Goal: Task Accomplishment & Management: Use online tool/utility

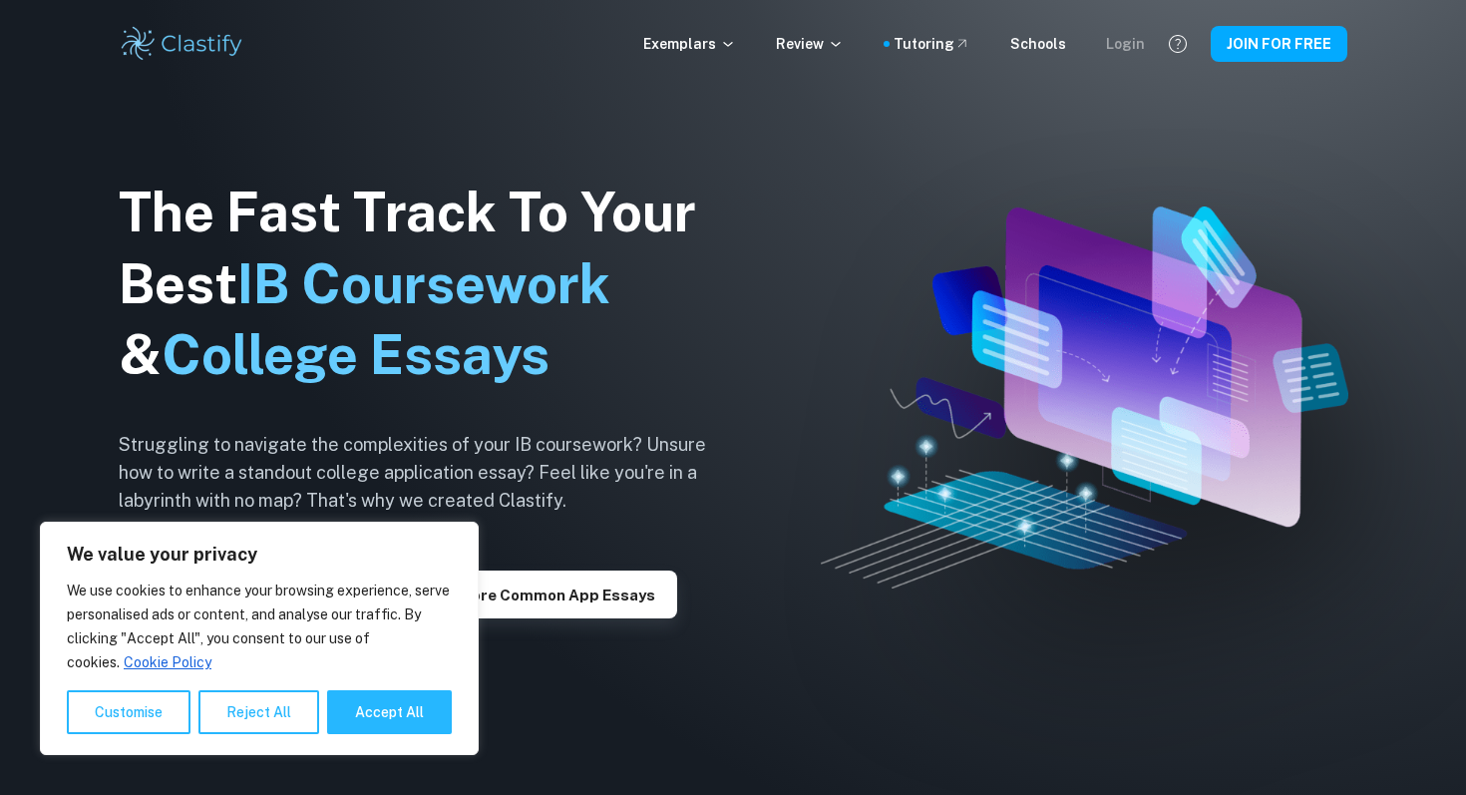
click at [1130, 48] on div "Login" at bounding box center [1125, 44] width 39 height 22
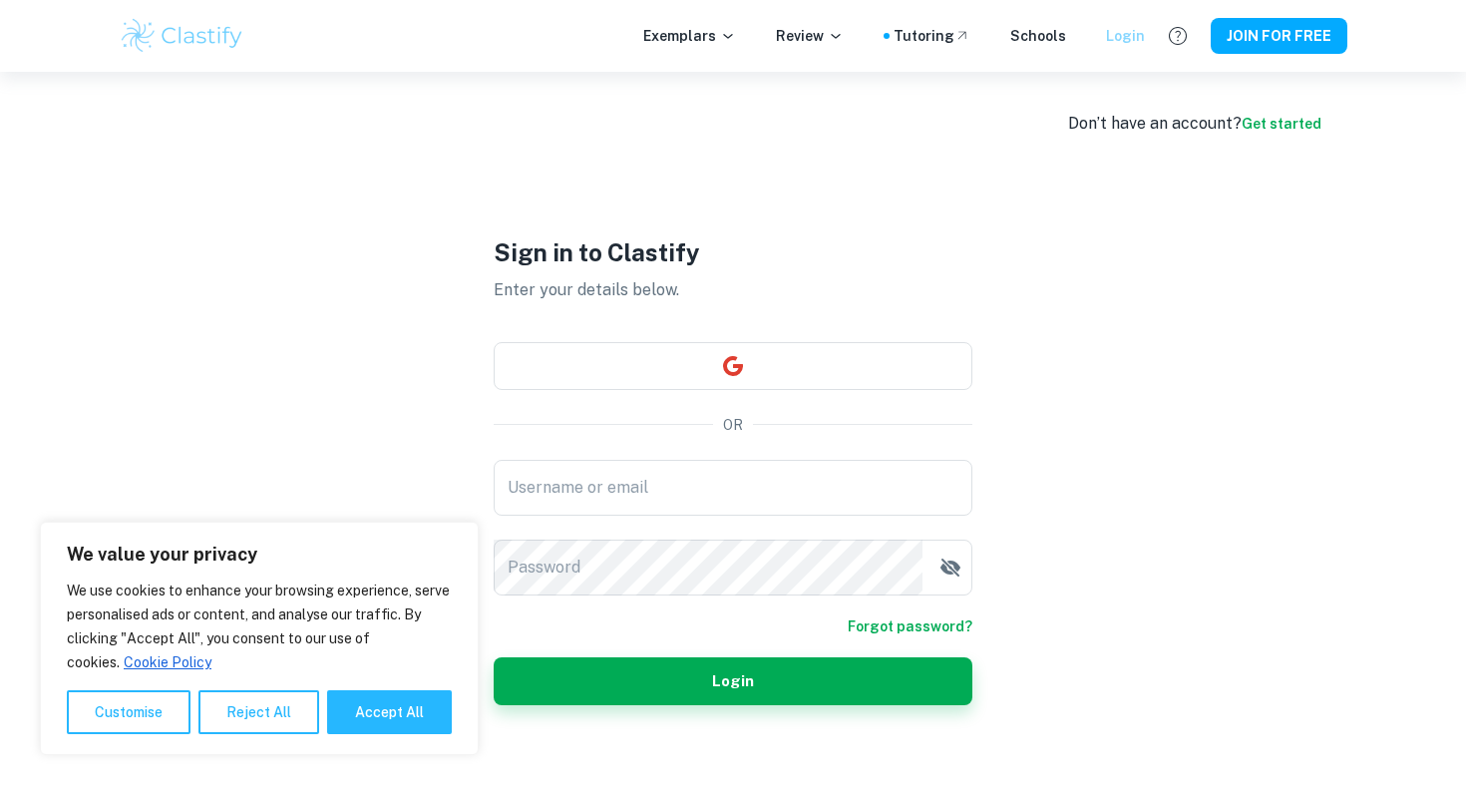
type input "[EMAIL_ADDRESS][DOMAIN_NAME]"
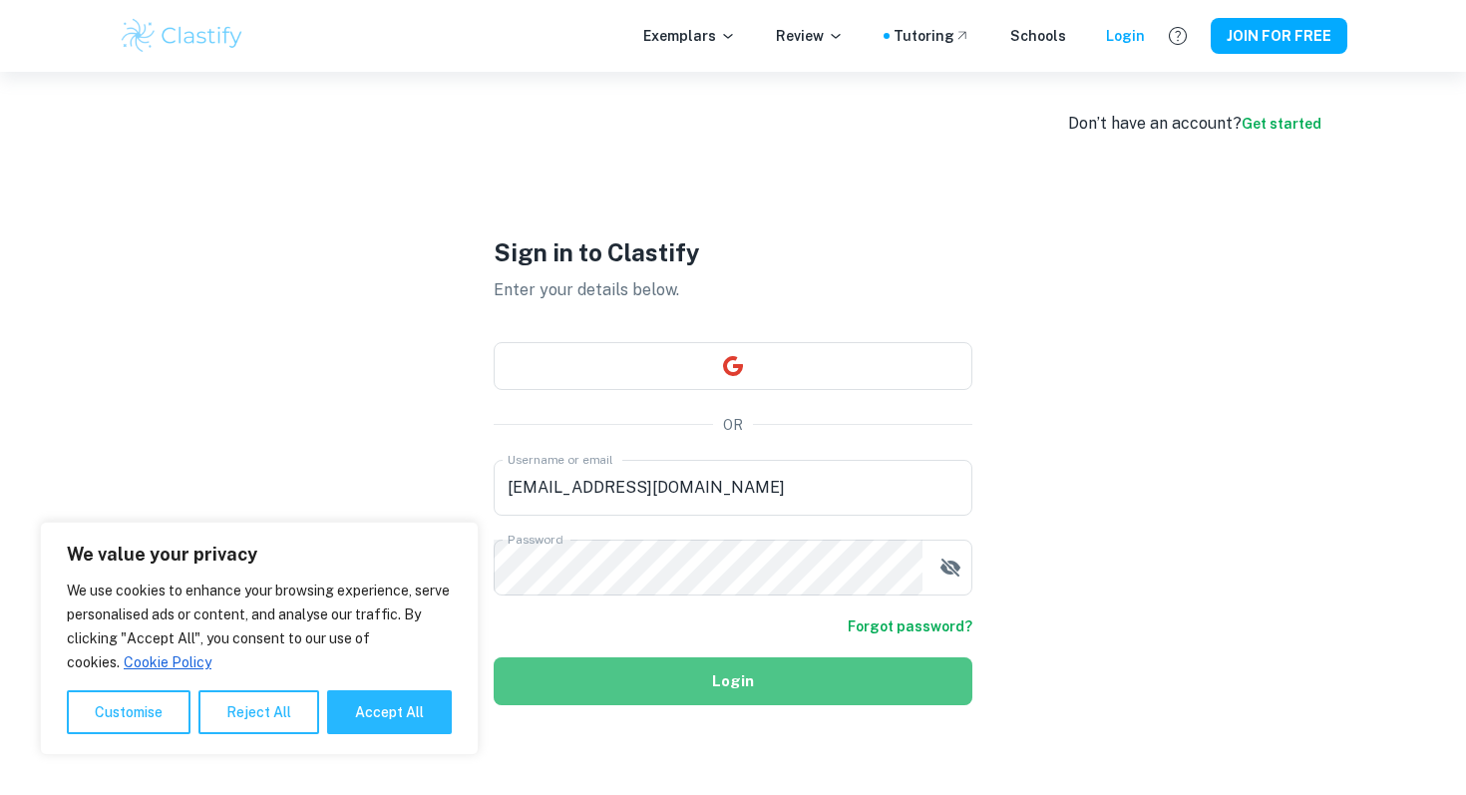
click at [742, 692] on button "Login" at bounding box center [733, 681] width 479 height 48
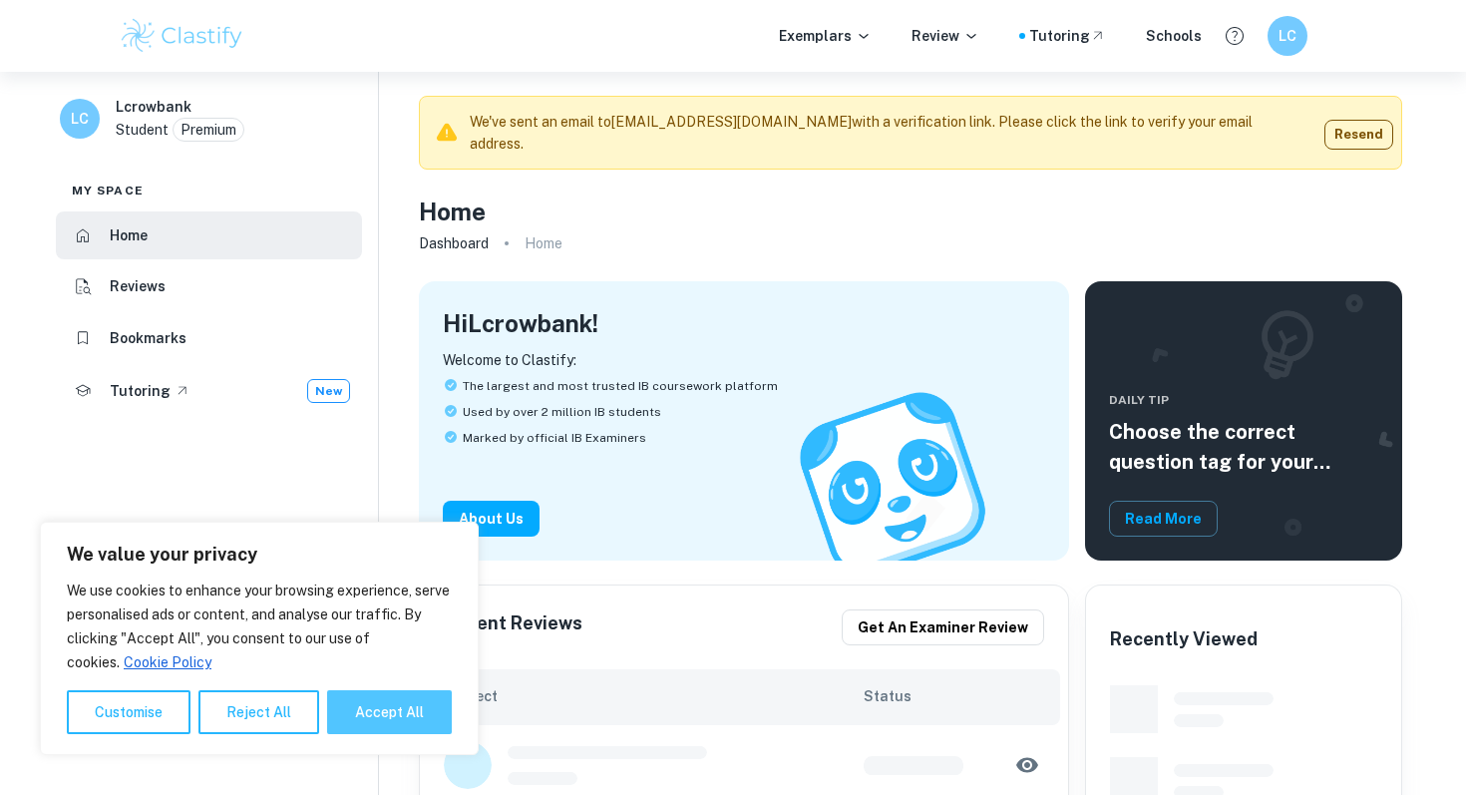
click at [433, 720] on button "Accept All" at bounding box center [389, 712] width 125 height 44
checkbox input "true"
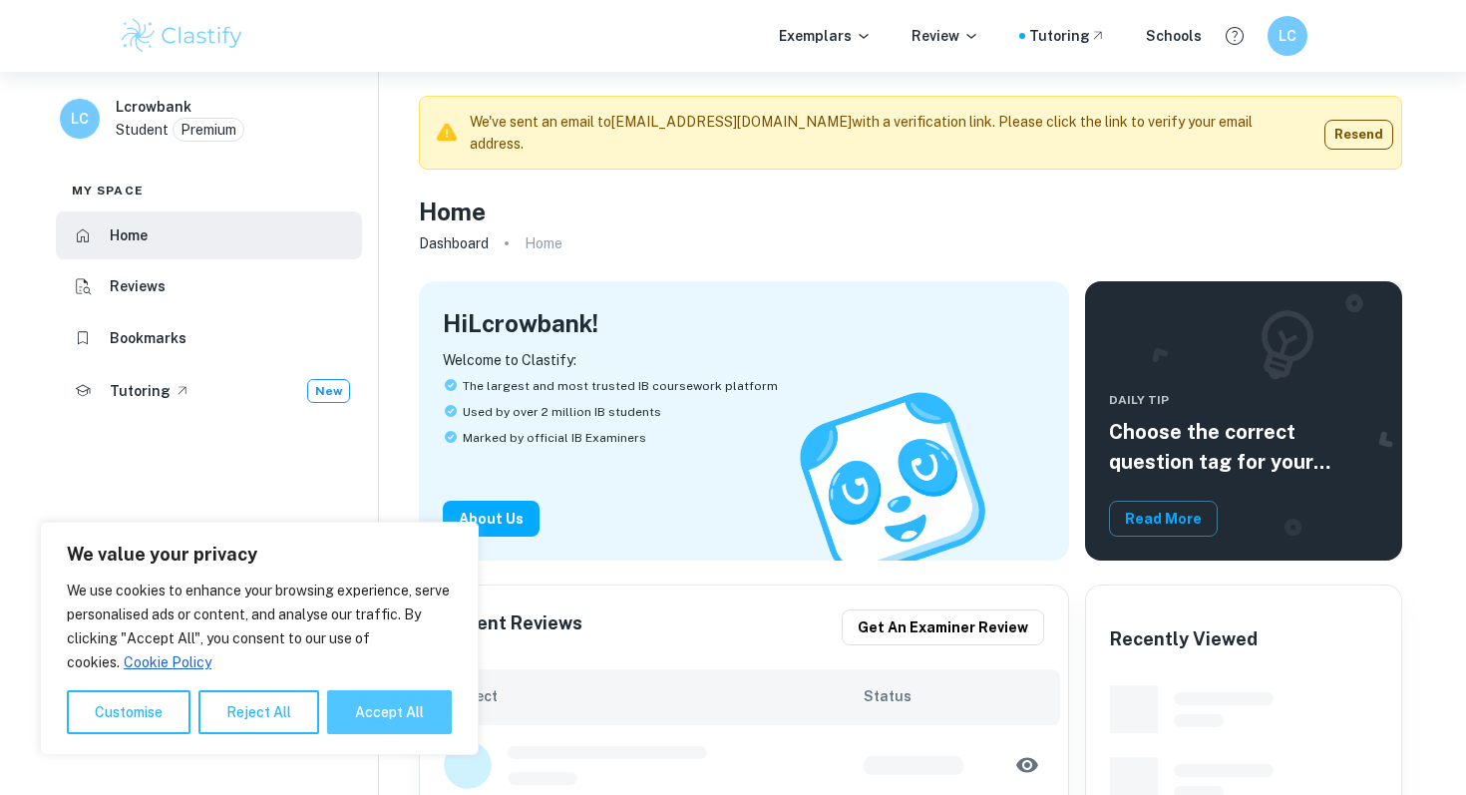
checkbox input "true"
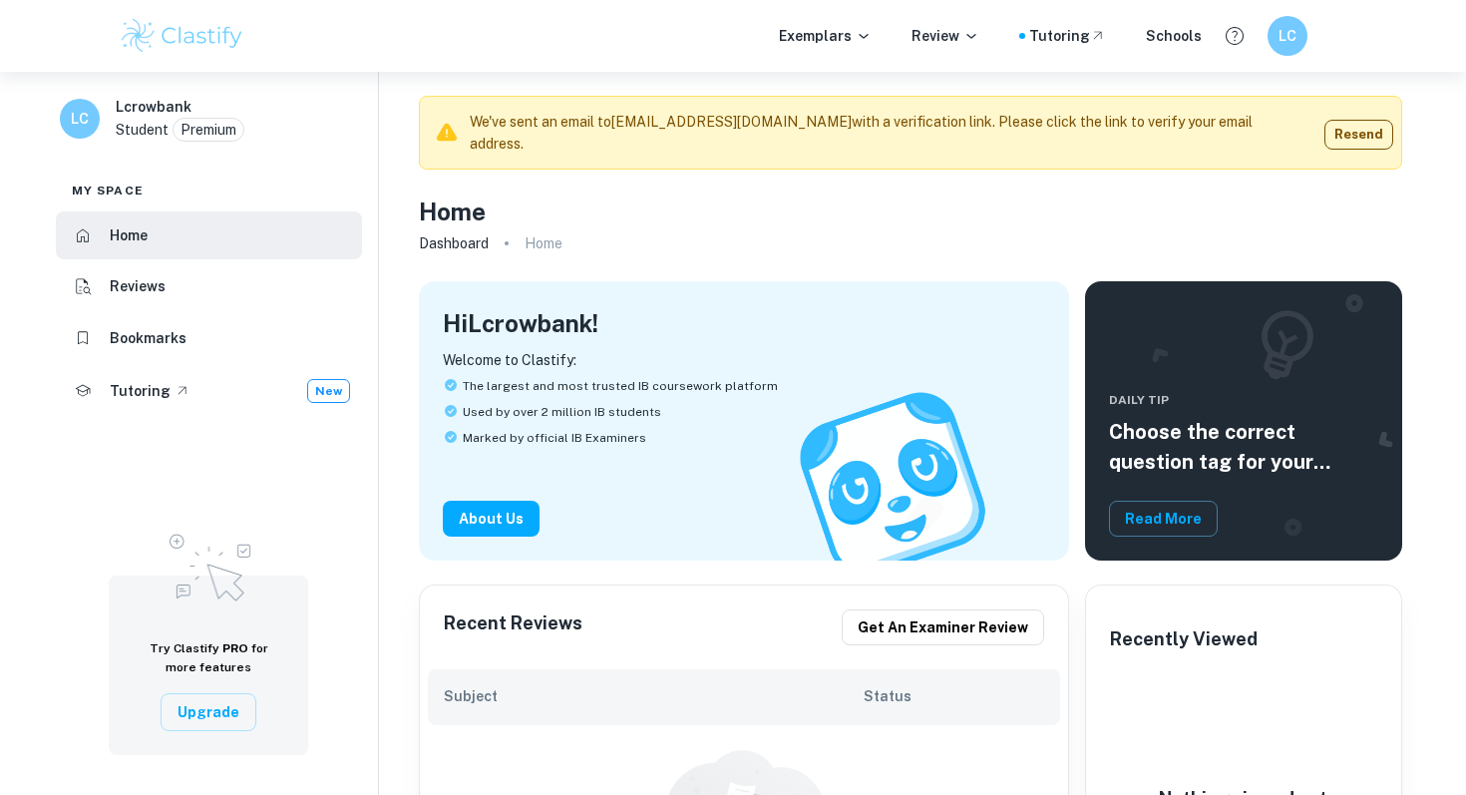
click at [229, 596] on img at bounding box center [209, 565] width 100 height 86
click at [208, 709] on button "Upgrade" at bounding box center [209, 712] width 96 height 38
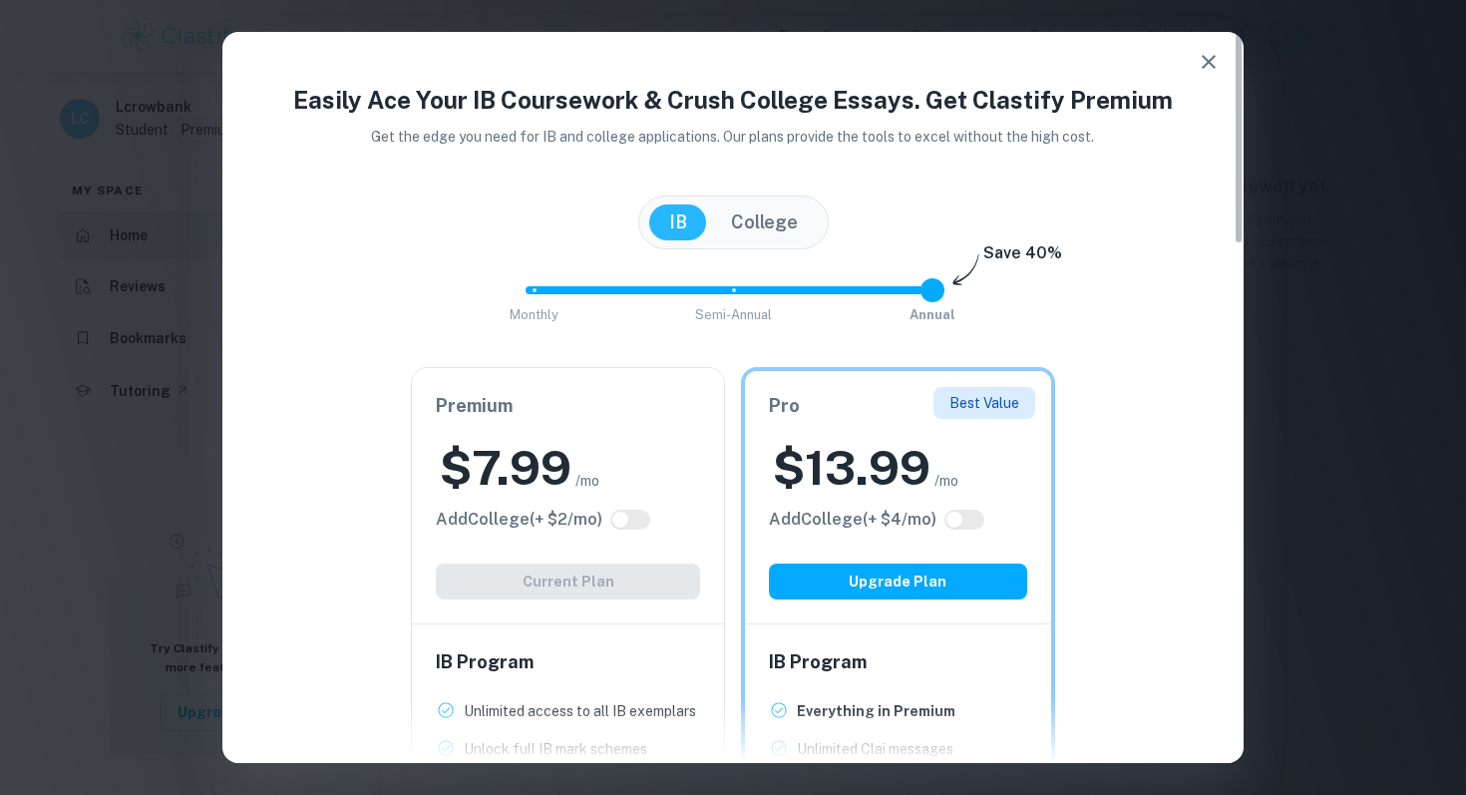
scroll to position [618, 0]
click at [1207, 67] on icon "button" at bounding box center [1209, 62] width 24 height 24
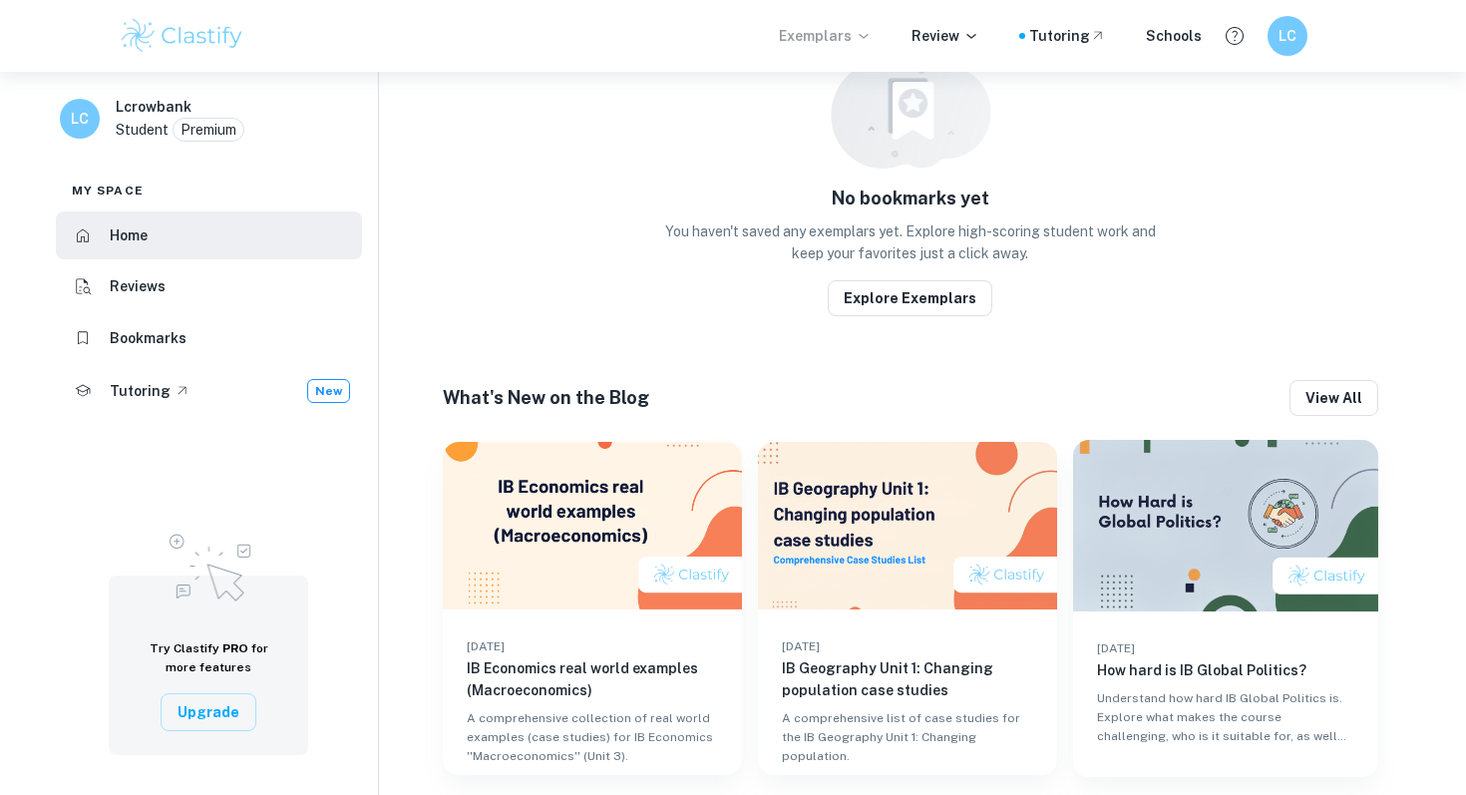
click at [846, 40] on p "Exemplars" at bounding box center [825, 36] width 93 height 22
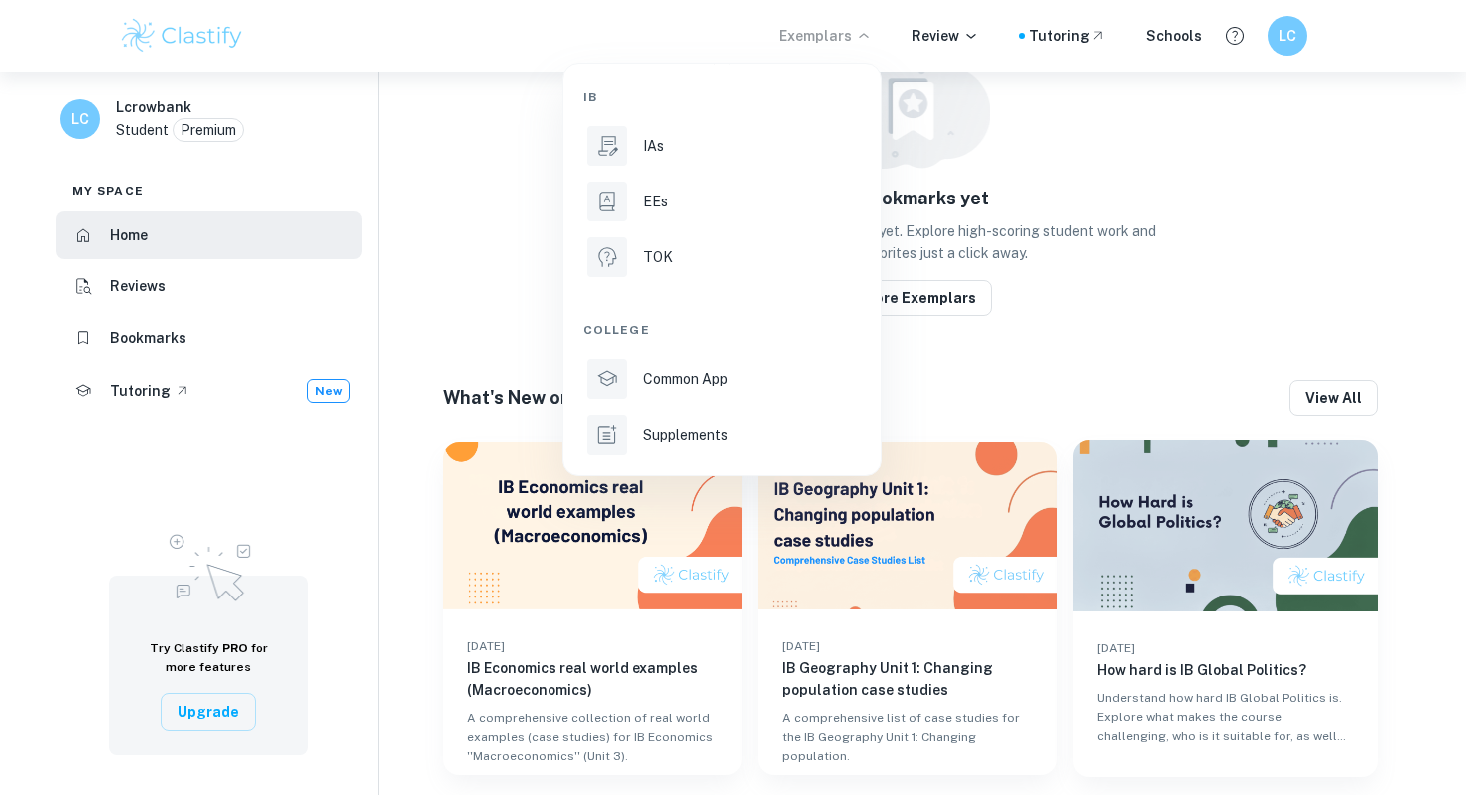
click at [313, 332] on div at bounding box center [733, 397] width 1466 height 795
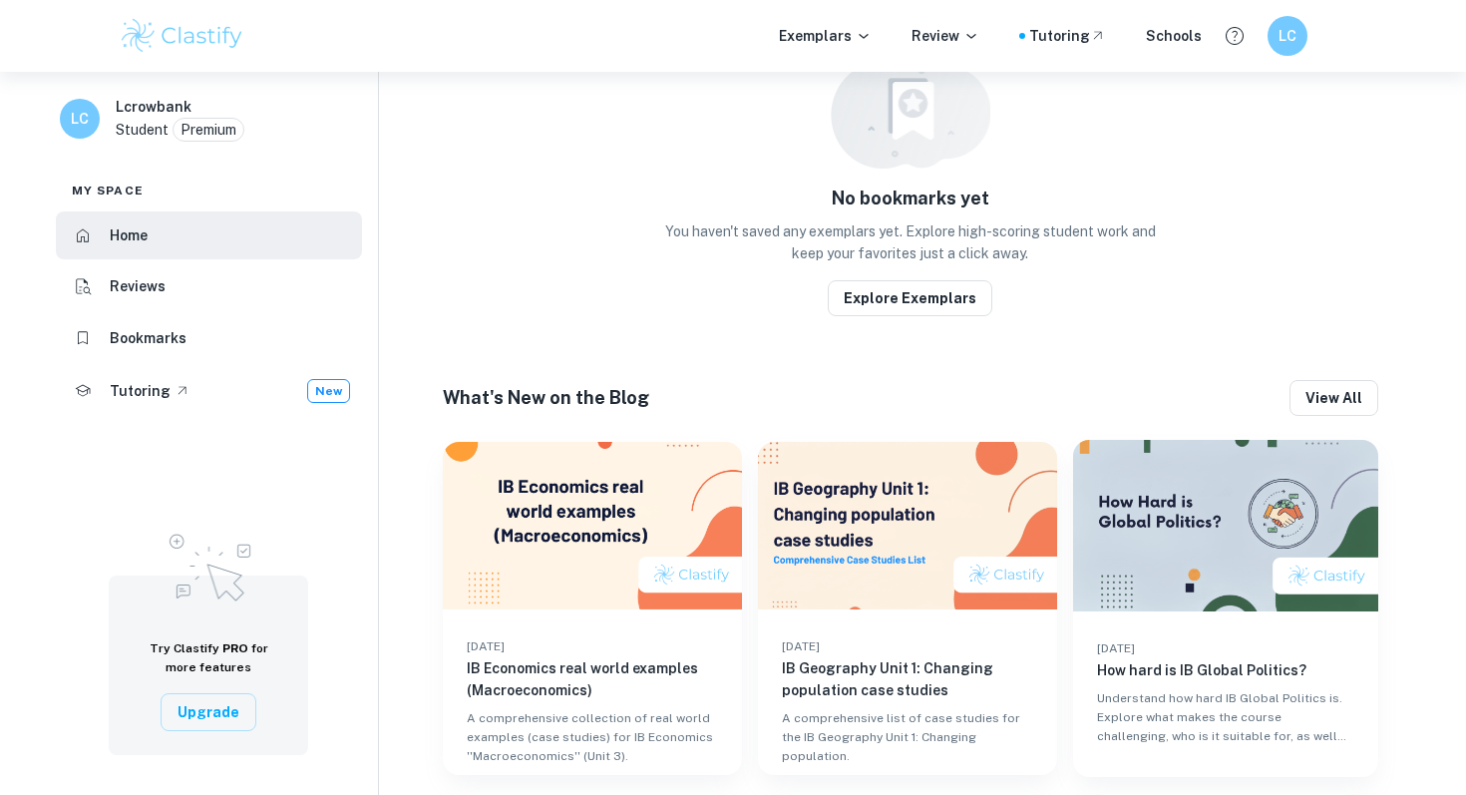
click at [227, 130] on p "Premium" at bounding box center [208, 130] width 56 height 22
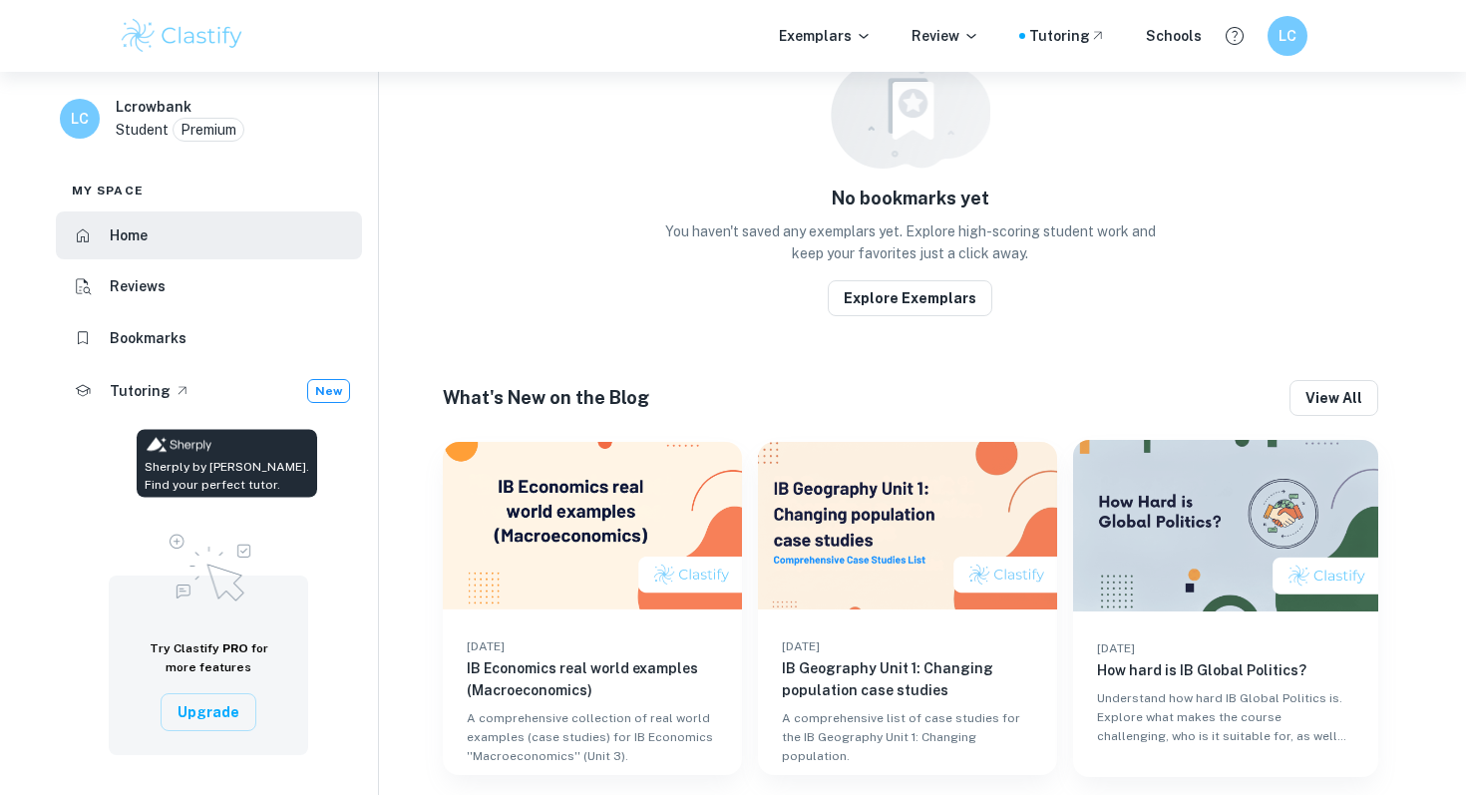
click at [136, 394] on h6 "Tutoring" at bounding box center [140, 391] width 61 height 22
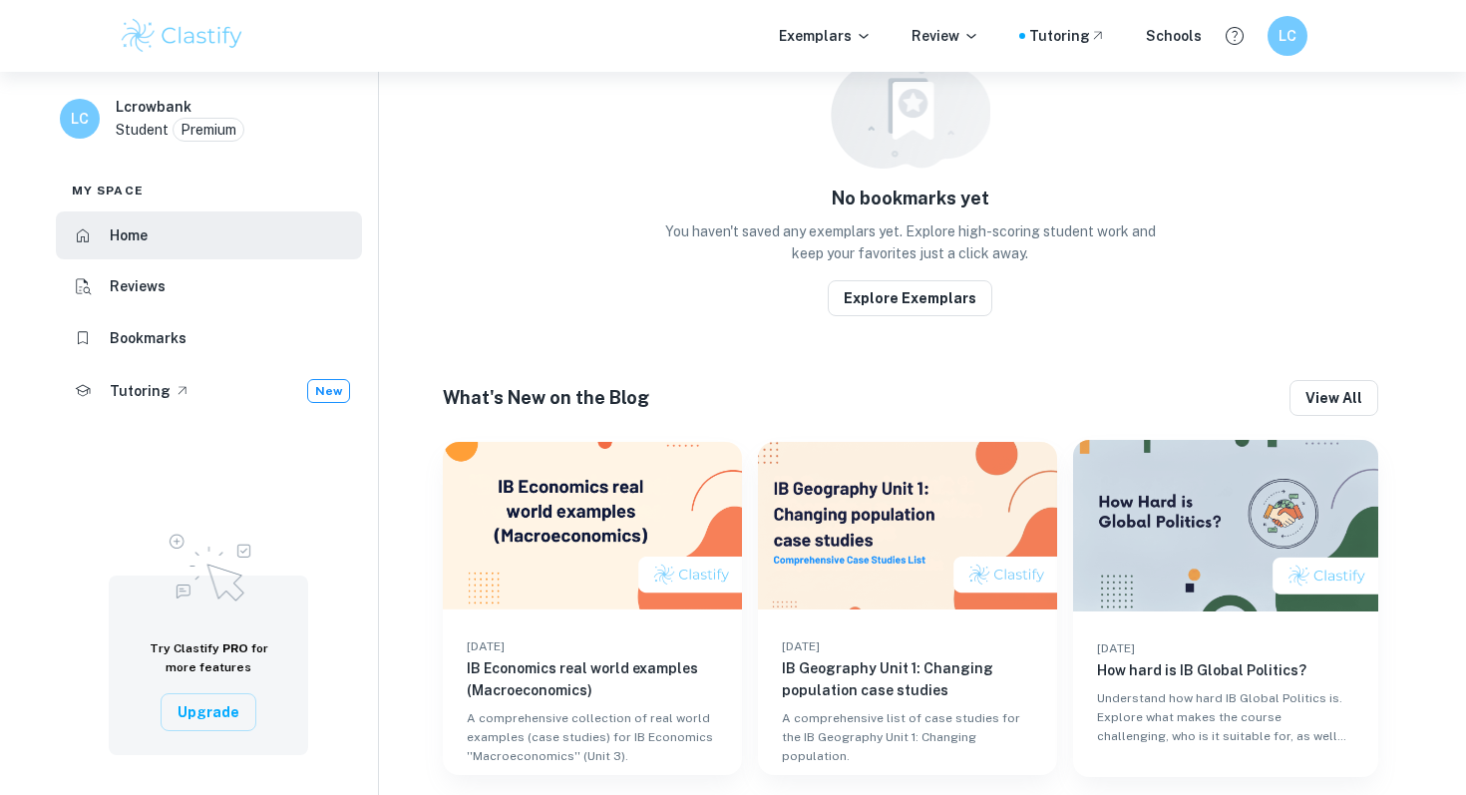
click at [243, 549] on img at bounding box center [209, 565] width 100 height 86
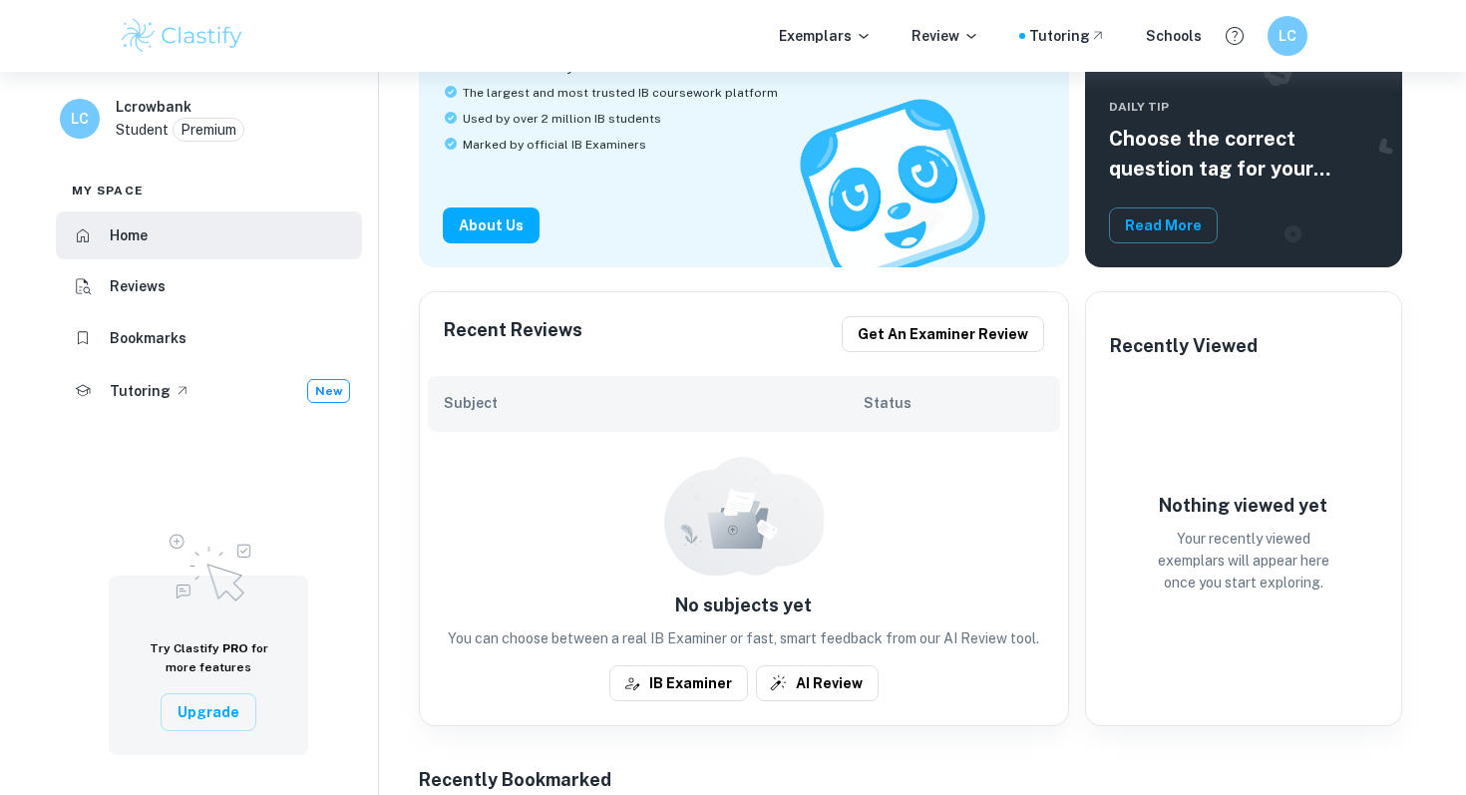
scroll to position [304, 0]
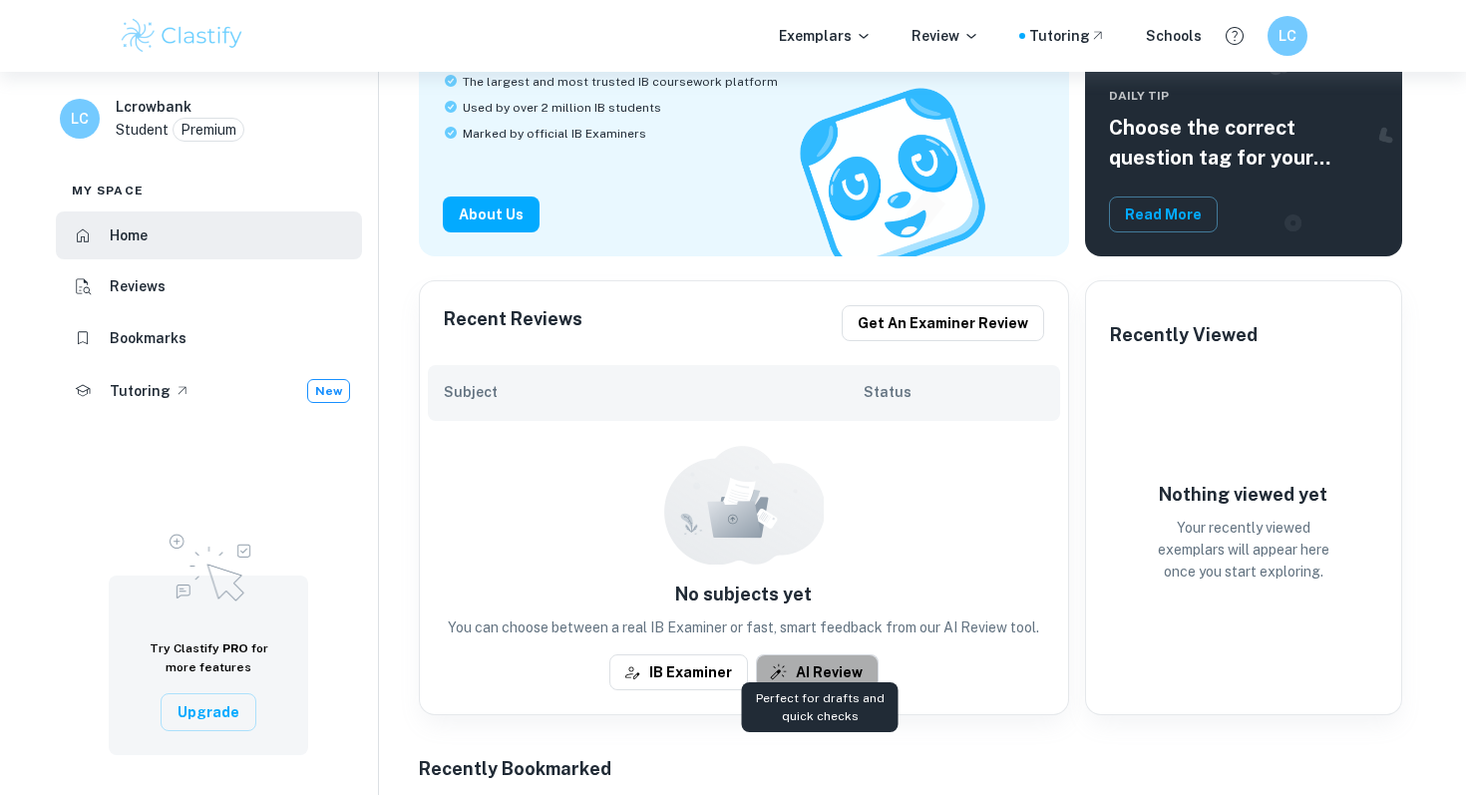
click at [838, 656] on button "AI Review" at bounding box center [817, 672] width 123 height 36
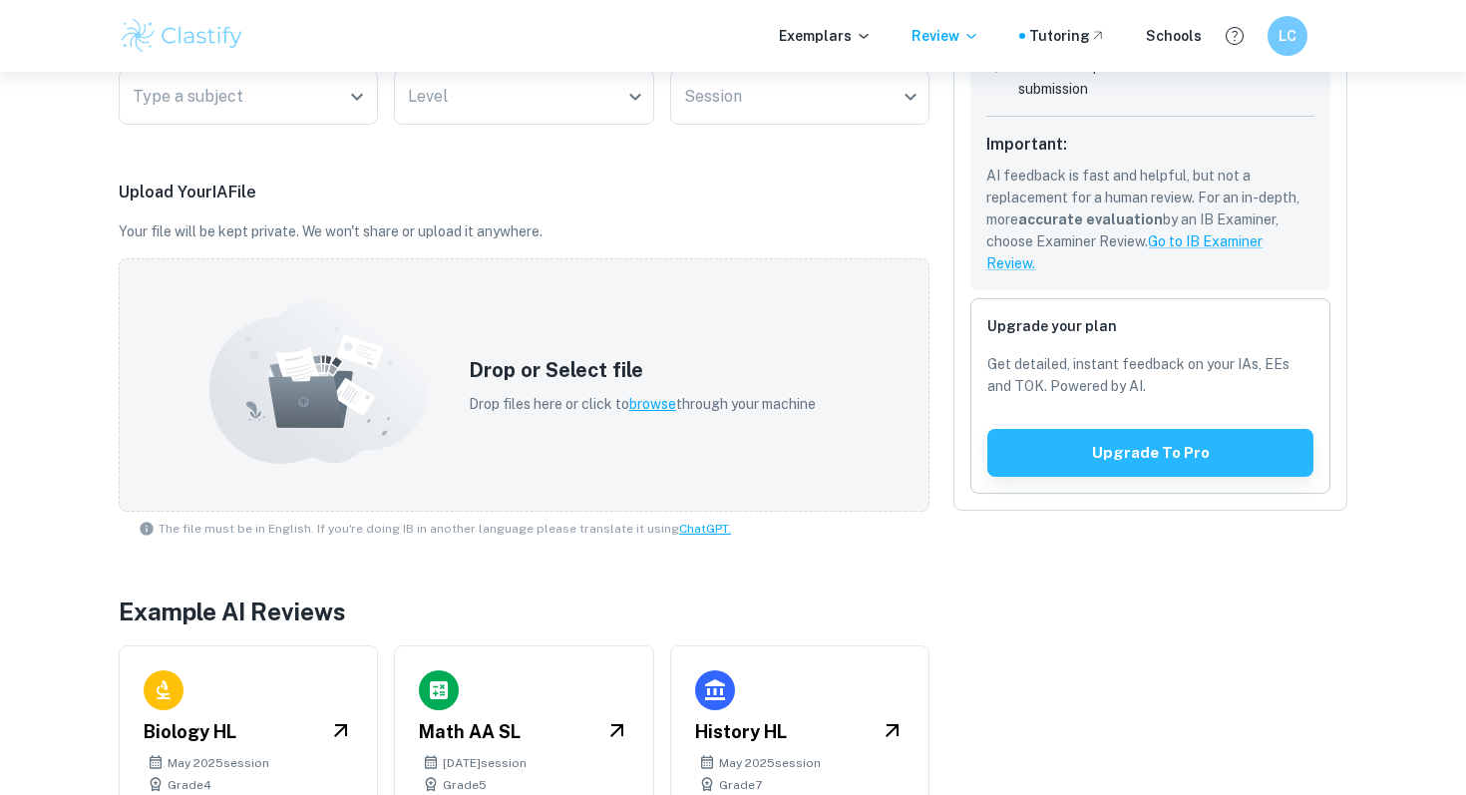
scroll to position [542, 0]
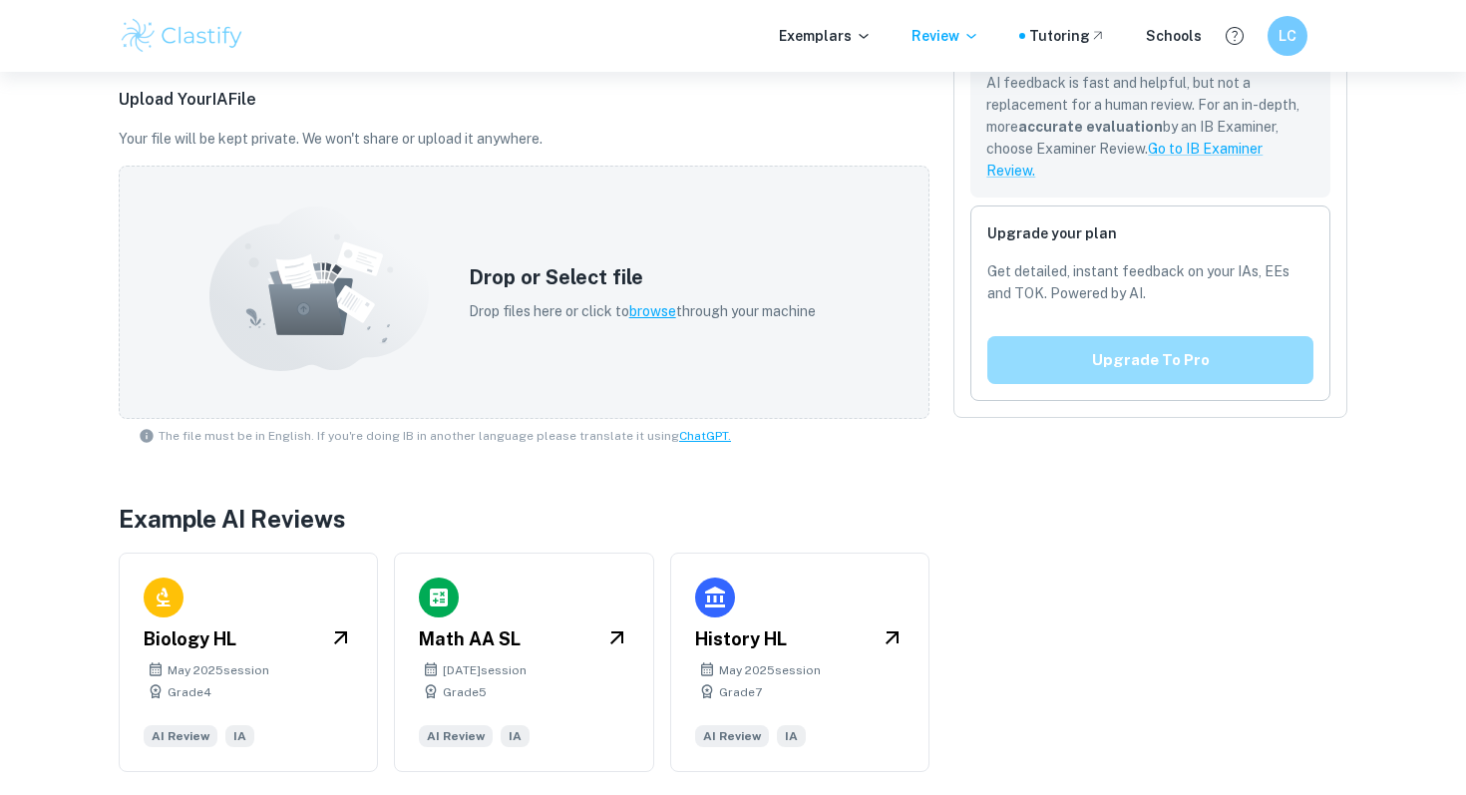
click at [1170, 359] on button "Upgrade to pro" at bounding box center [1150, 360] width 326 height 48
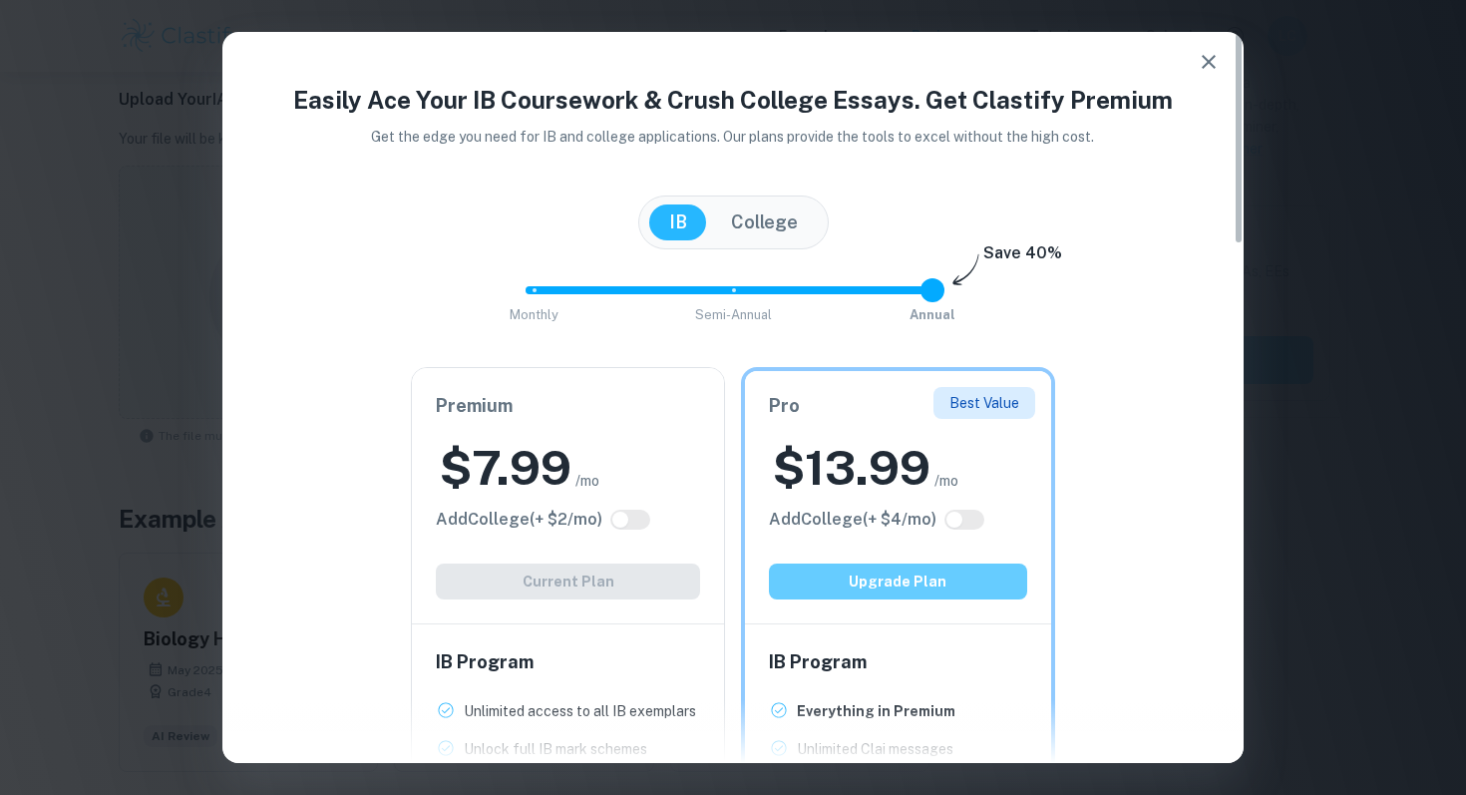
click at [904, 583] on button "Upgrade Plan" at bounding box center [898, 581] width 258 height 36
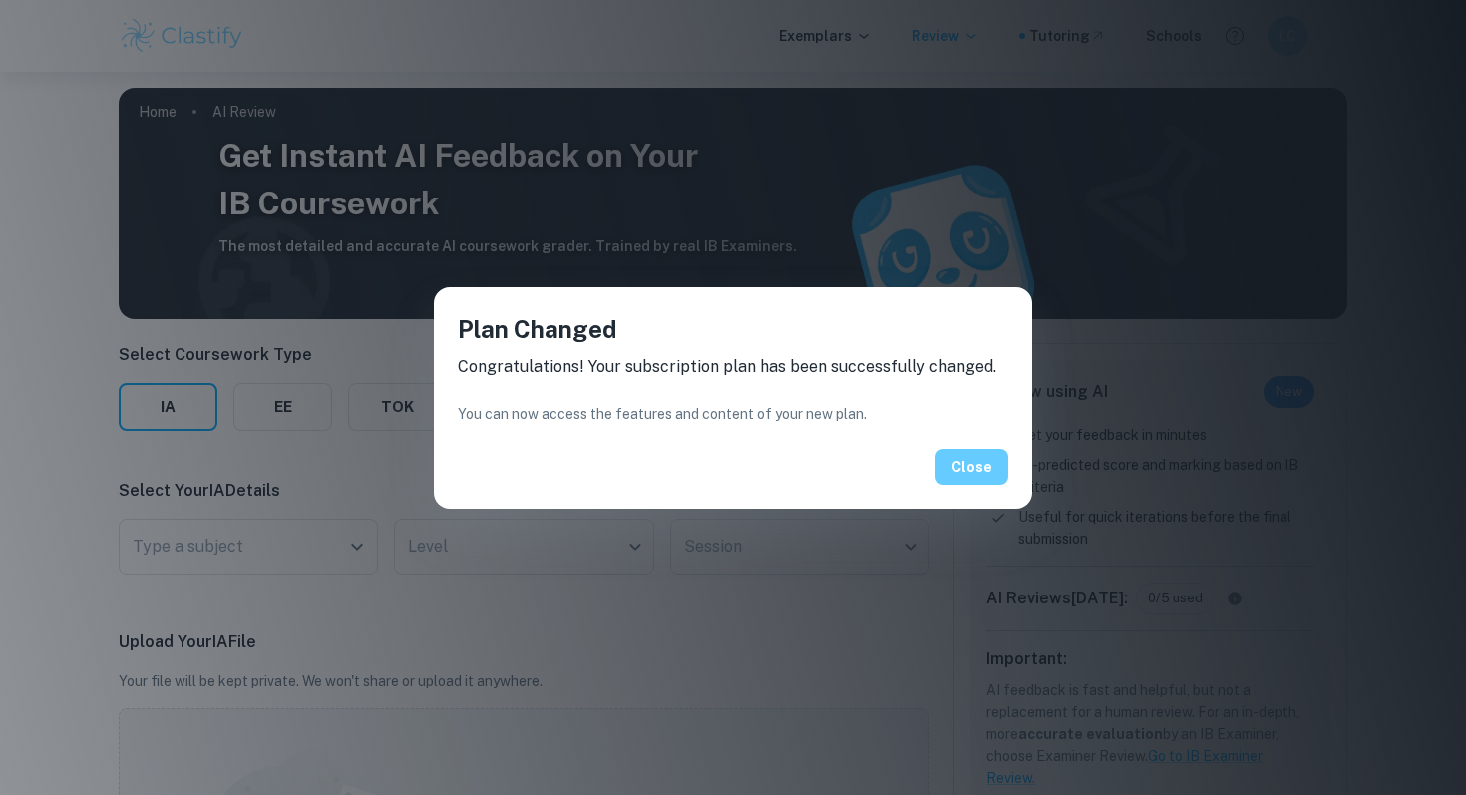
click at [981, 476] on button "Close" at bounding box center [971, 467] width 73 height 36
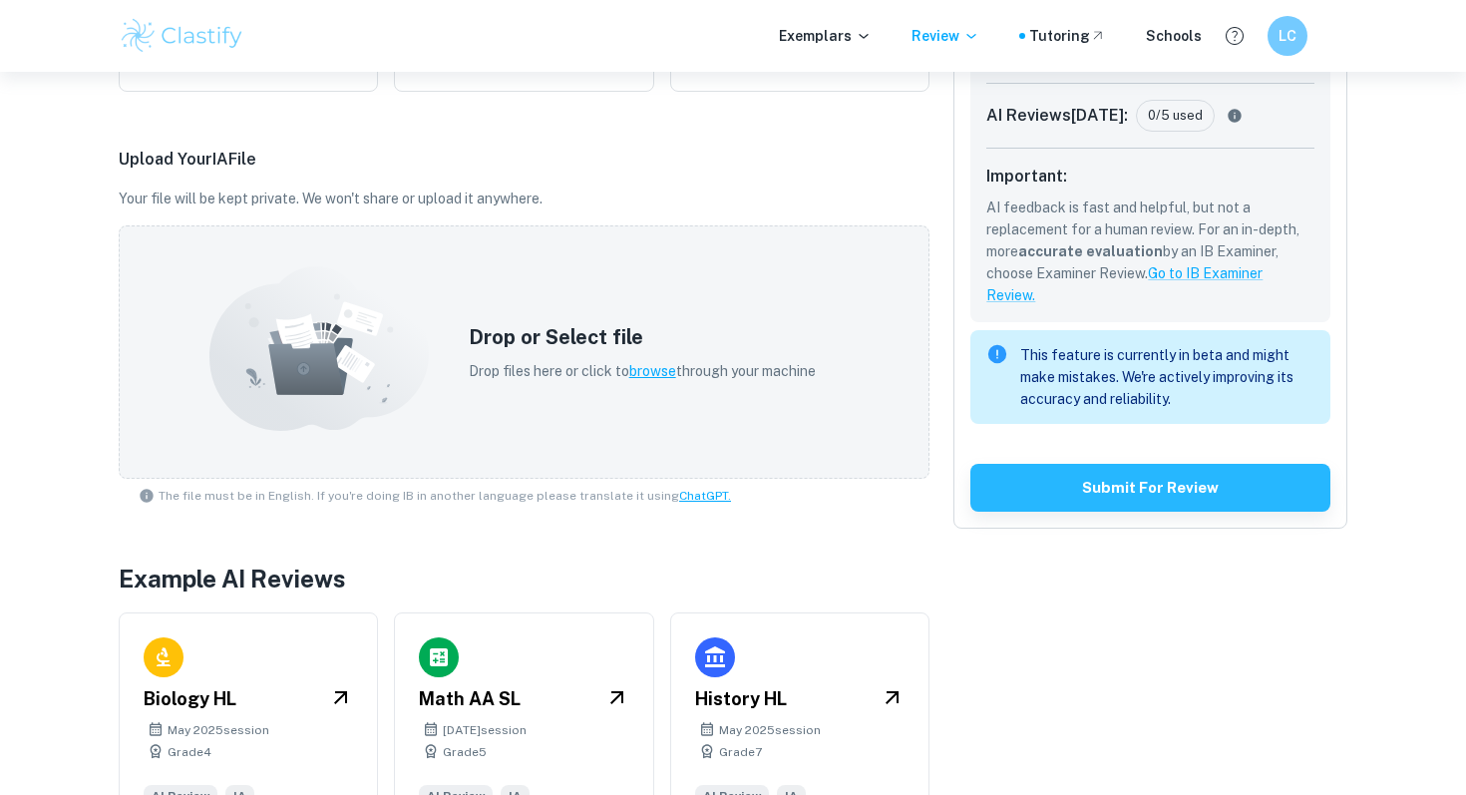
scroll to position [542, 0]
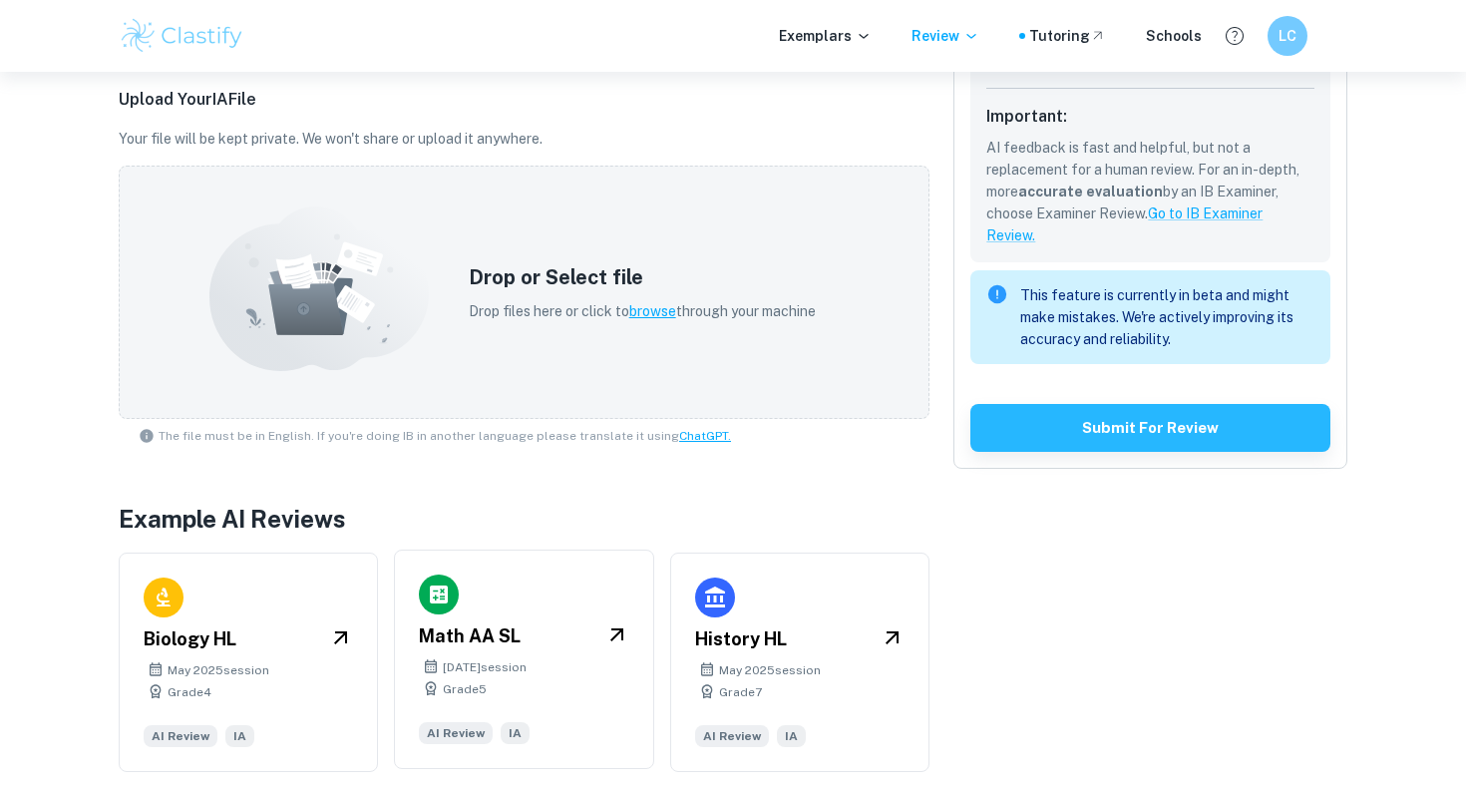
click at [447, 658] on span "[DATE] session" at bounding box center [485, 667] width 84 height 18
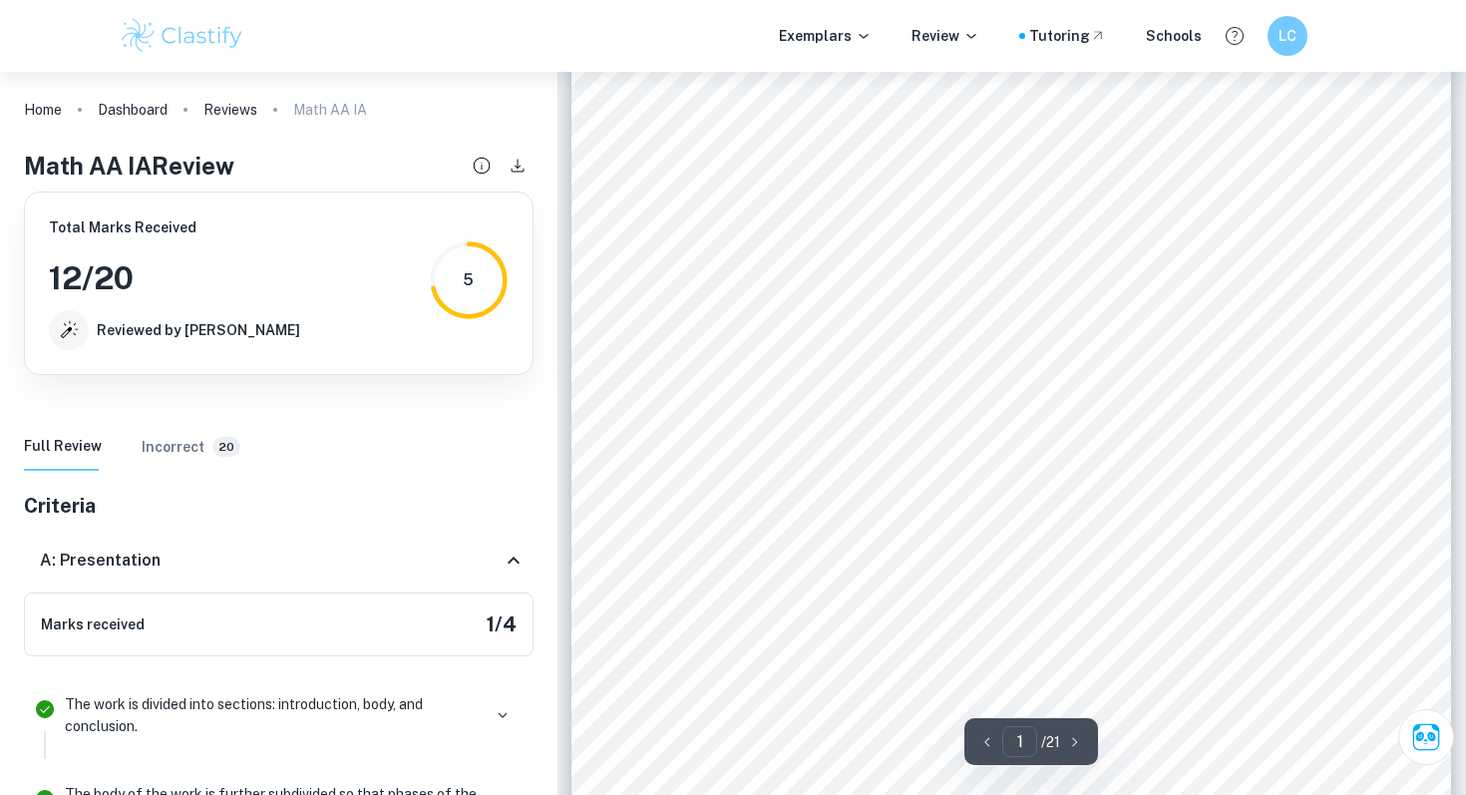
scroll to position [272, 0]
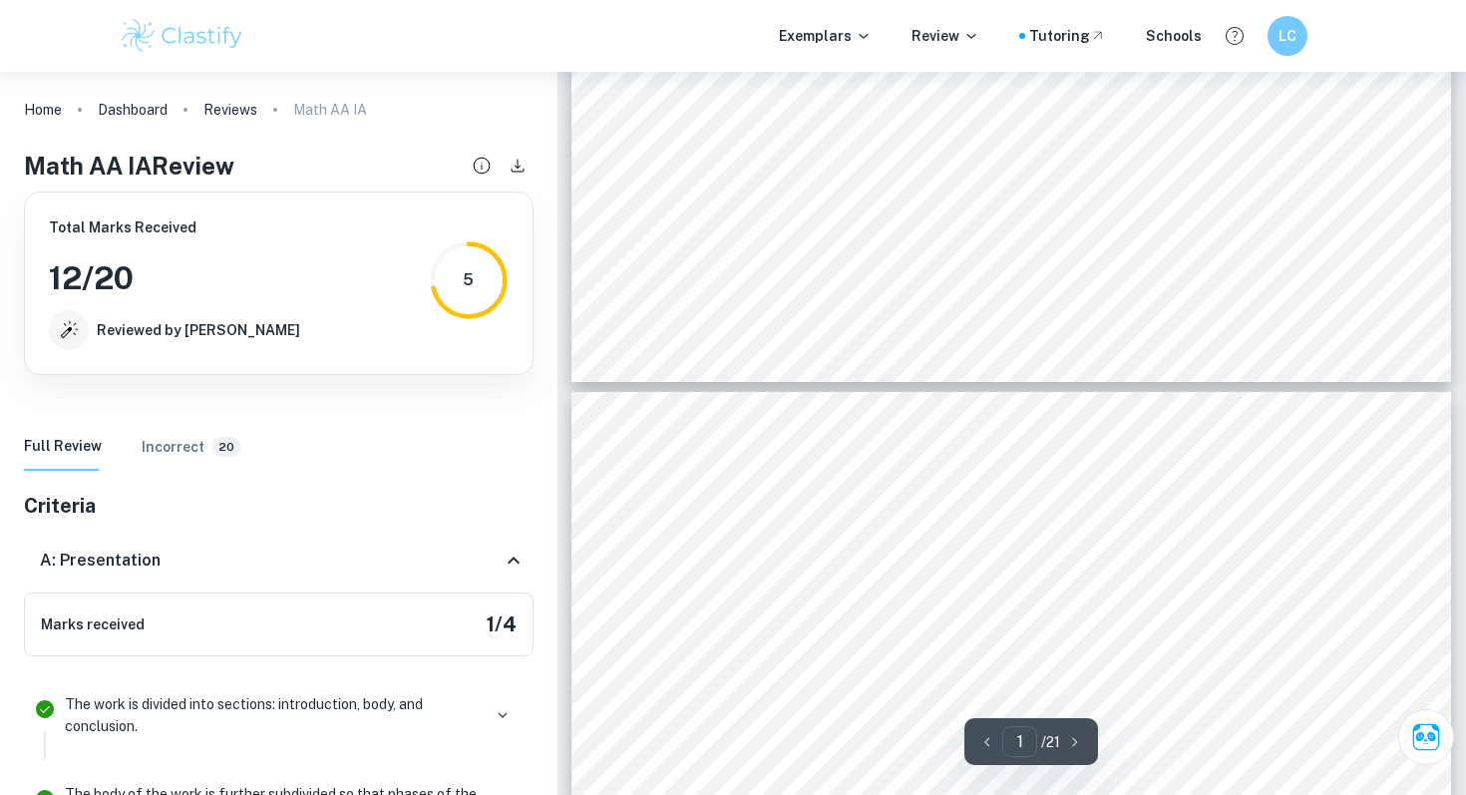
type input "2"
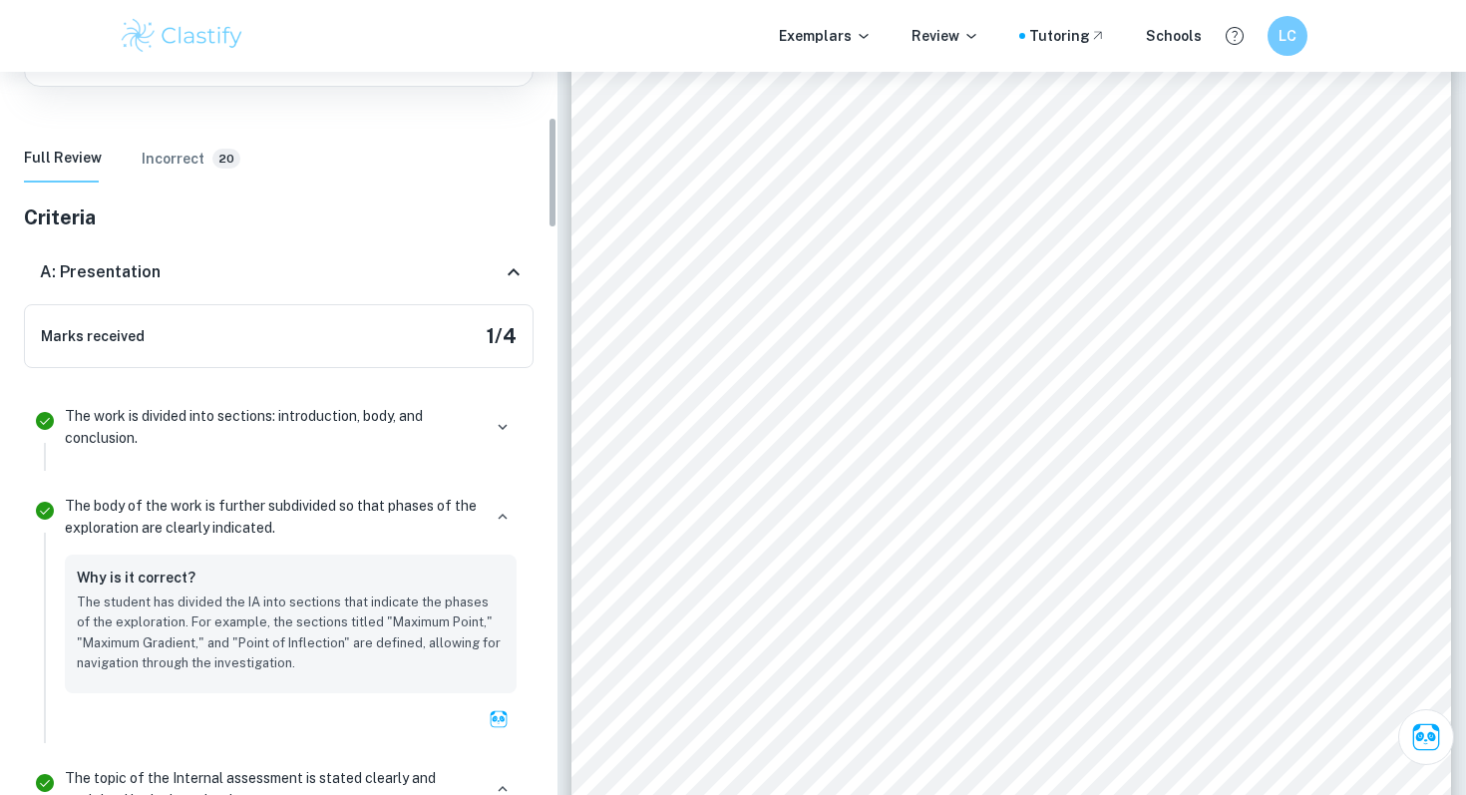
scroll to position [293, 0]
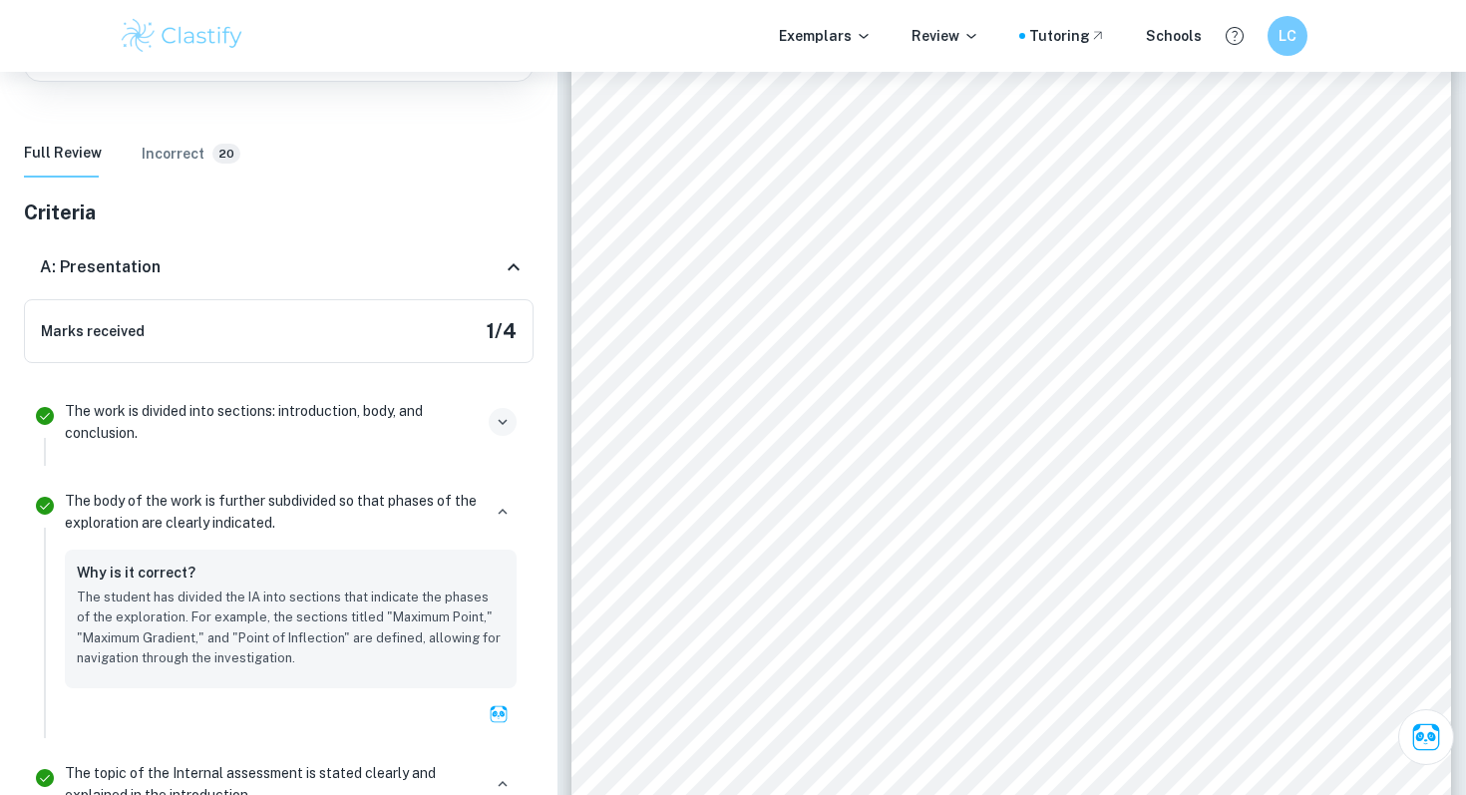
click at [506, 419] on icon "button" at bounding box center [502, 422] width 9 height 6
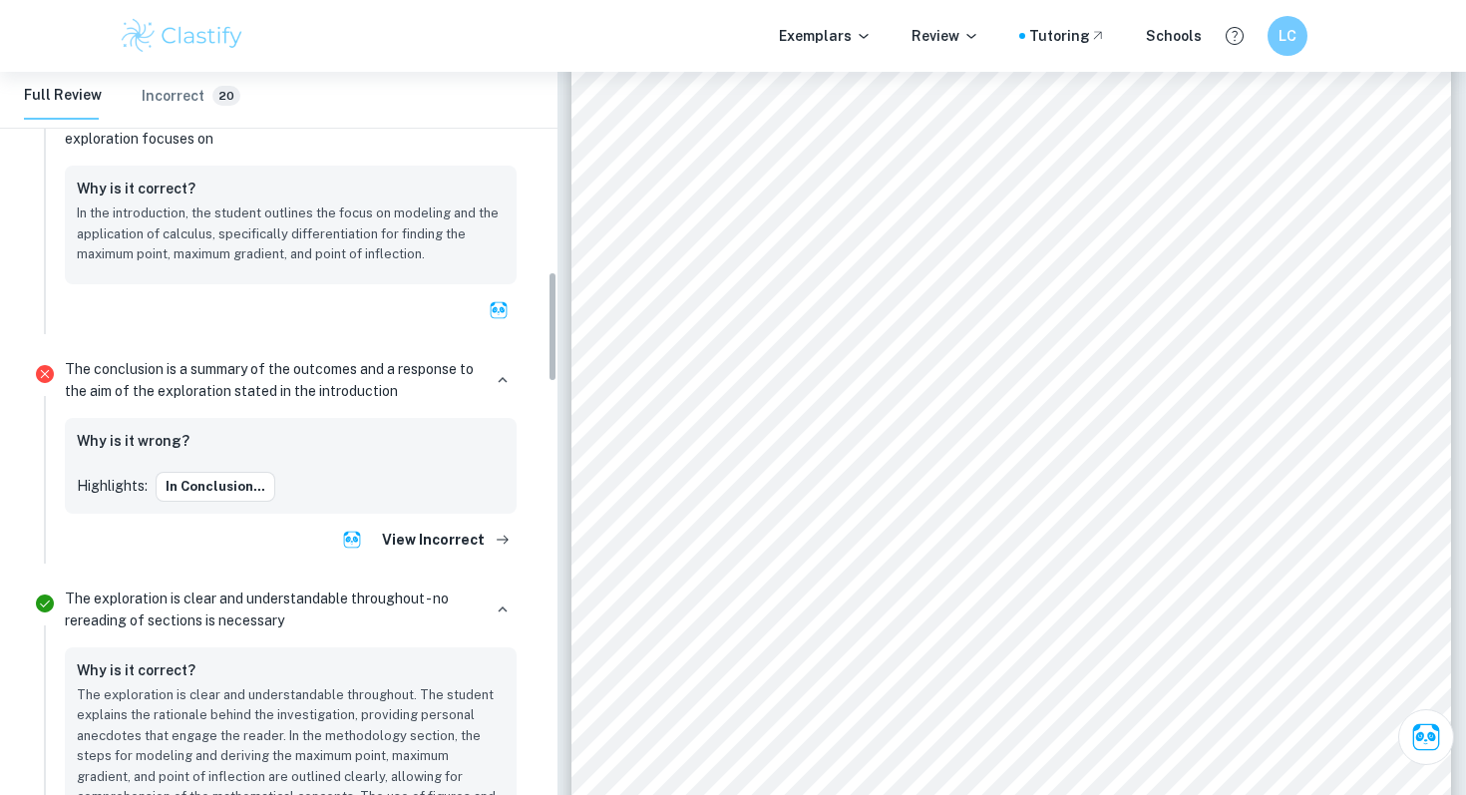
scroll to position [1312, 0]
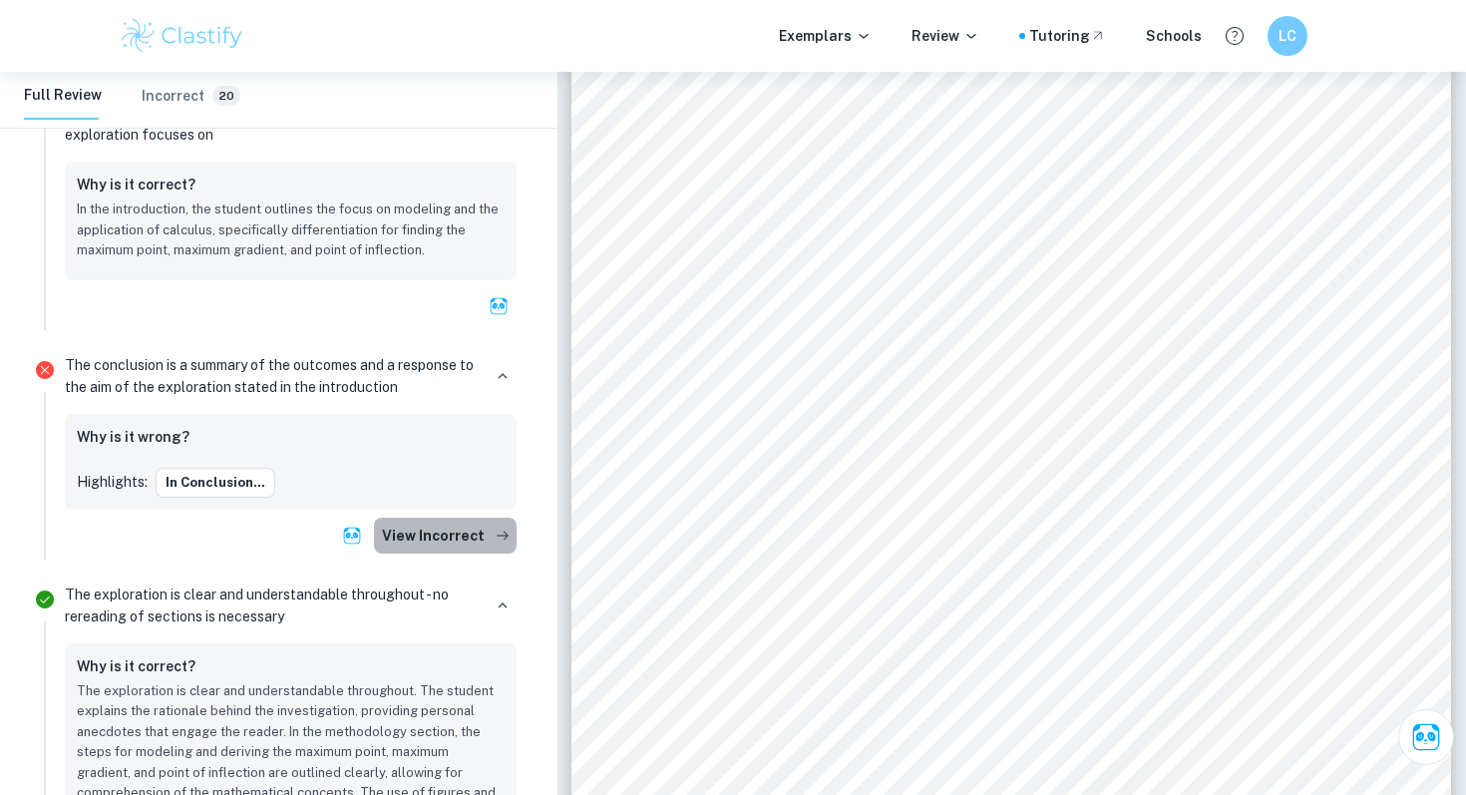
click at [454, 539] on button "View Incorrect" at bounding box center [445, 536] width 143 height 36
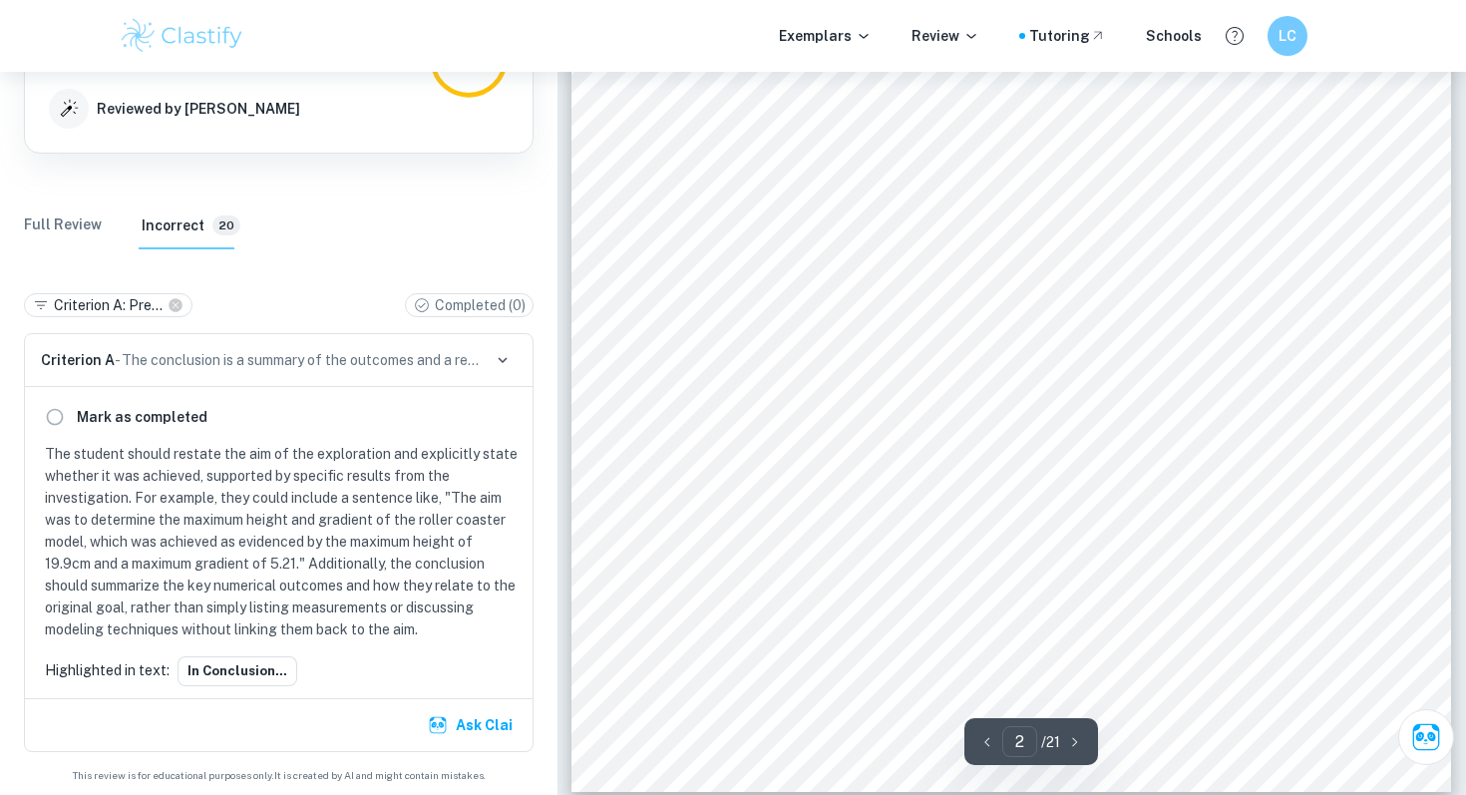
scroll to position [1799, 0]
click at [545, 553] on div "Home Dashboard Reviews Math AA IA Math AA IA Review Total Marks Received 12 / 2…" at bounding box center [278, 322] width 557 height 944
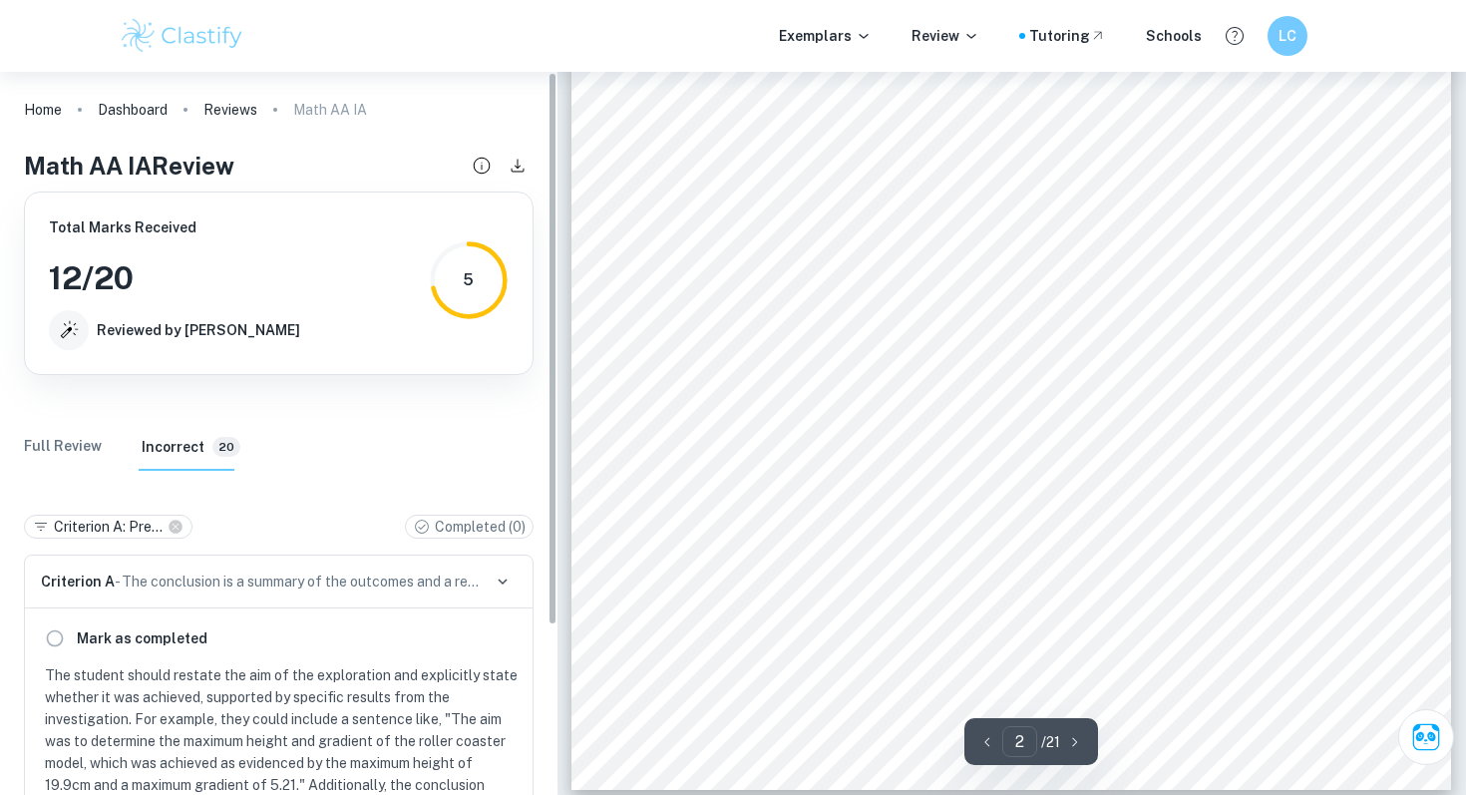
click at [478, 448] on div "Full Review Incorrect 20" at bounding box center [279, 447] width 510 height 48
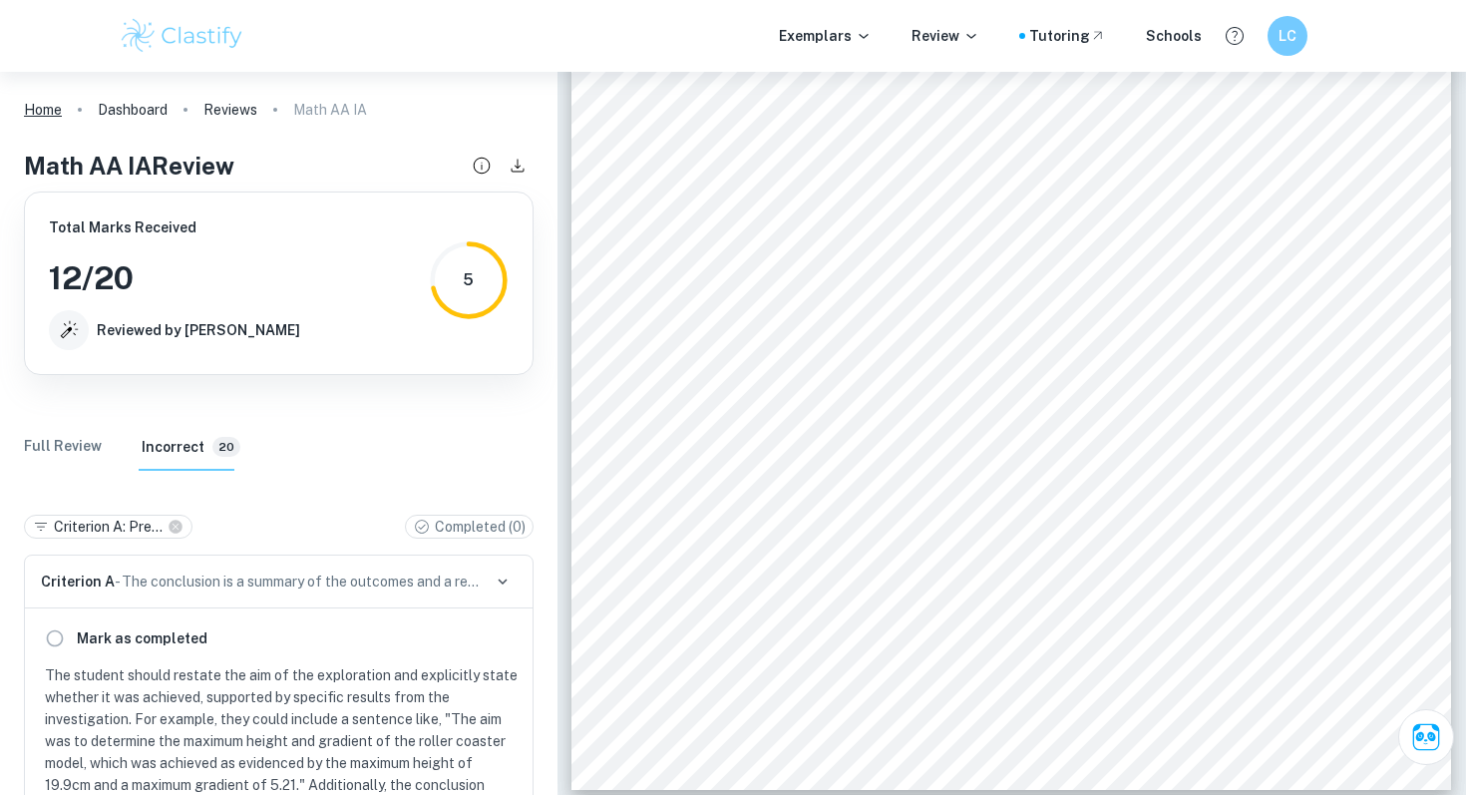
click at [42, 116] on link "Home" at bounding box center [43, 110] width 38 height 28
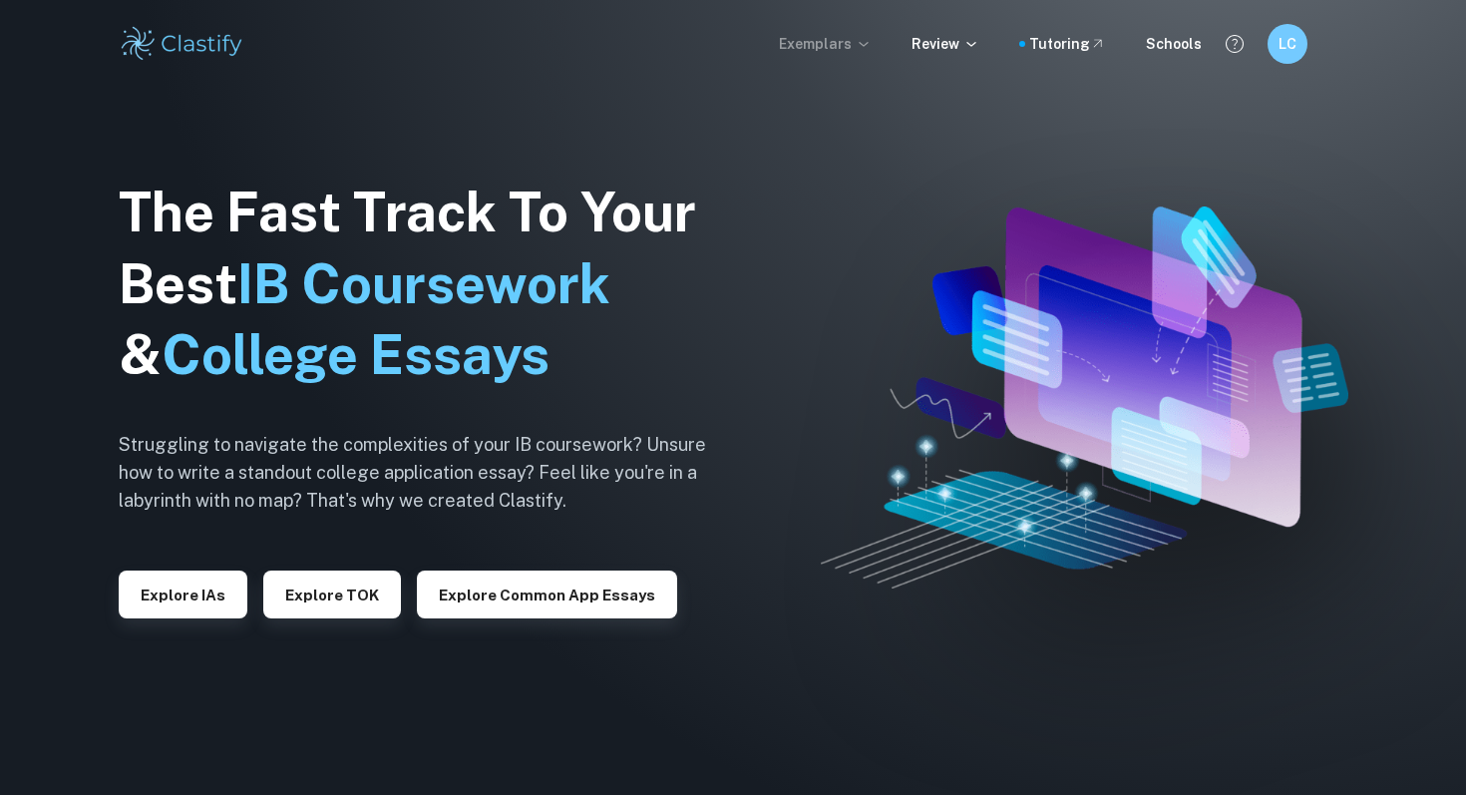
click at [835, 48] on p "Exemplars" at bounding box center [825, 44] width 93 height 22
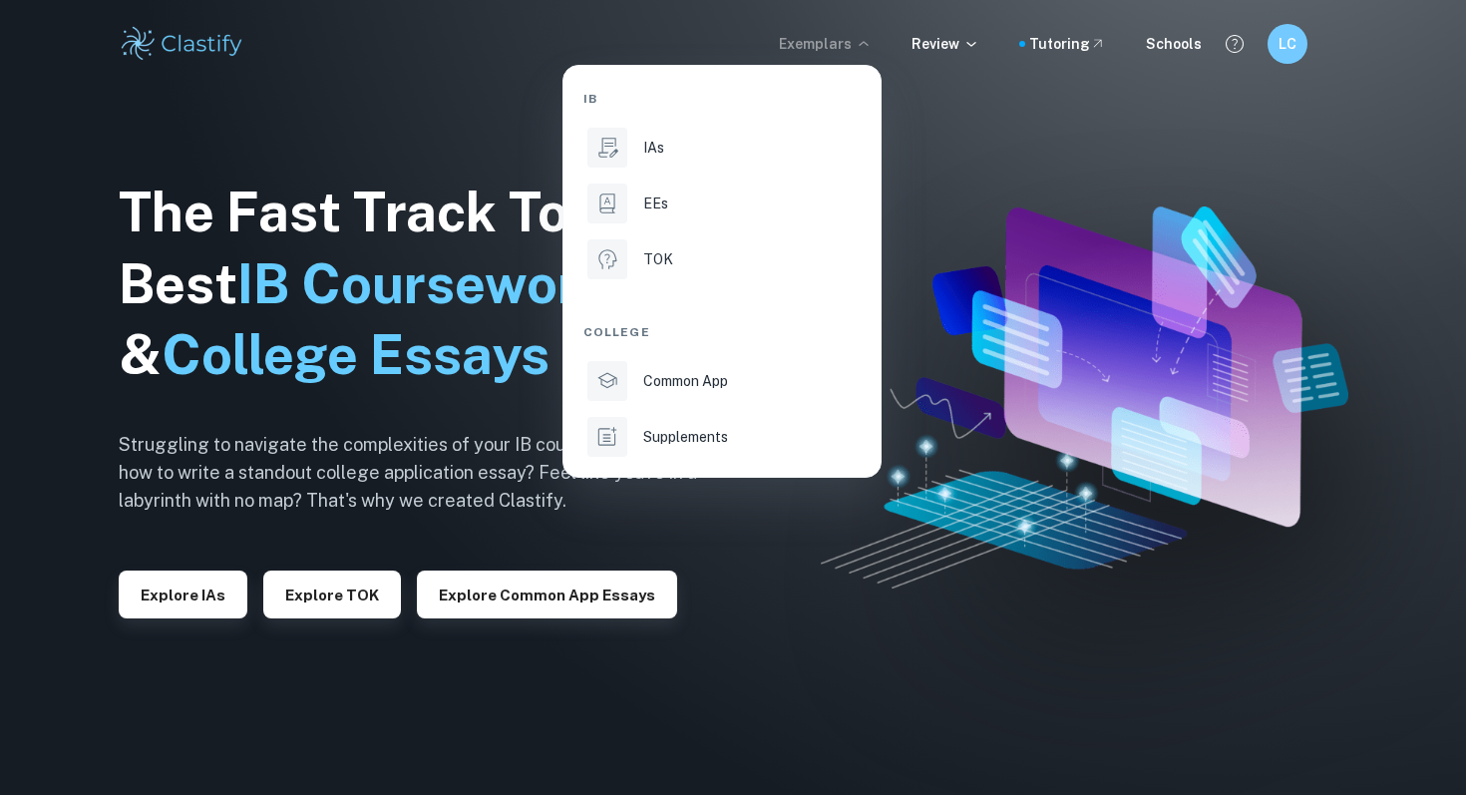
click at [945, 603] on div at bounding box center [733, 397] width 1466 height 795
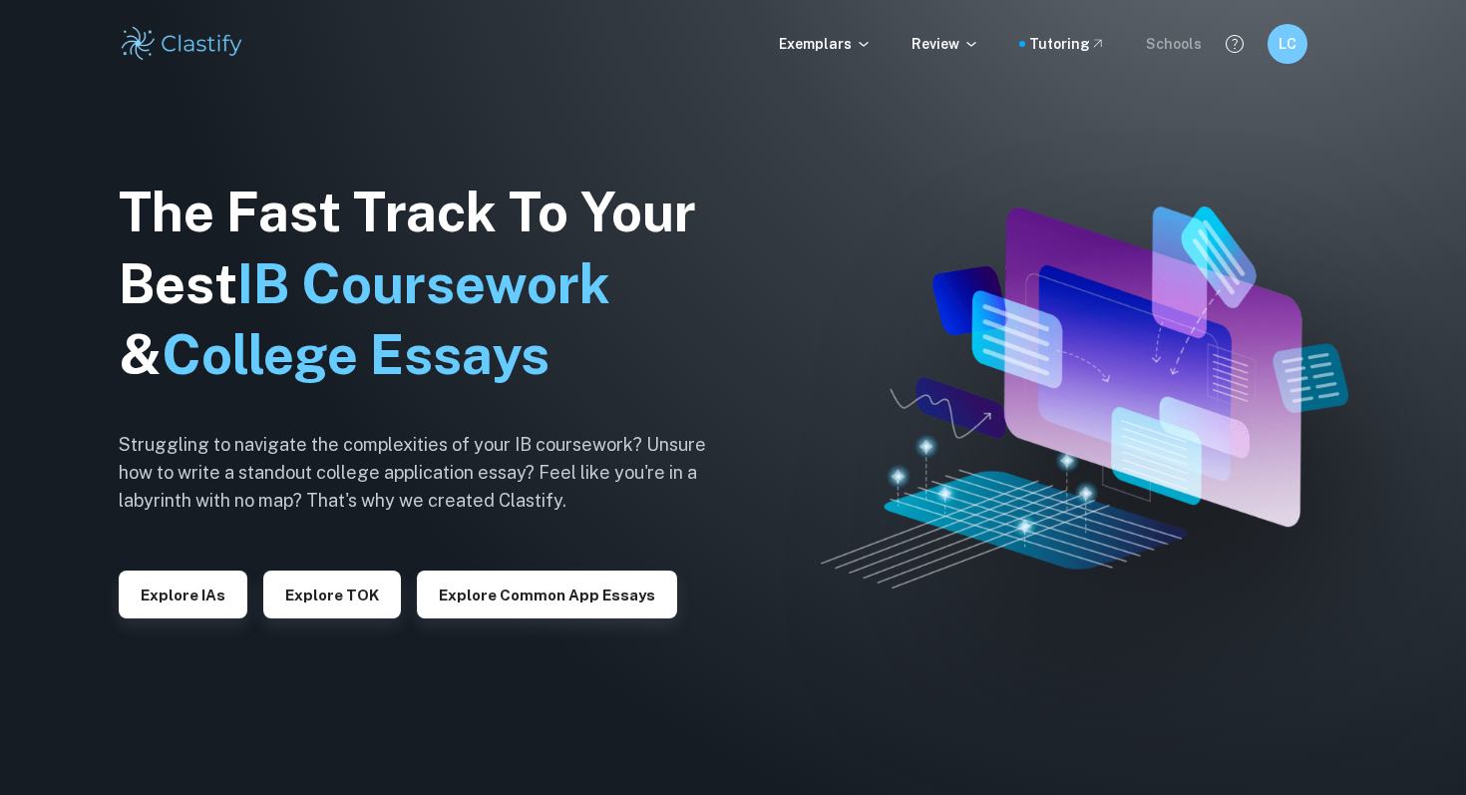
click at [1186, 41] on div "Schools" at bounding box center [1174, 44] width 56 height 22
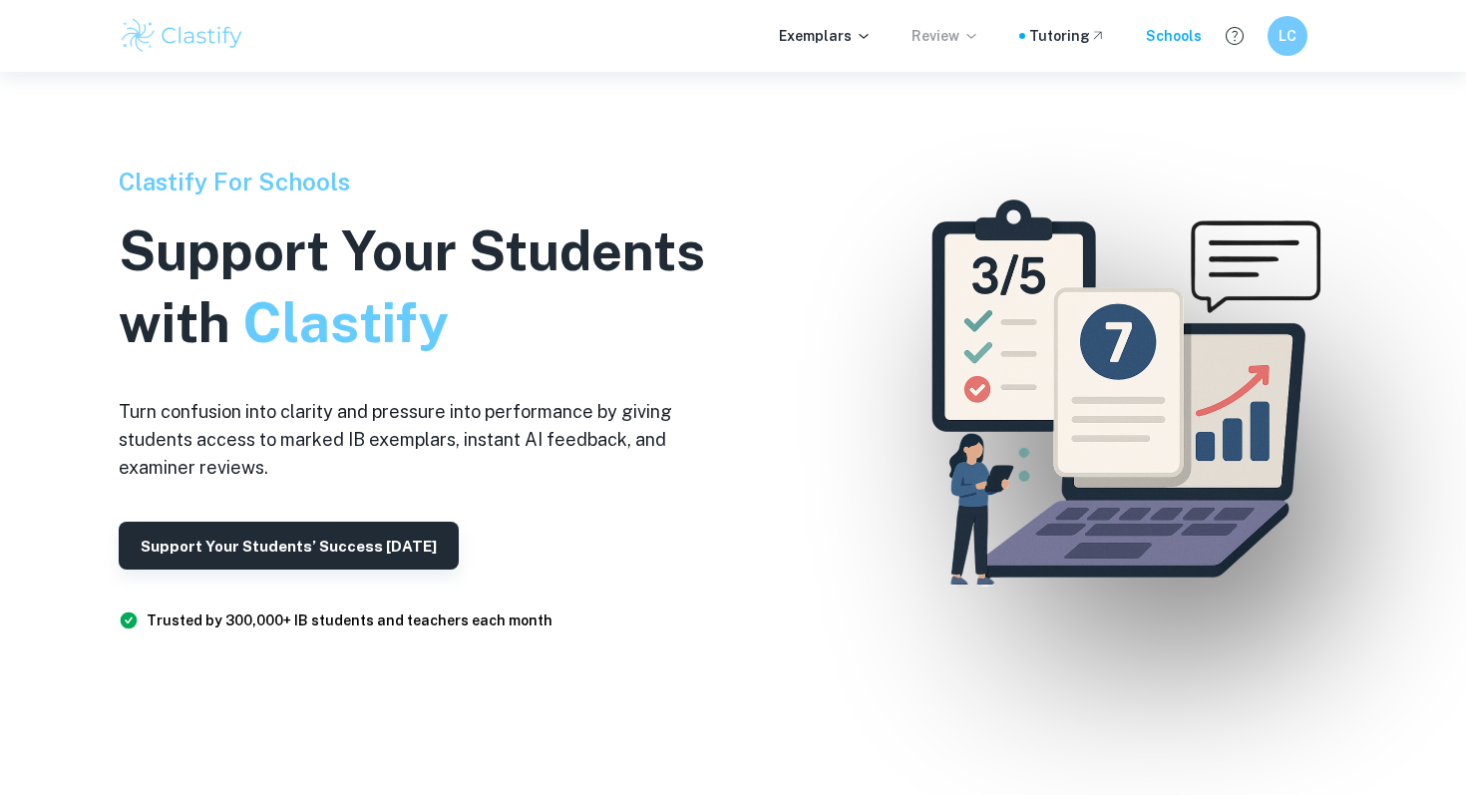
click at [952, 33] on p "Review" at bounding box center [945, 36] width 68 height 22
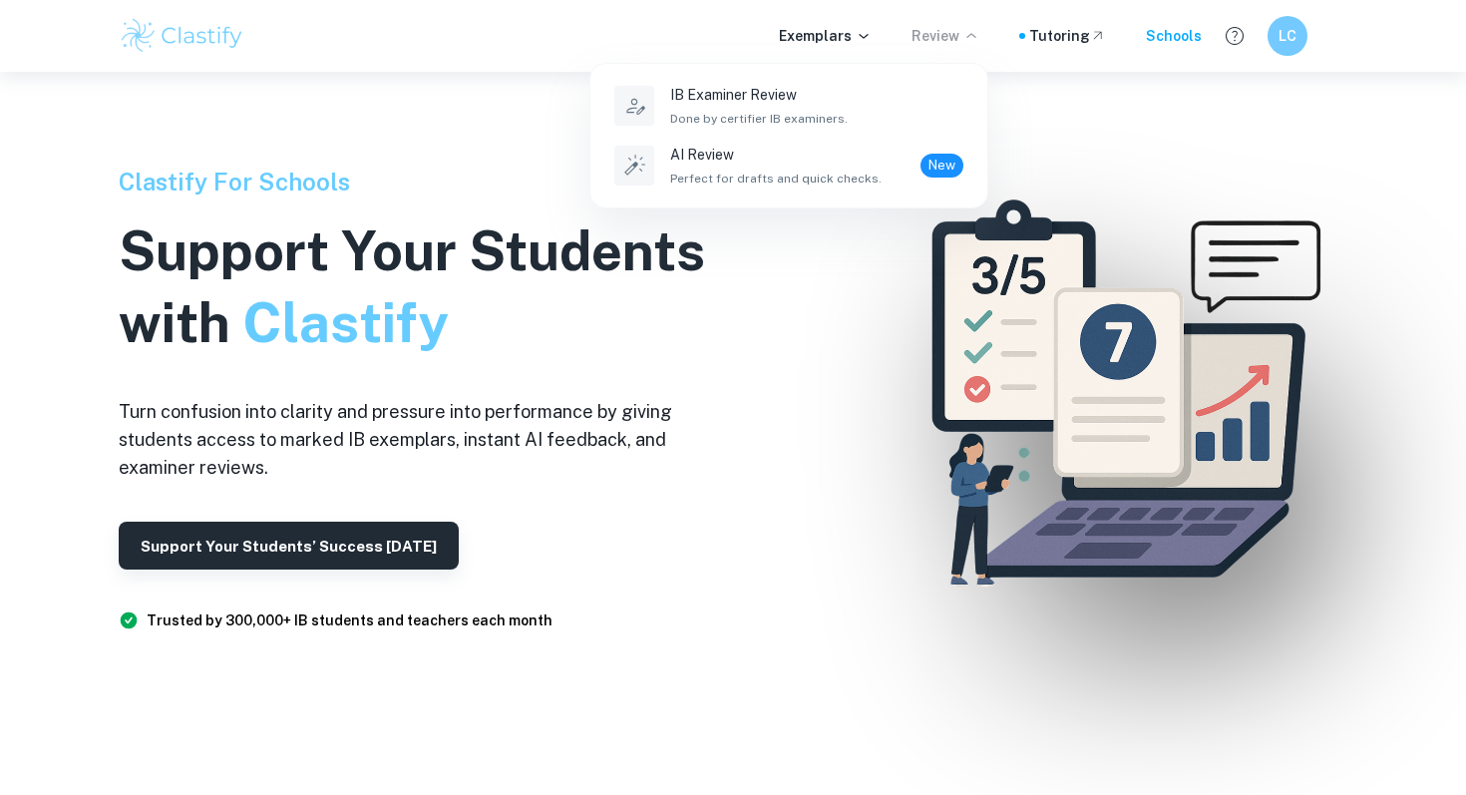
click at [822, 32] on div at bounding box center [733, 397] width 1466 height 795
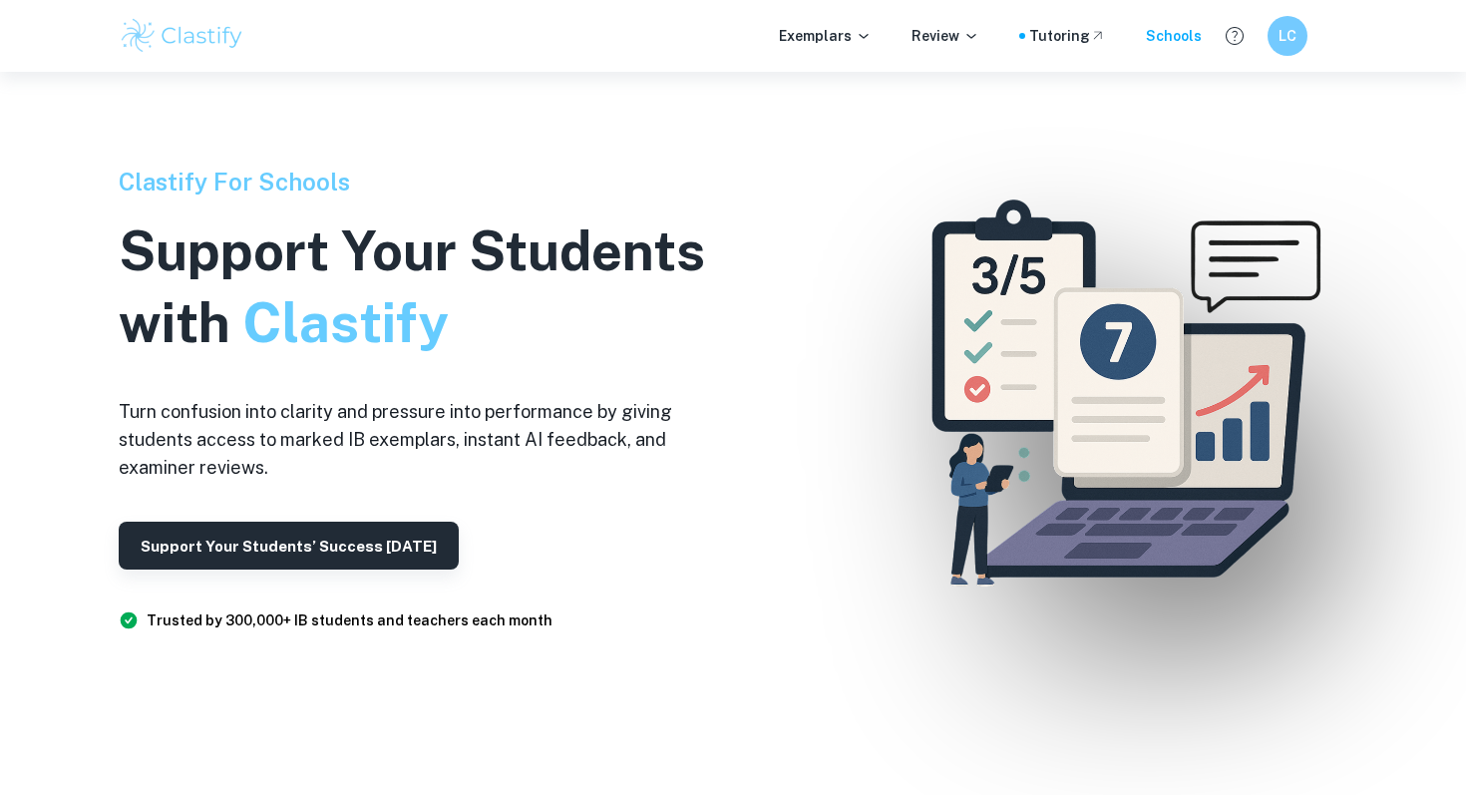
click at [759, 263] on div at bounding box center [733, 397] width 1466 height 795
click at [195, 40] on img at bounding box center [182, 36] width 127 height 40
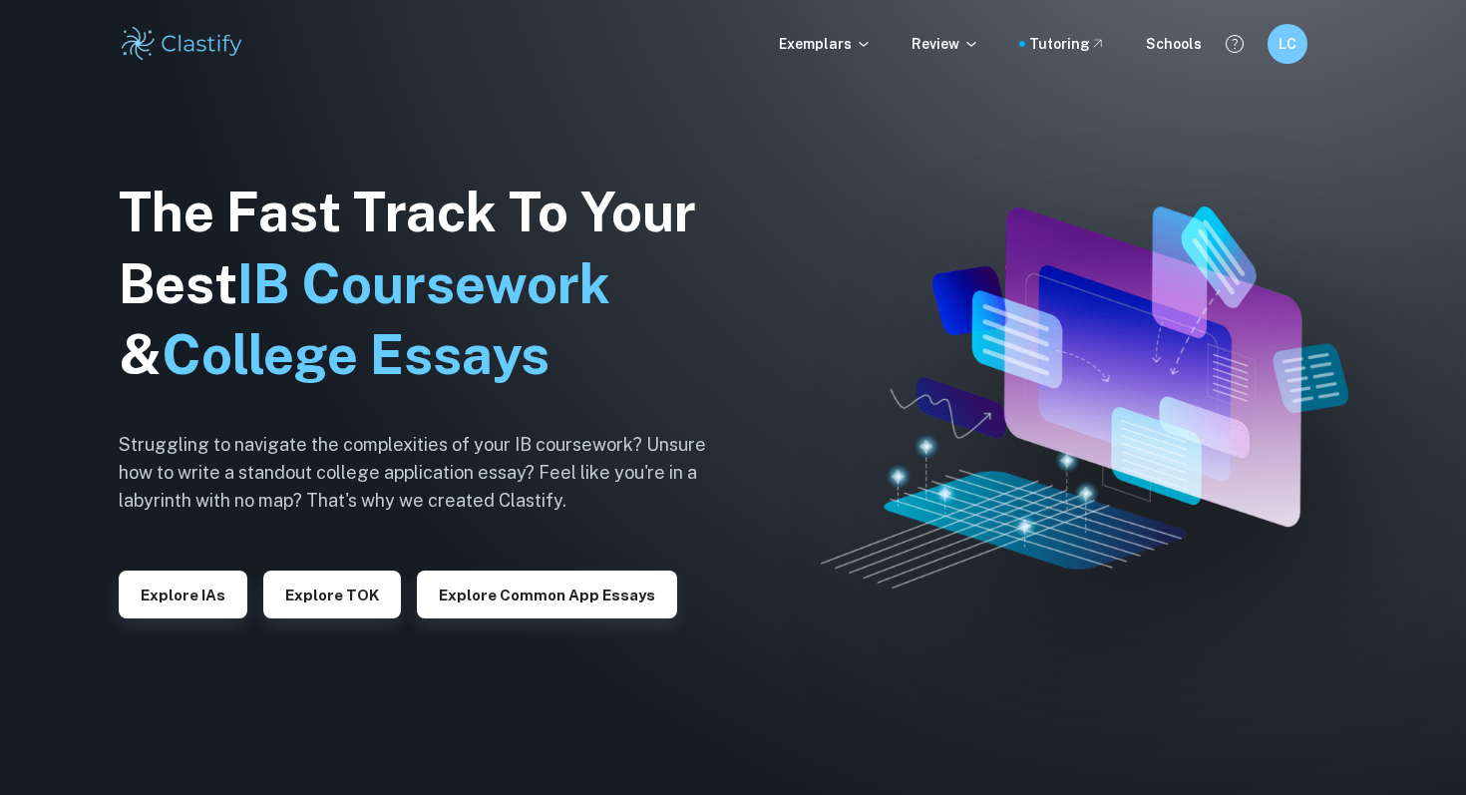
click at [195, 40] on img at bounding box center [182, 44] width 127 height 40
click at [1231, 47] on icon "Help and Feedback" at bounding box center [1235, 44] width 24 height 24
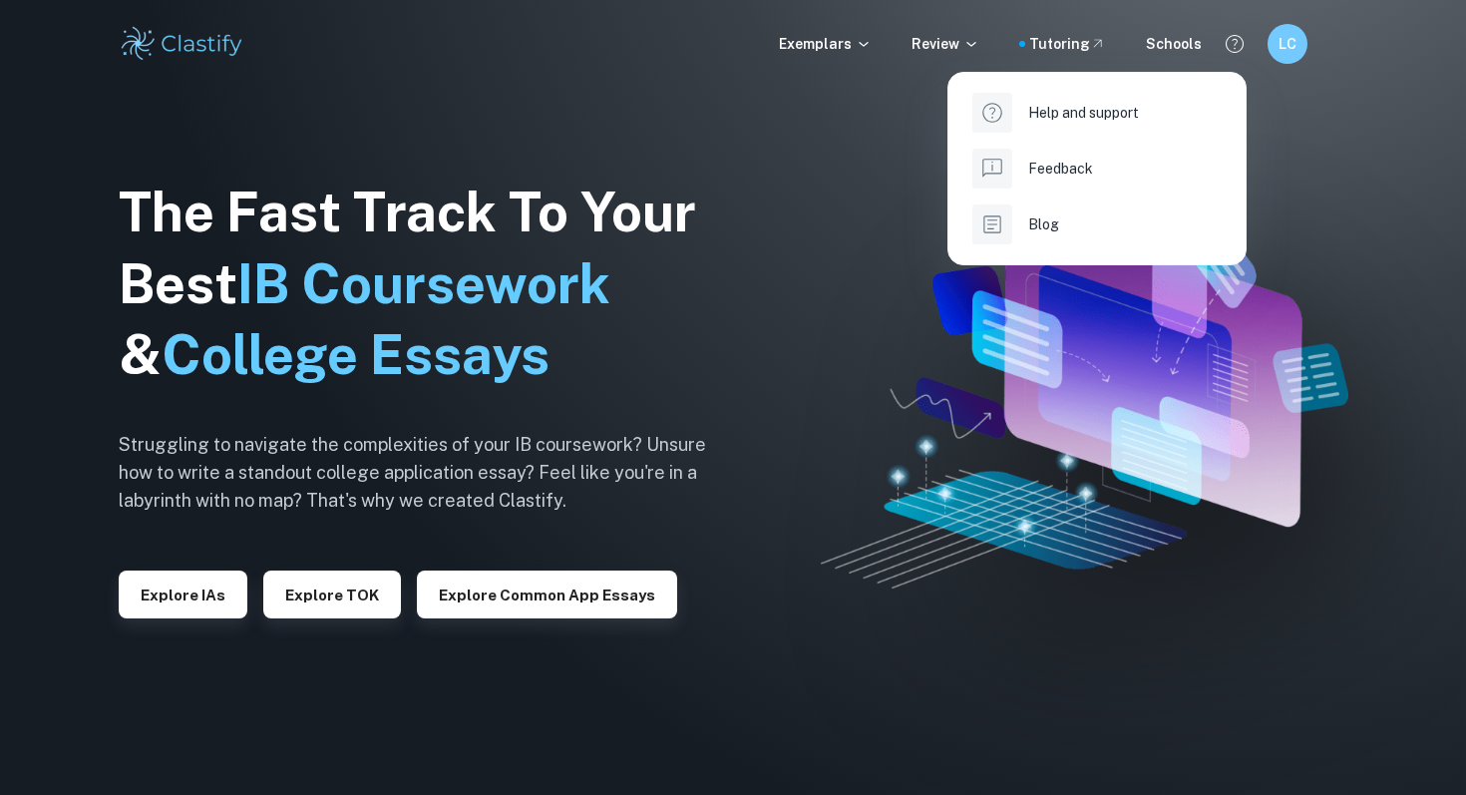
click at [1229, 521] on div at bounding box center [733, 397] width 1466 height 795
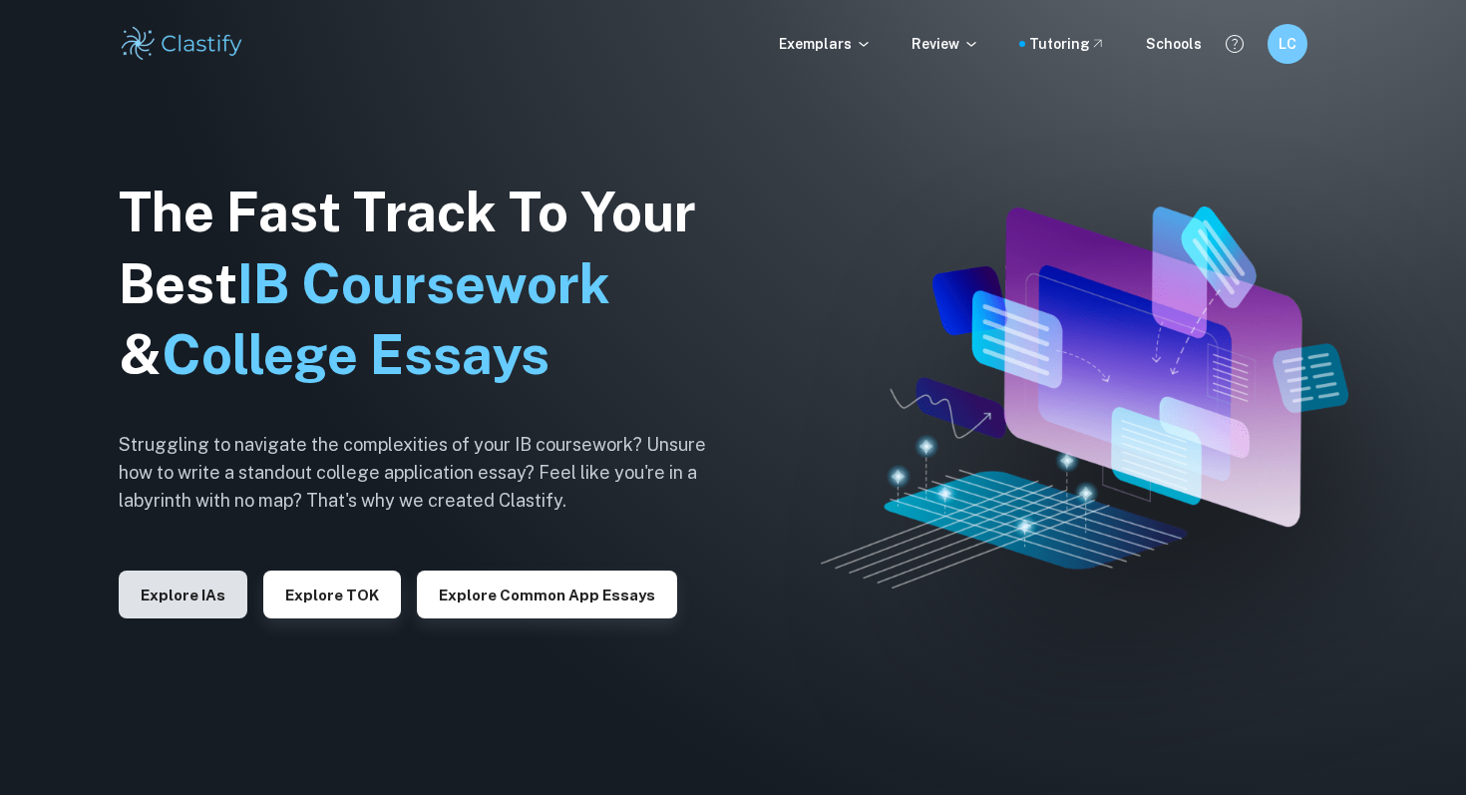
click at [205, 599] on button "Explore IAs" at bounding box center [183, 594] width 129 height 48
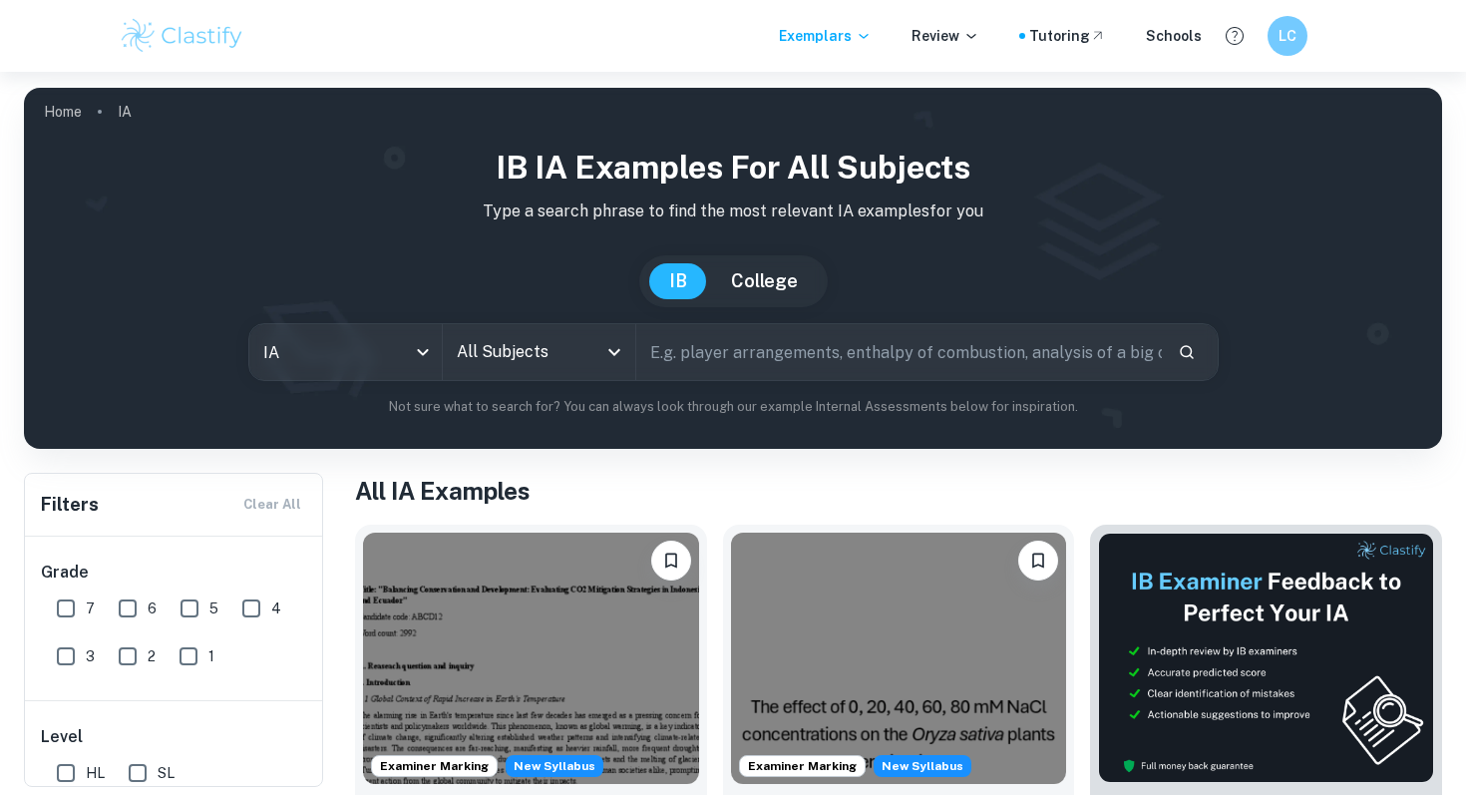
click at [209, 28] on img at bounding box center [182, 36] width 127 height 40
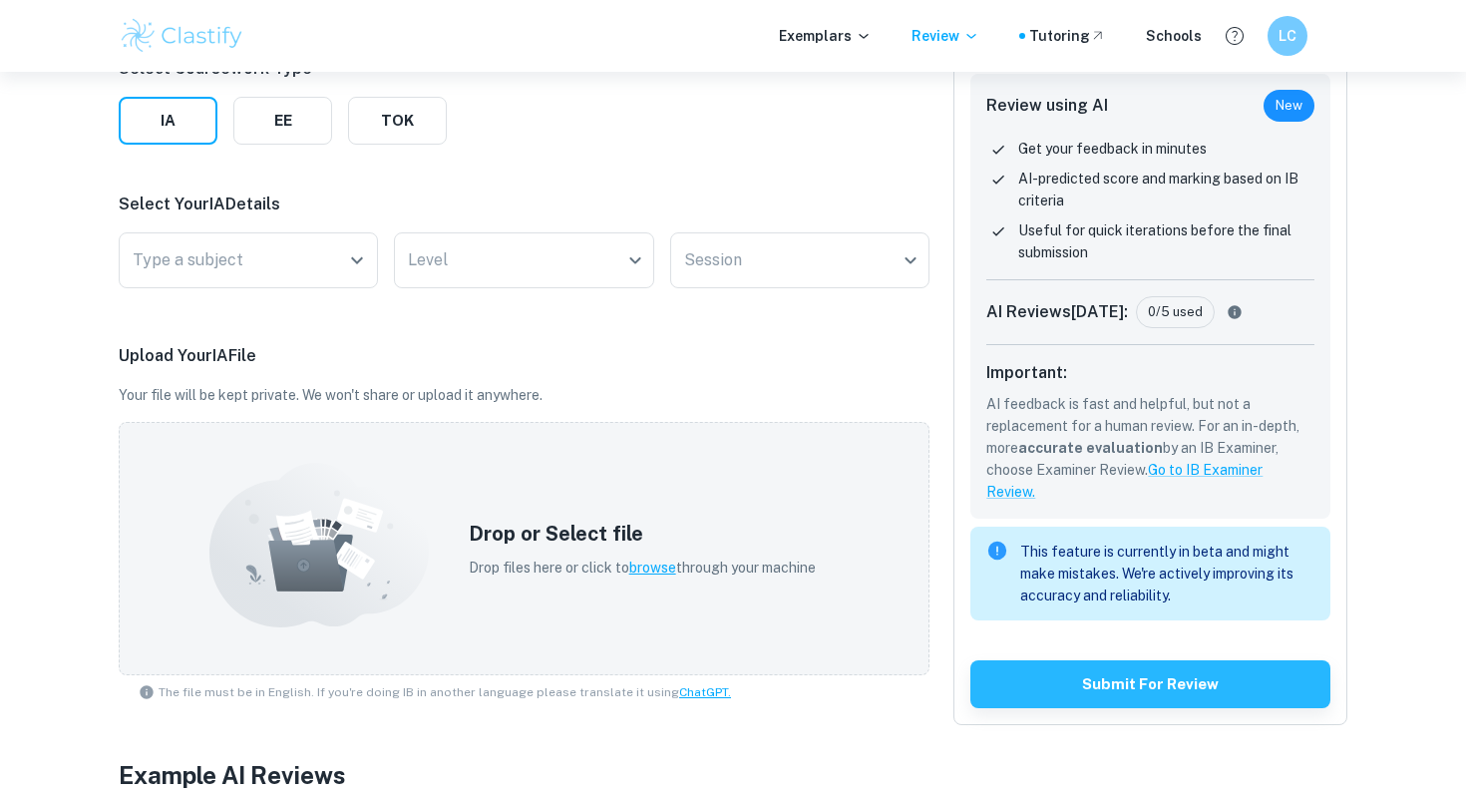
scroll to position [287, 0]
click at [352, 254] on icon "Open" at bounding box center [357, 259] width 24 height 24
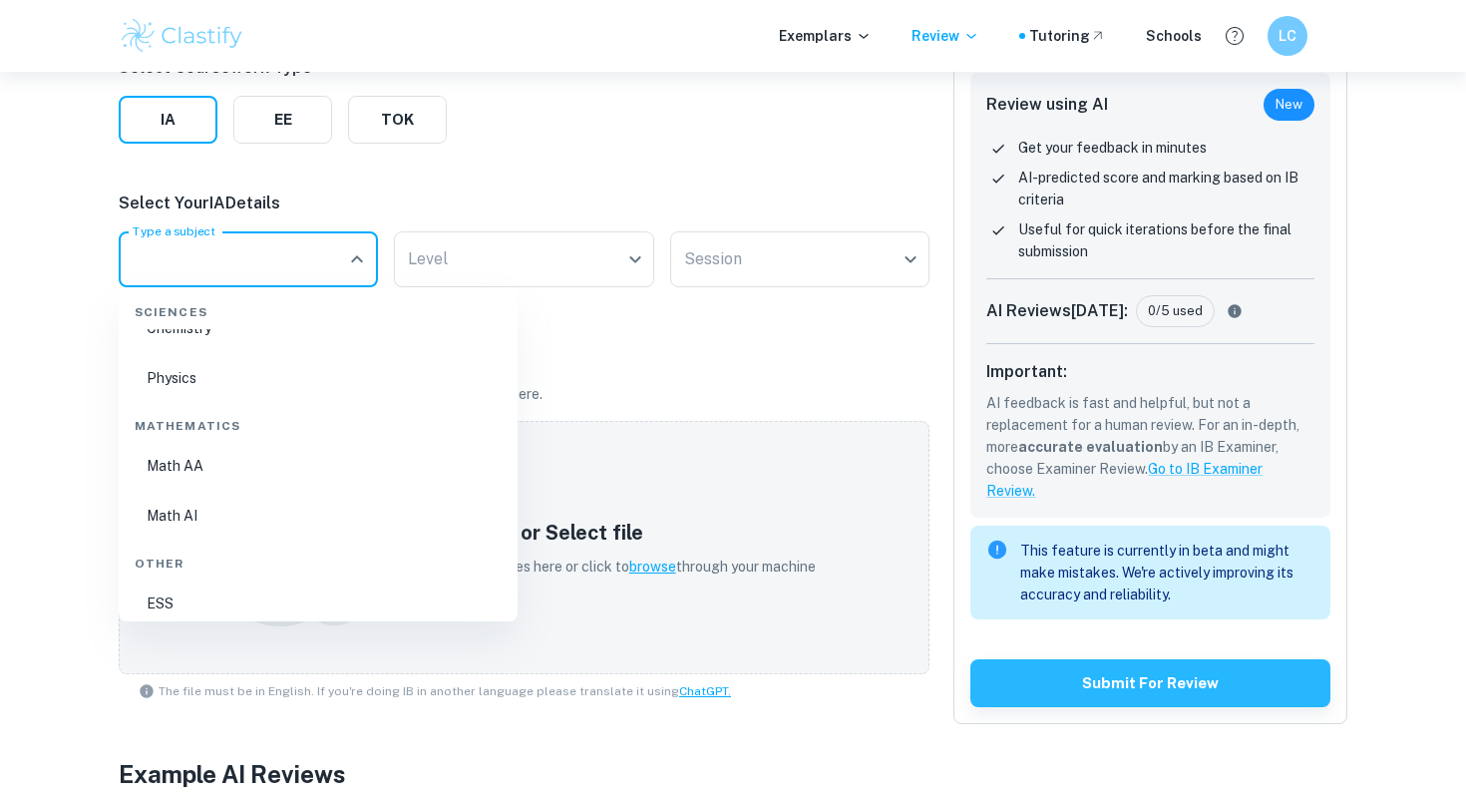
scroll to position [719, 0]
click at [190, 460] on li "Math AA" at bounding box center [318, 453] width 383 height 46
type input "Math AA"
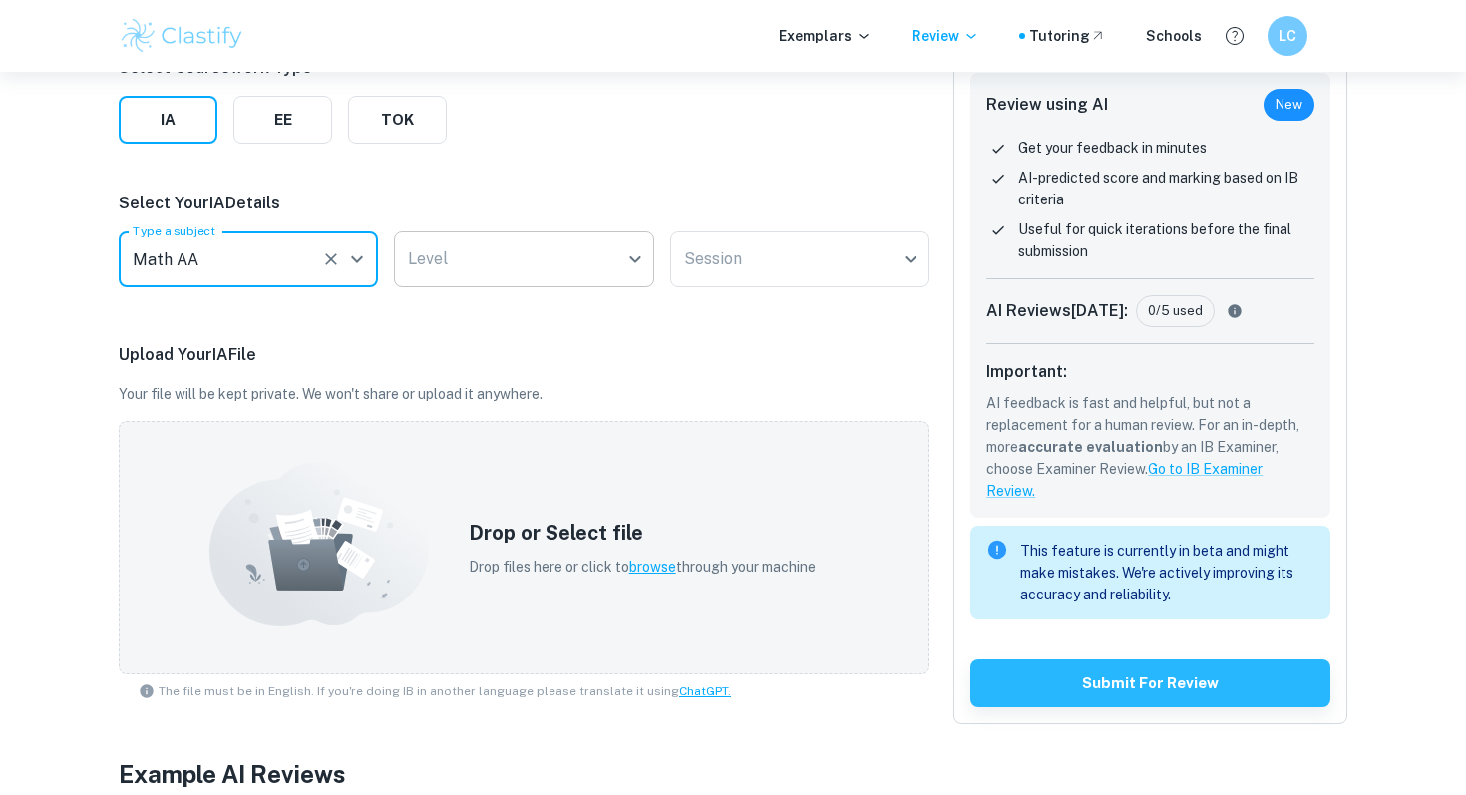
click at [477, 270] on body "We value your privacy We use cookies to enhance your browsing experience, serve…" at bounding box center [733, 182] width 1466 height 795
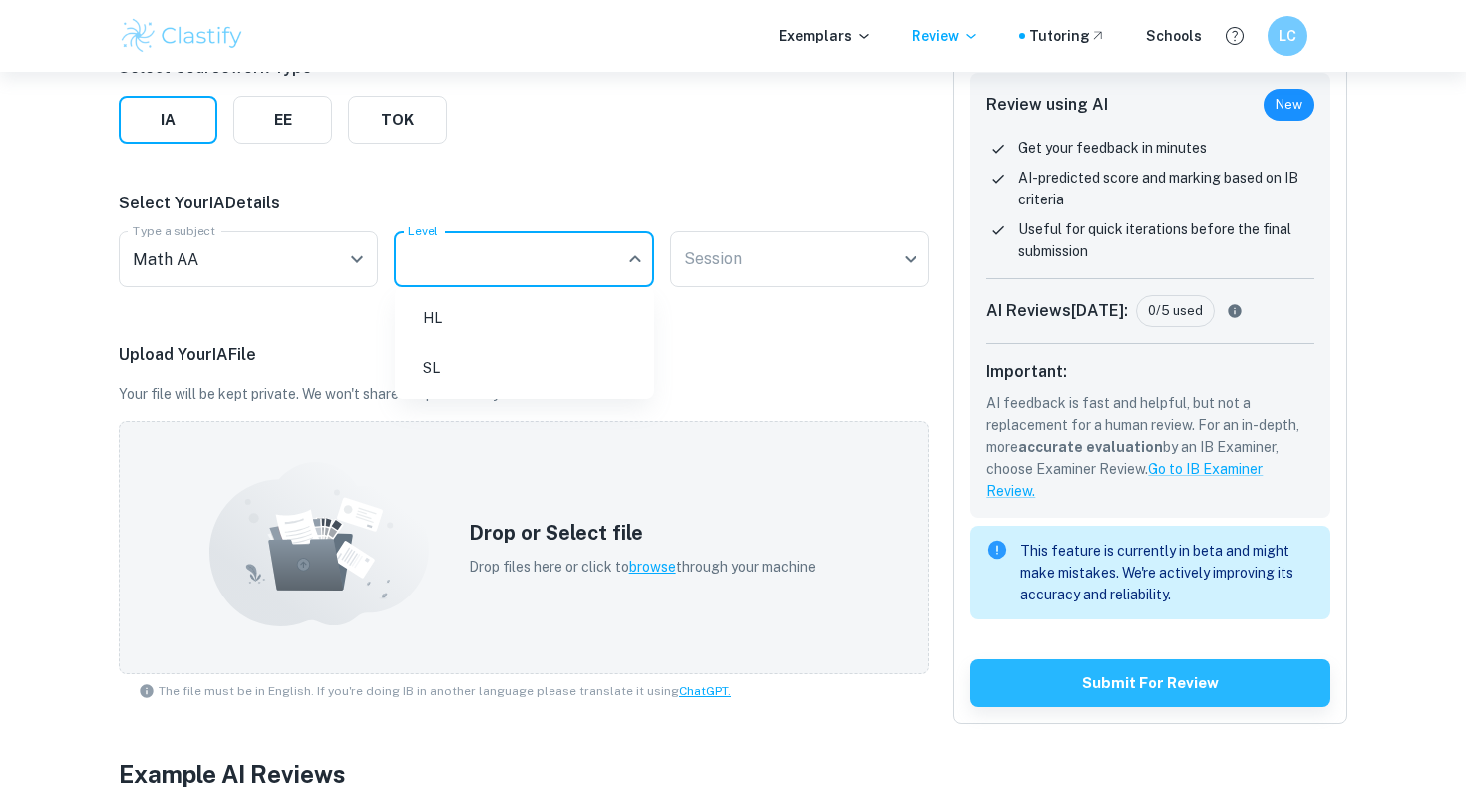
click at [456, 376] on li "SL" at bounding box center [524, 368] width 243 height 46
type input "SL"
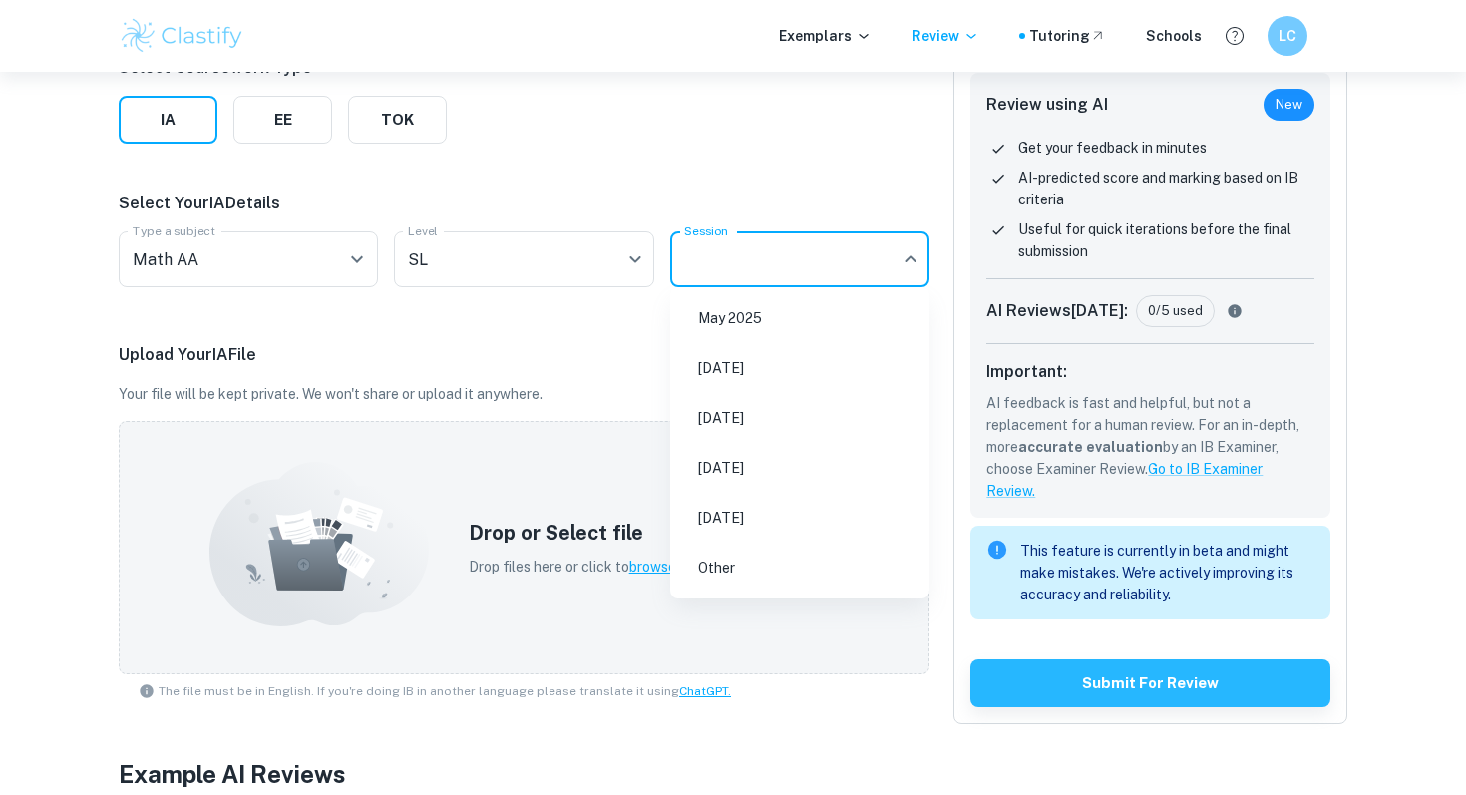
click at [703, 274] on body "We value your privacy We use cookies to enhance your browsing experience, serve…" at bounding box center [733, 182] width 1466 height 795
click at [734, 414] on li "[DATE]" at bounding box center [799, 418] width 243 height 46
type input "M26"
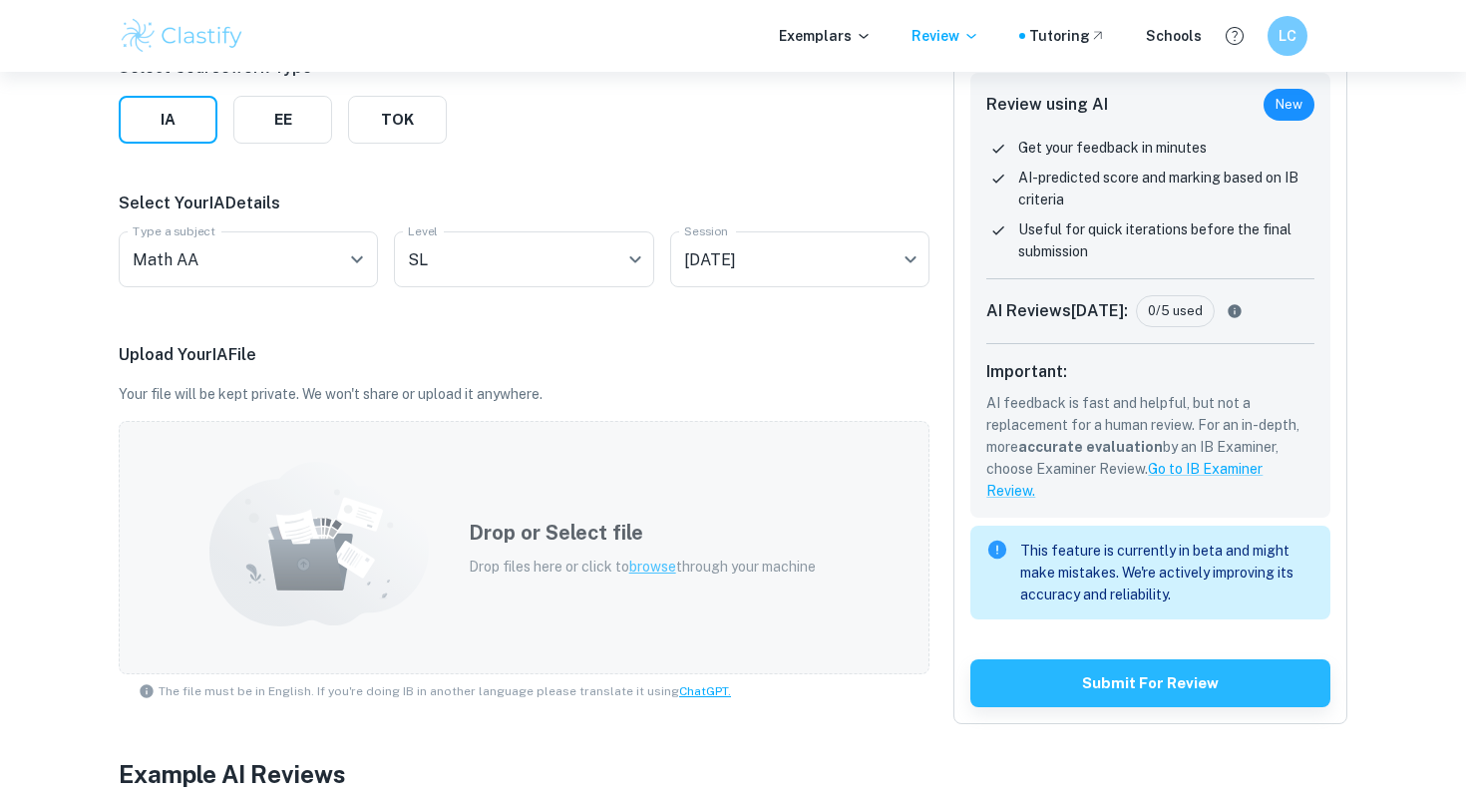
click at [644, 565] on span "browse" at bounding box center [652, 566] width 47 height 16
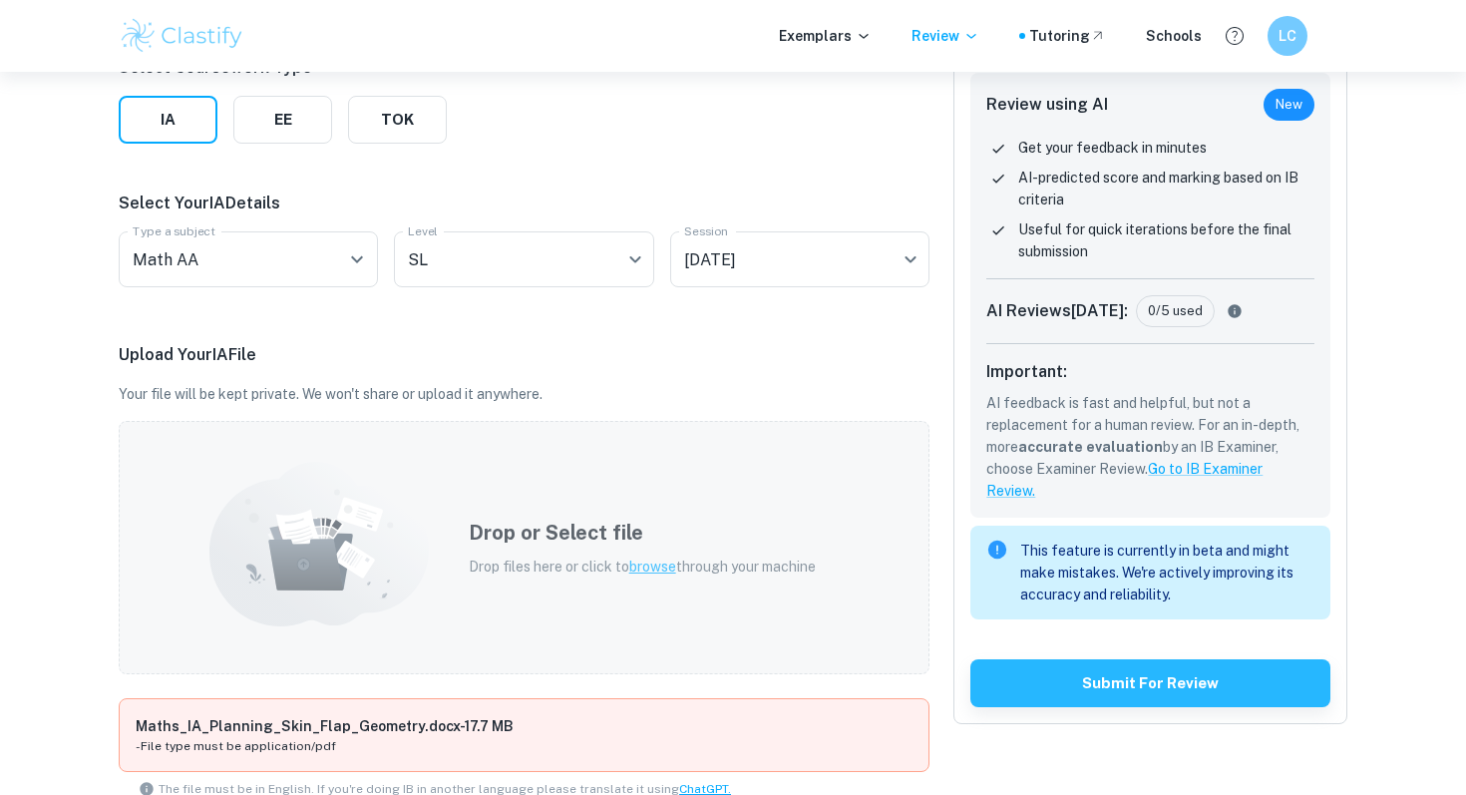
click at [651, 567] on span "browse" at bounding box center [652, 566] width 47 height 16
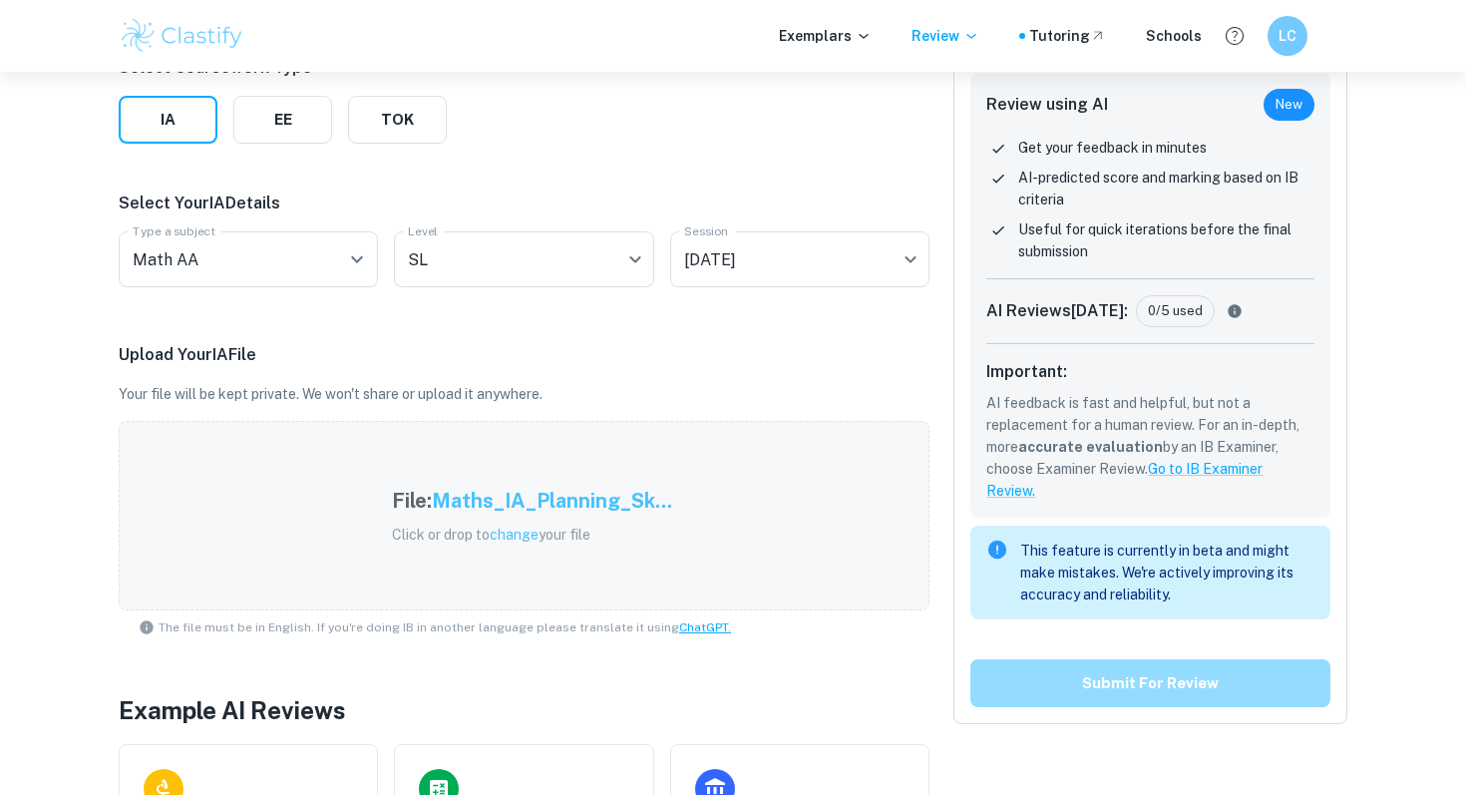
click at [1157, 695] on button "Submit for review" at bounding box center [1150, 683] width 360 height 48
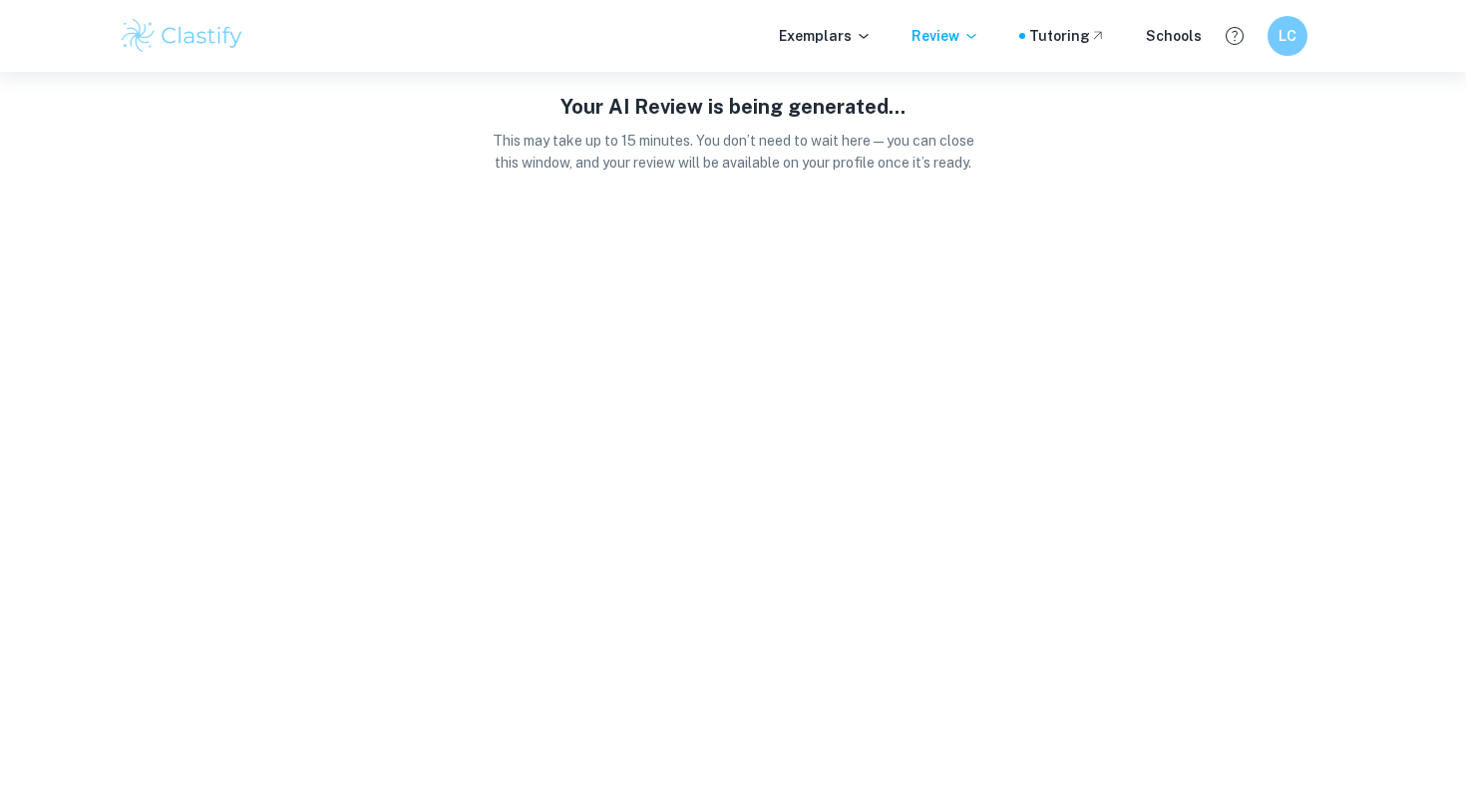
scroll to position [0, 0]
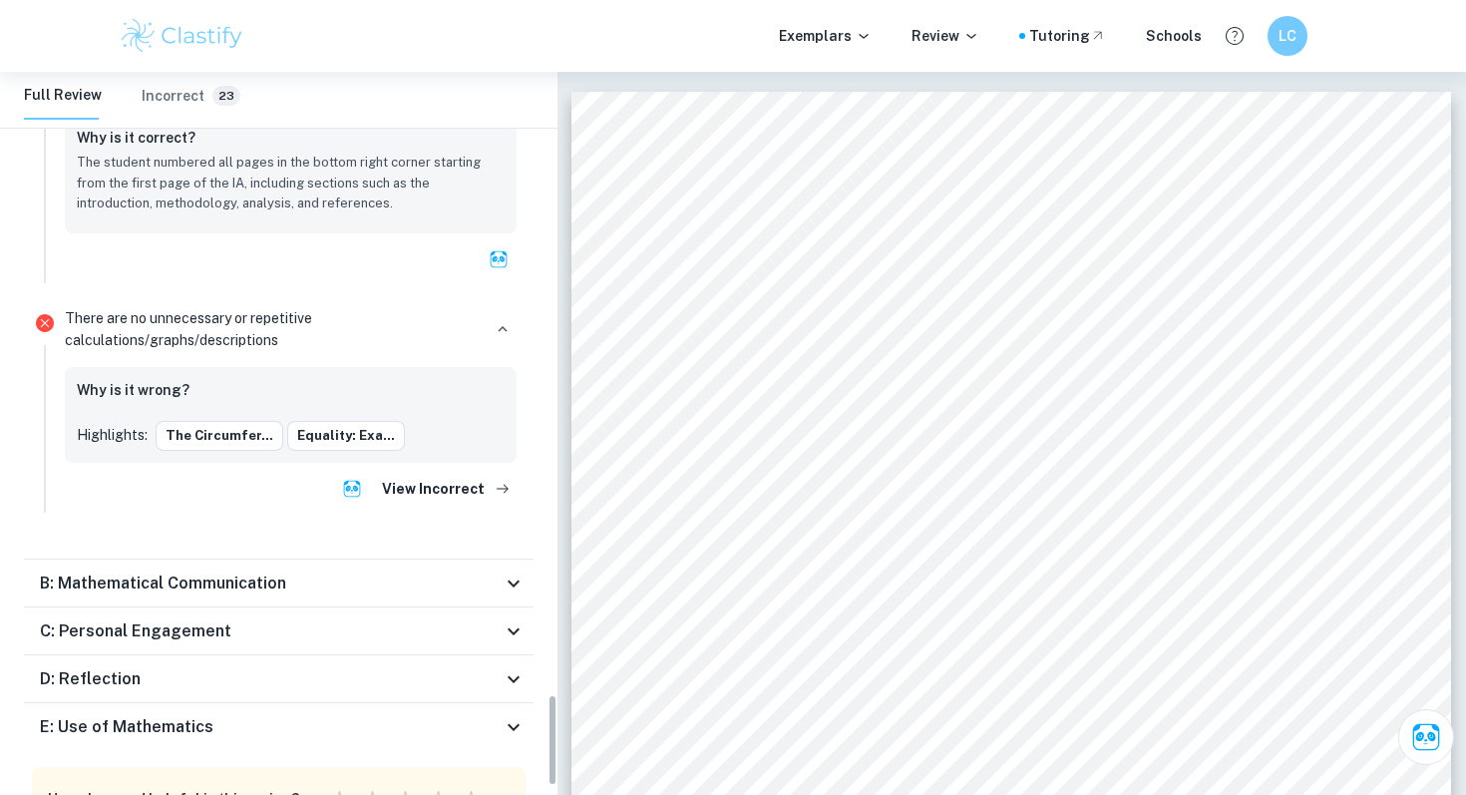
scroll to position [4896, 0]
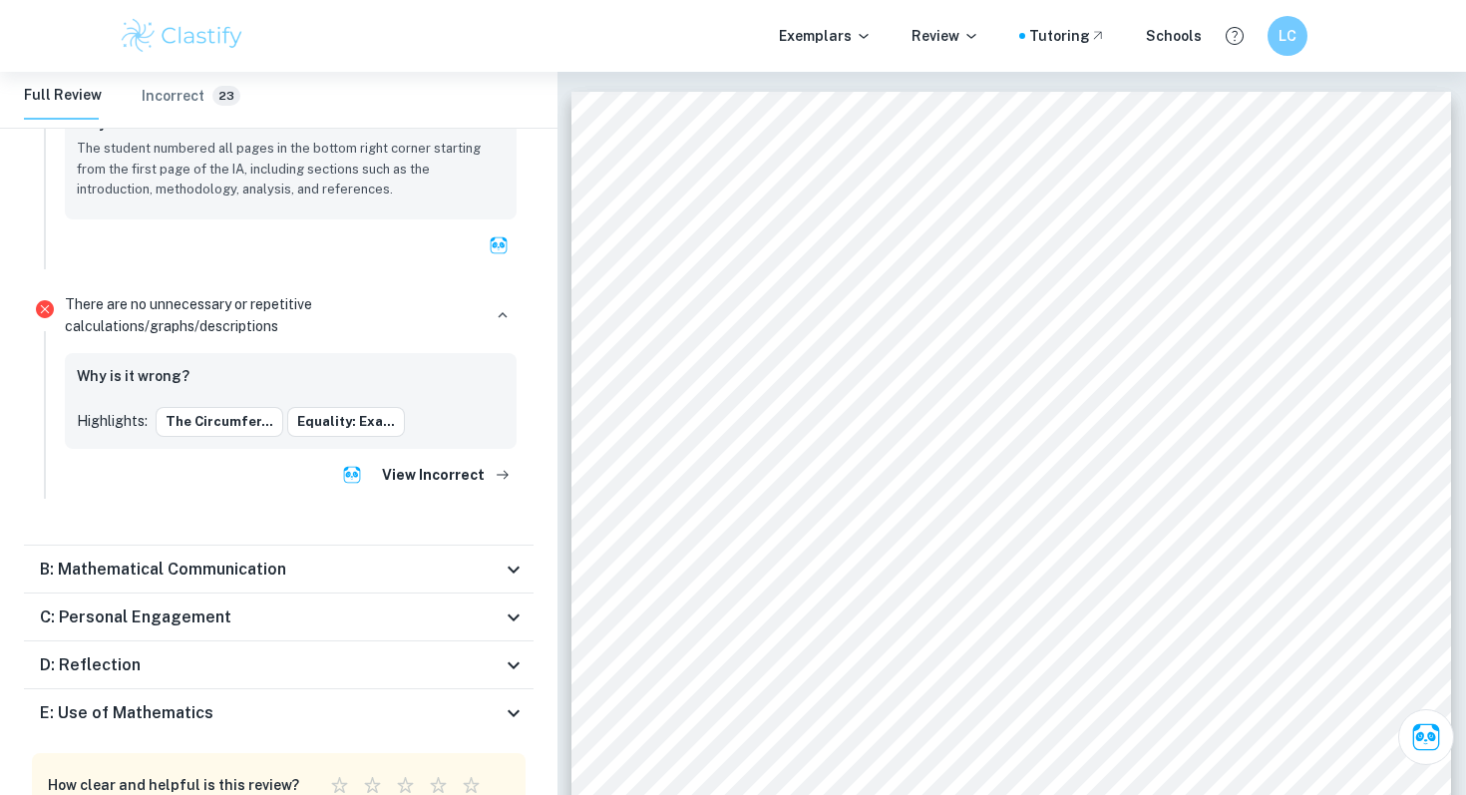
click at [520, 565] on icon at bounding box center [514, 569] width 24 height 24
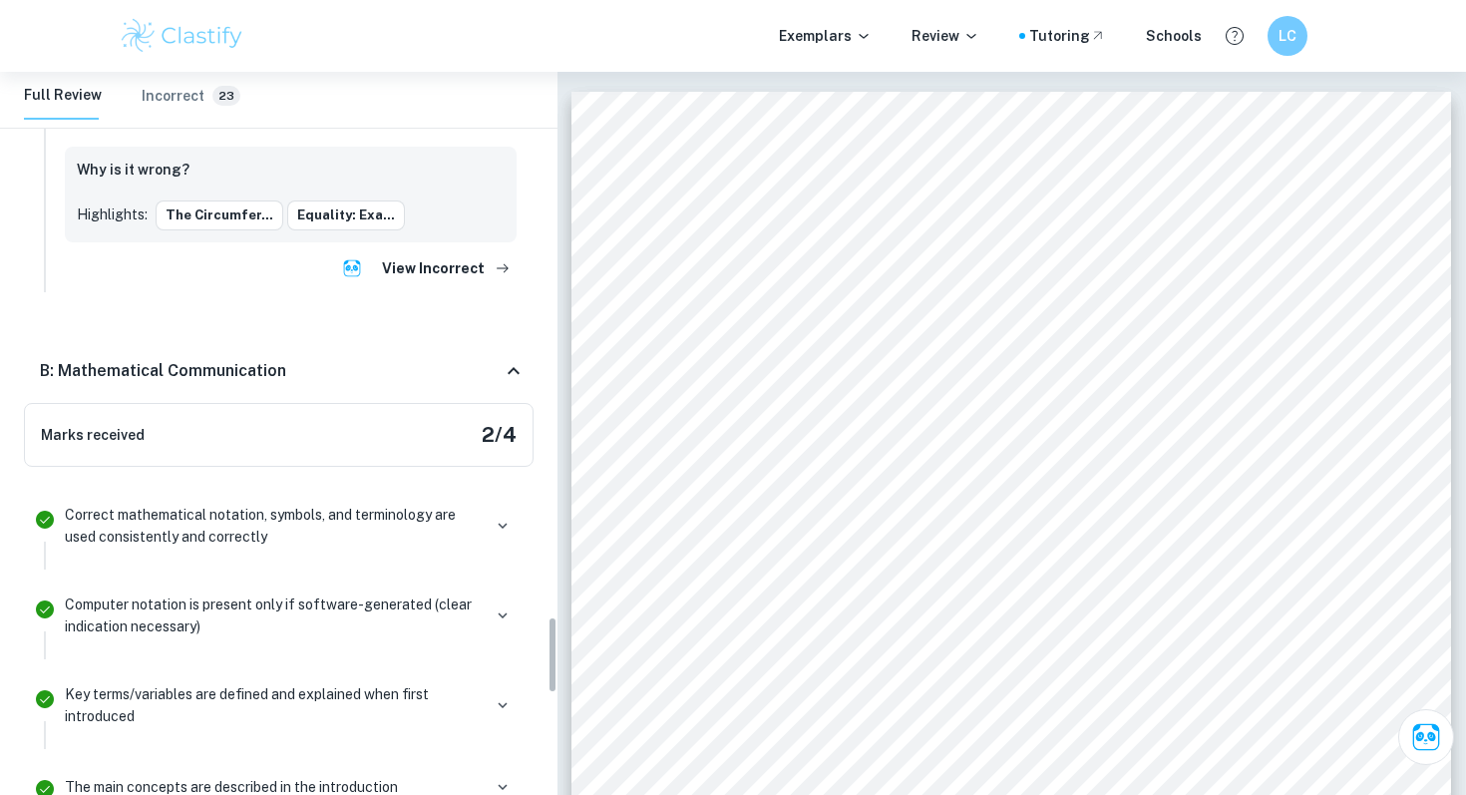
scroll to position [5118, 0]
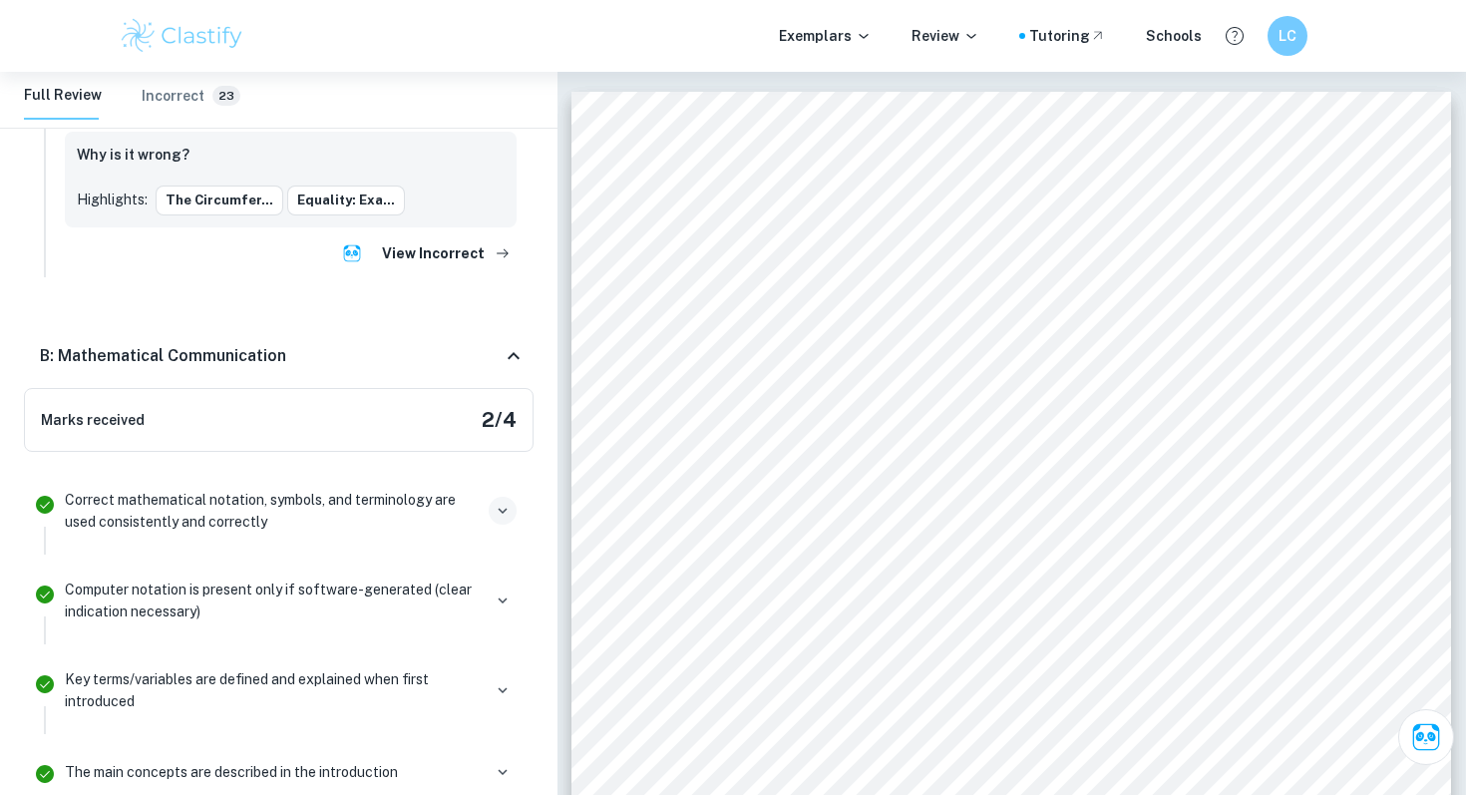
click at [501, 510] on icon "button" at bounding box center [502, 511] width 9 height 6
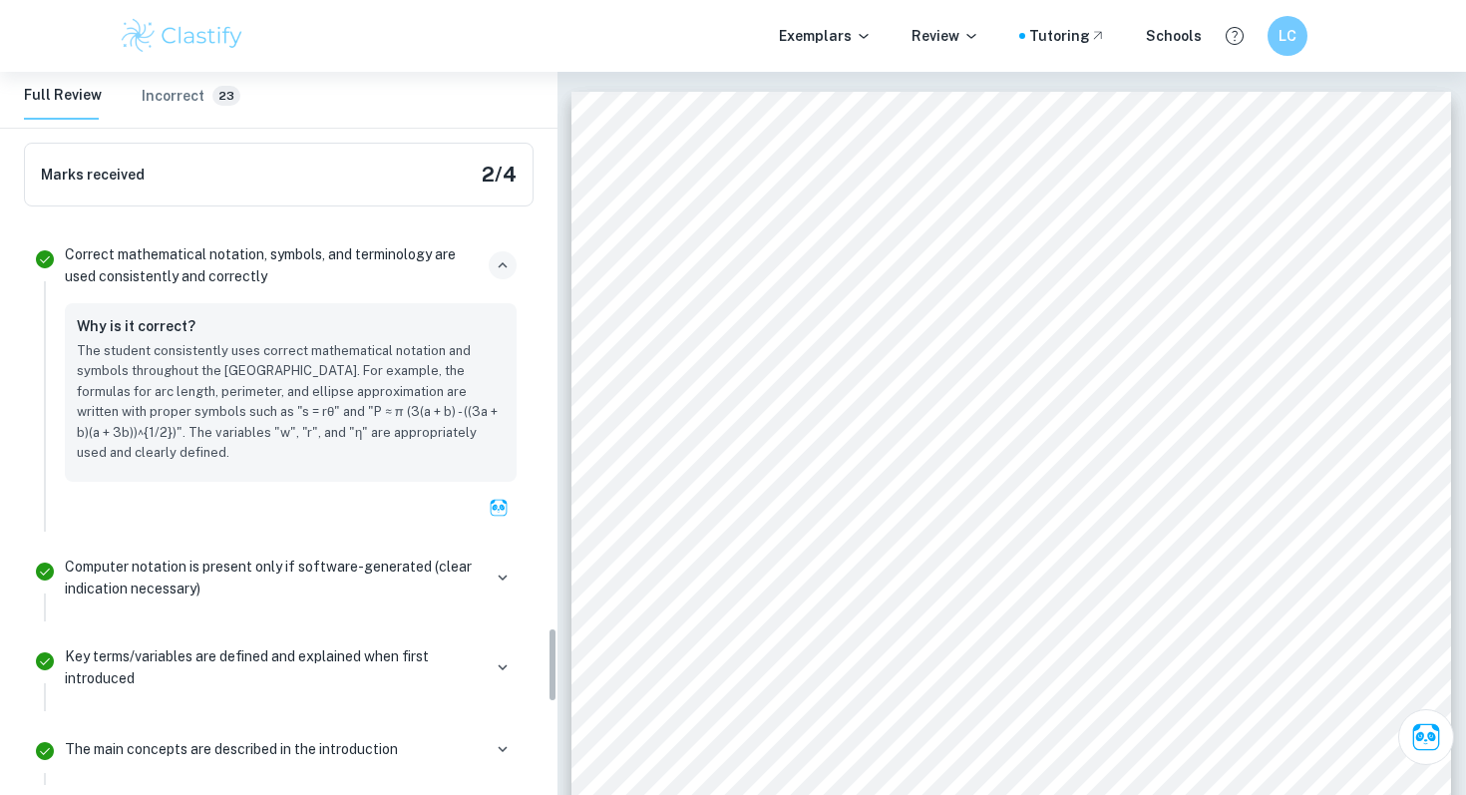
scroll to position [5381, 0]
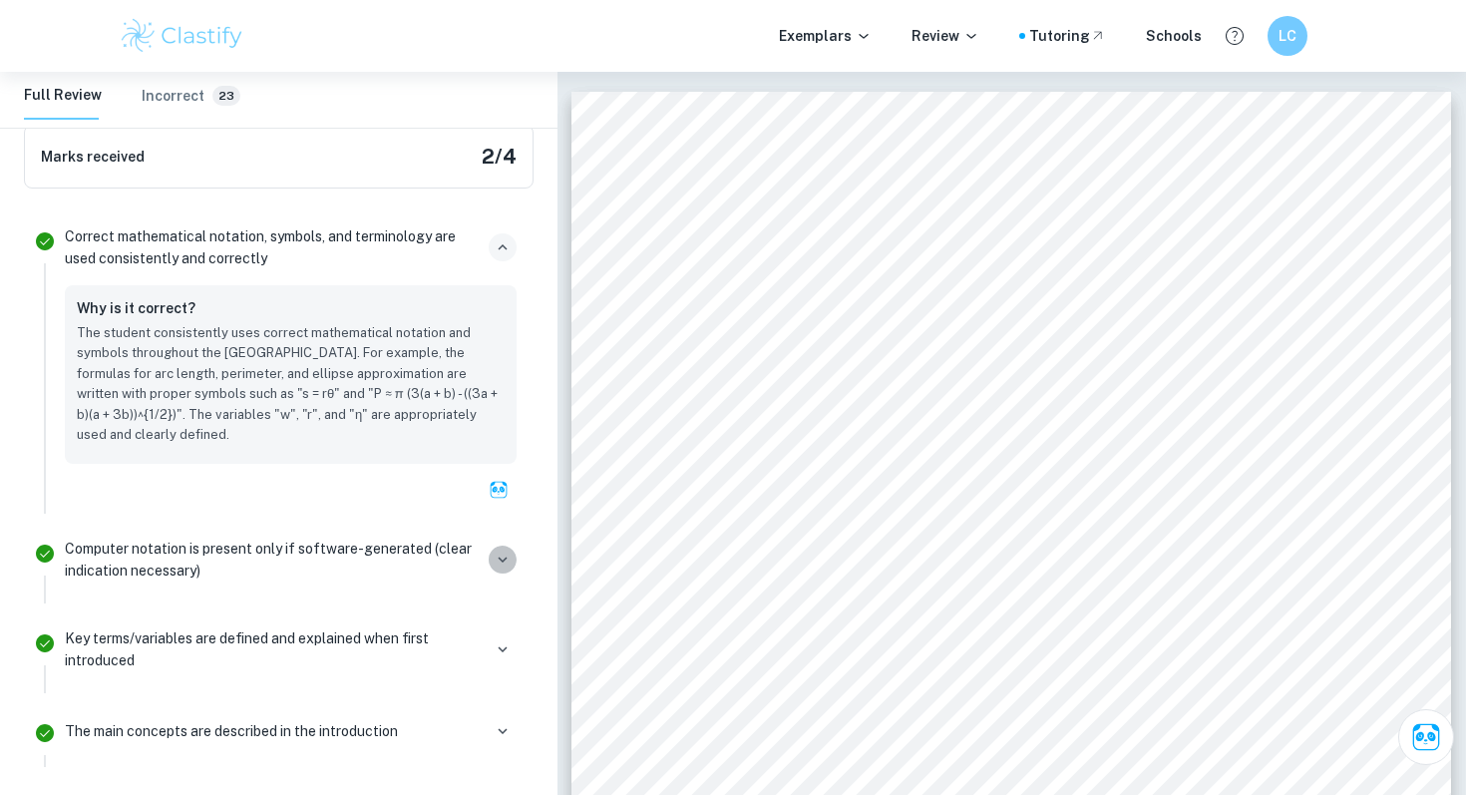
click at [507, 550] on icon "button" at bounding box center [503, 559] width 18 height 18
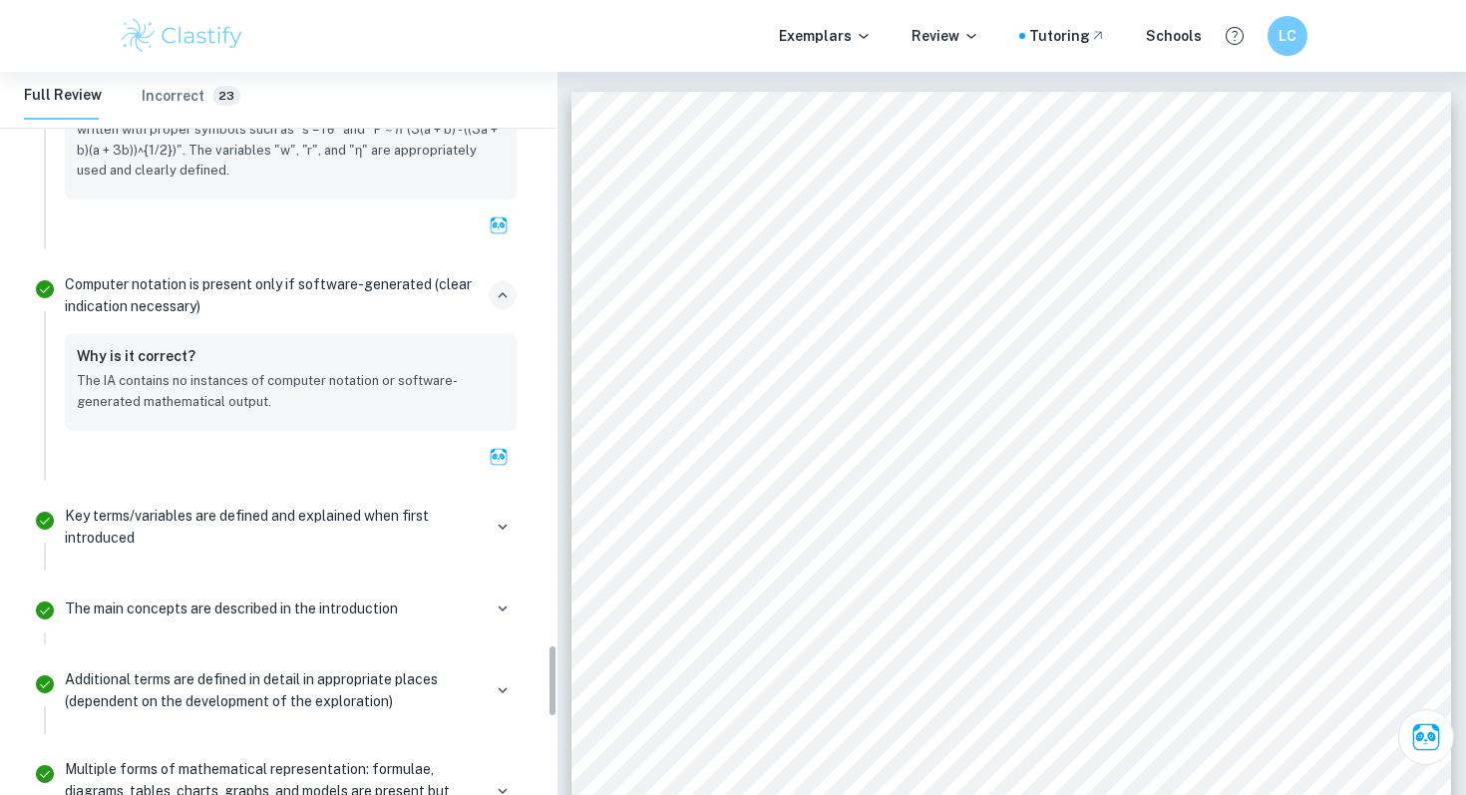
scroll to position [5650, 0]
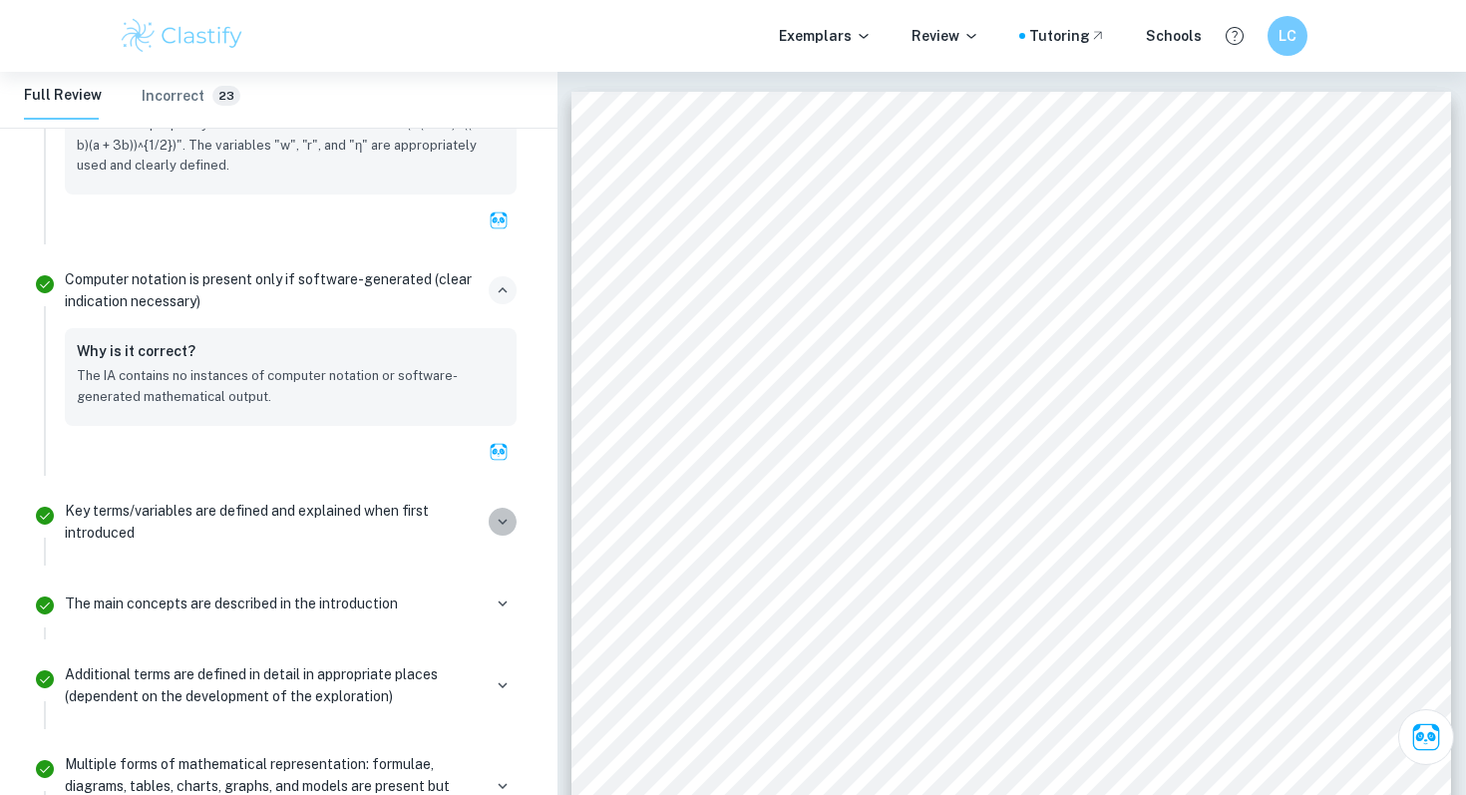
click at [509, 513] on icon "button" at bounding box center [503, 522] width 18 height 18
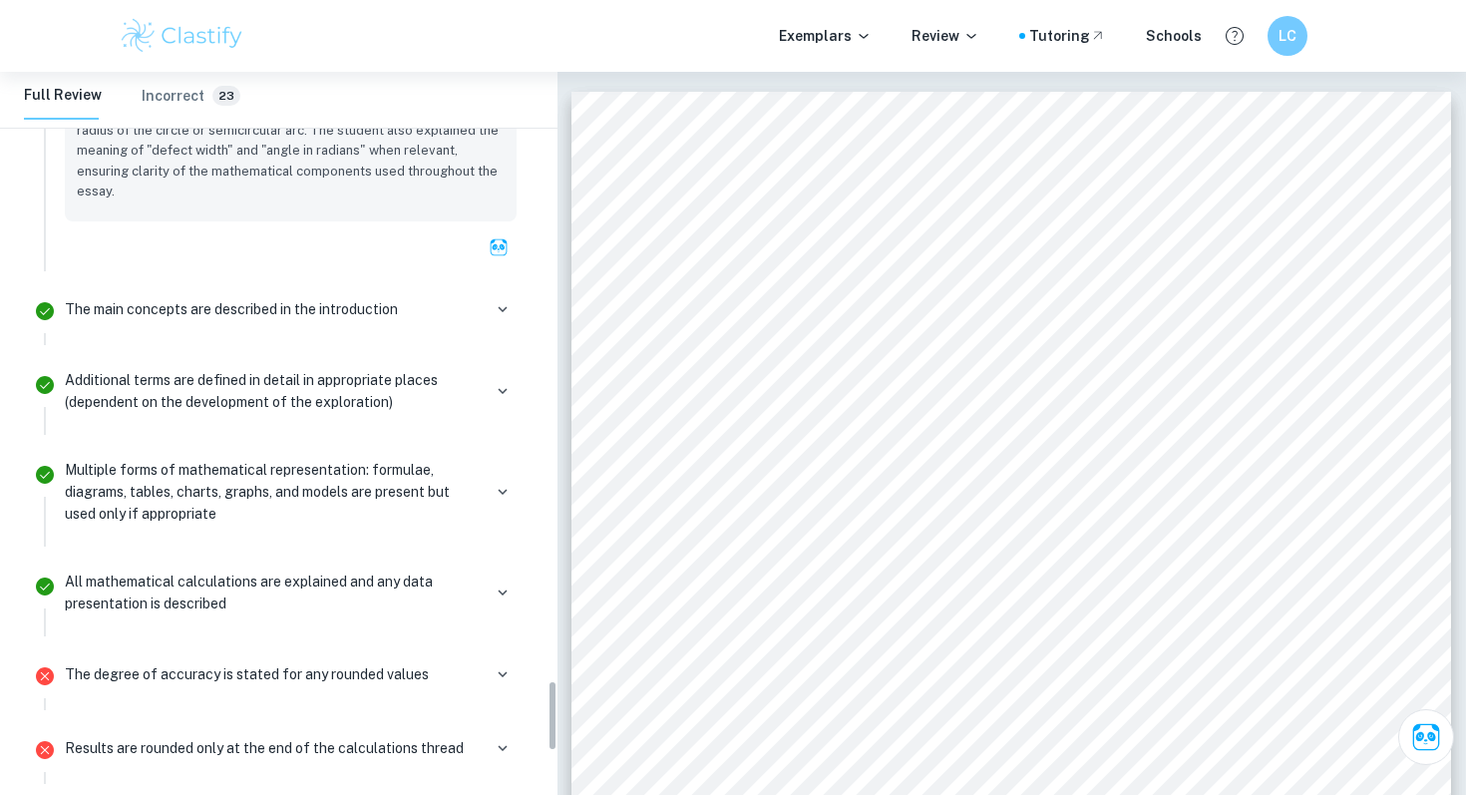
scroll to position [6224, 0]
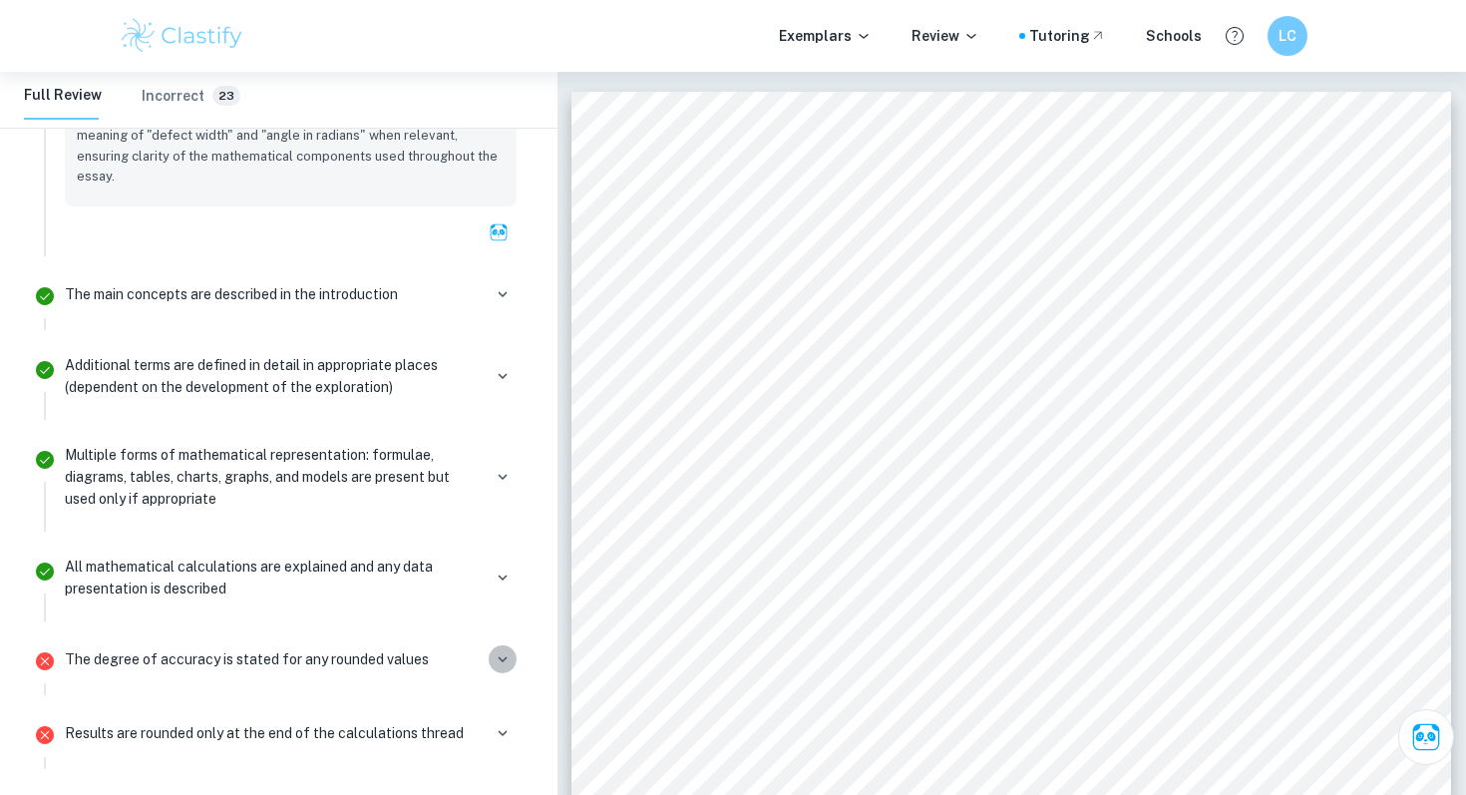
click at [502, 650] on icon "button" at bounding box center [503, 659] width 18 height 18
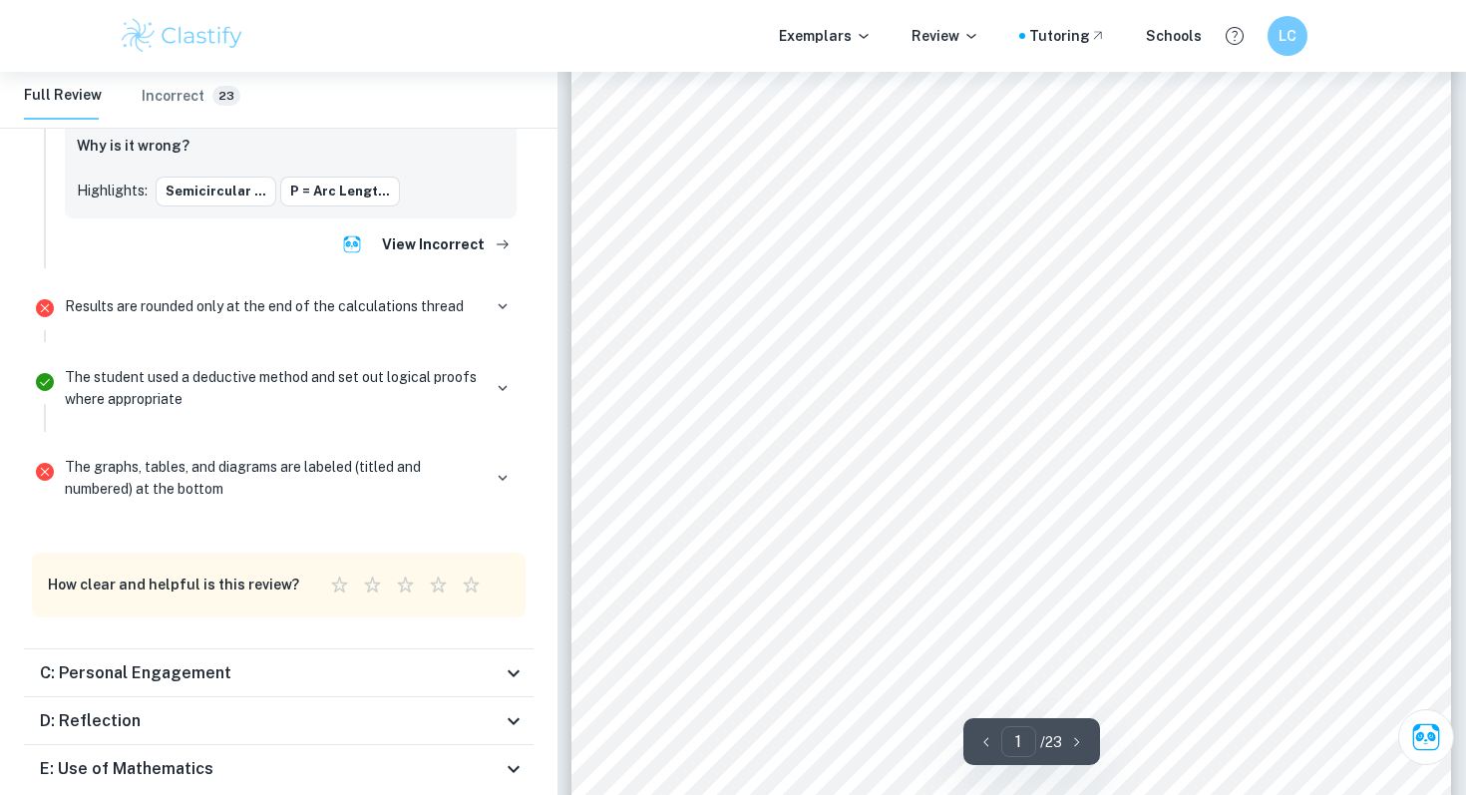
scroll to position [83, 0]
click at [512, 661] on icon at bounding box center [514, 673] width 24 height 24
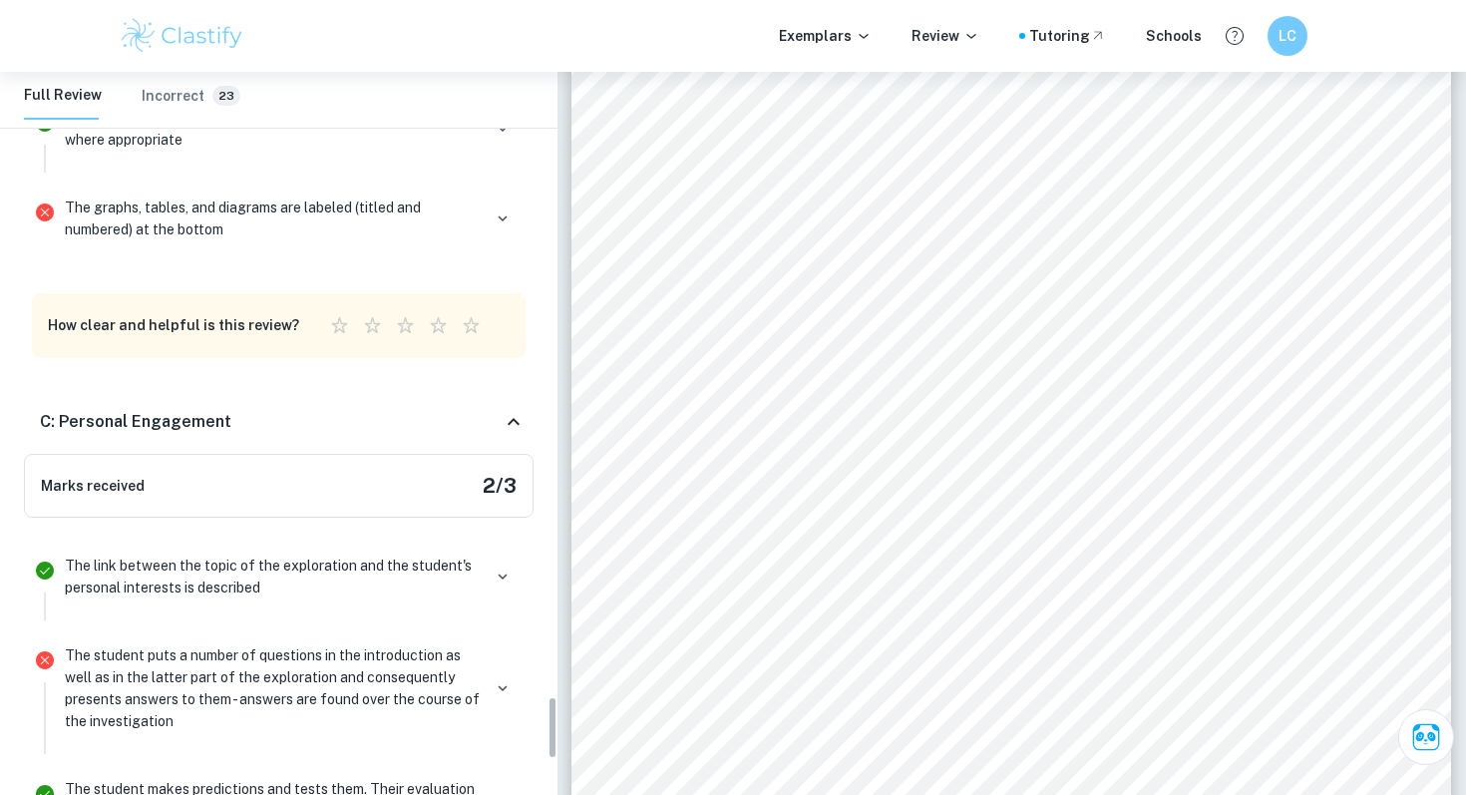
scroll to position [7091, 0]
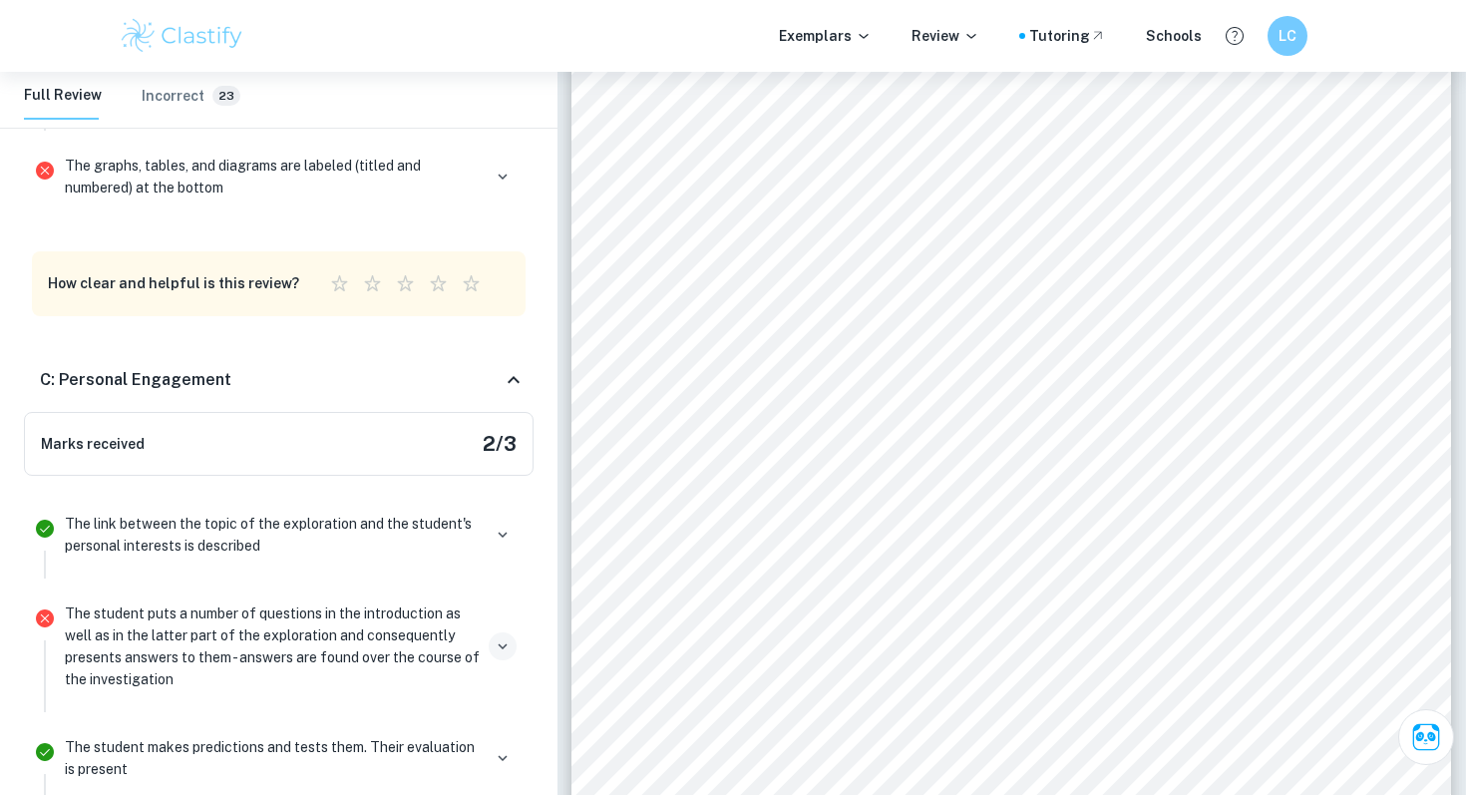
click at [496, 637] on icon "button" at bounding box center [503, 646] width 18 height 18
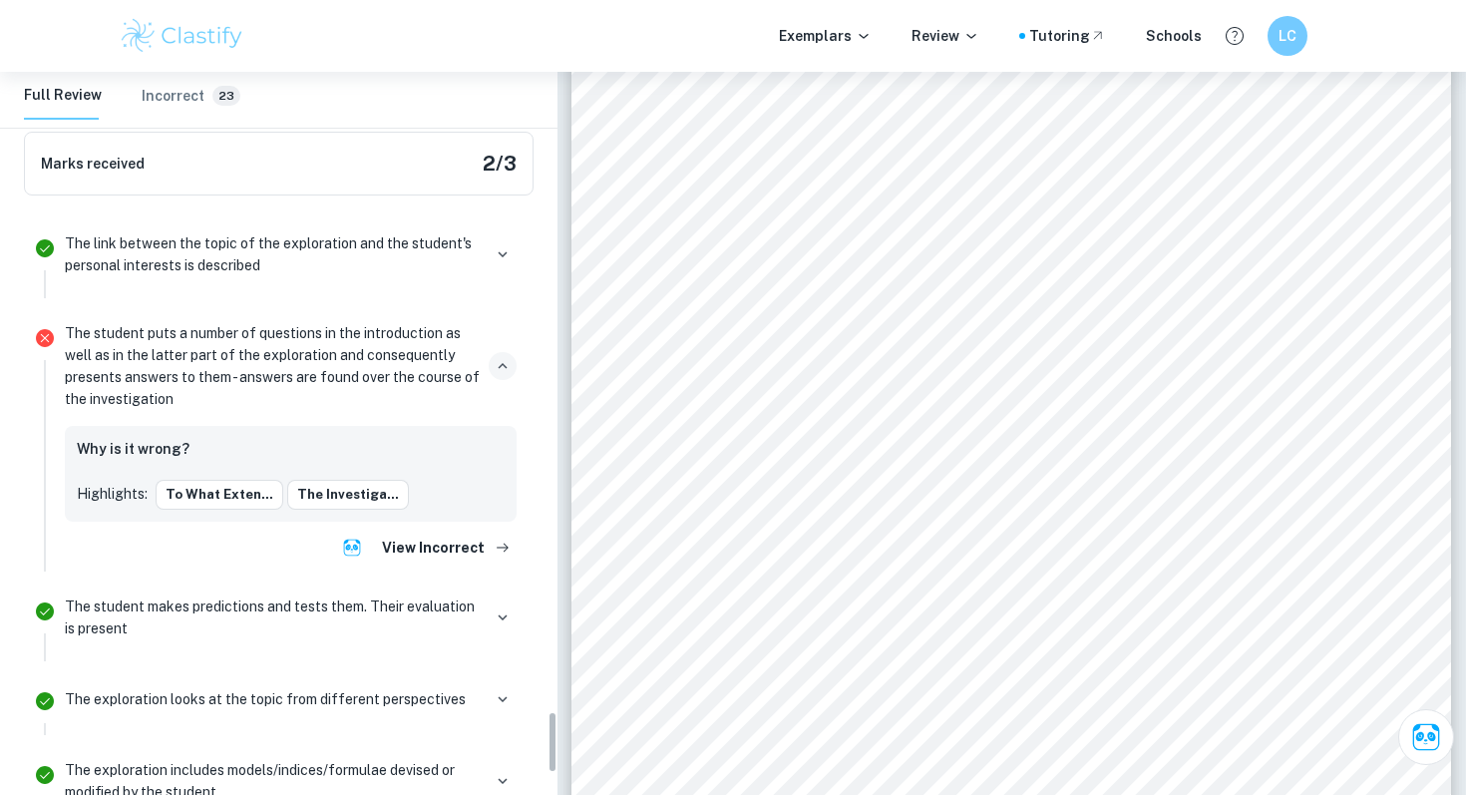
scroll to position [7383, 0]
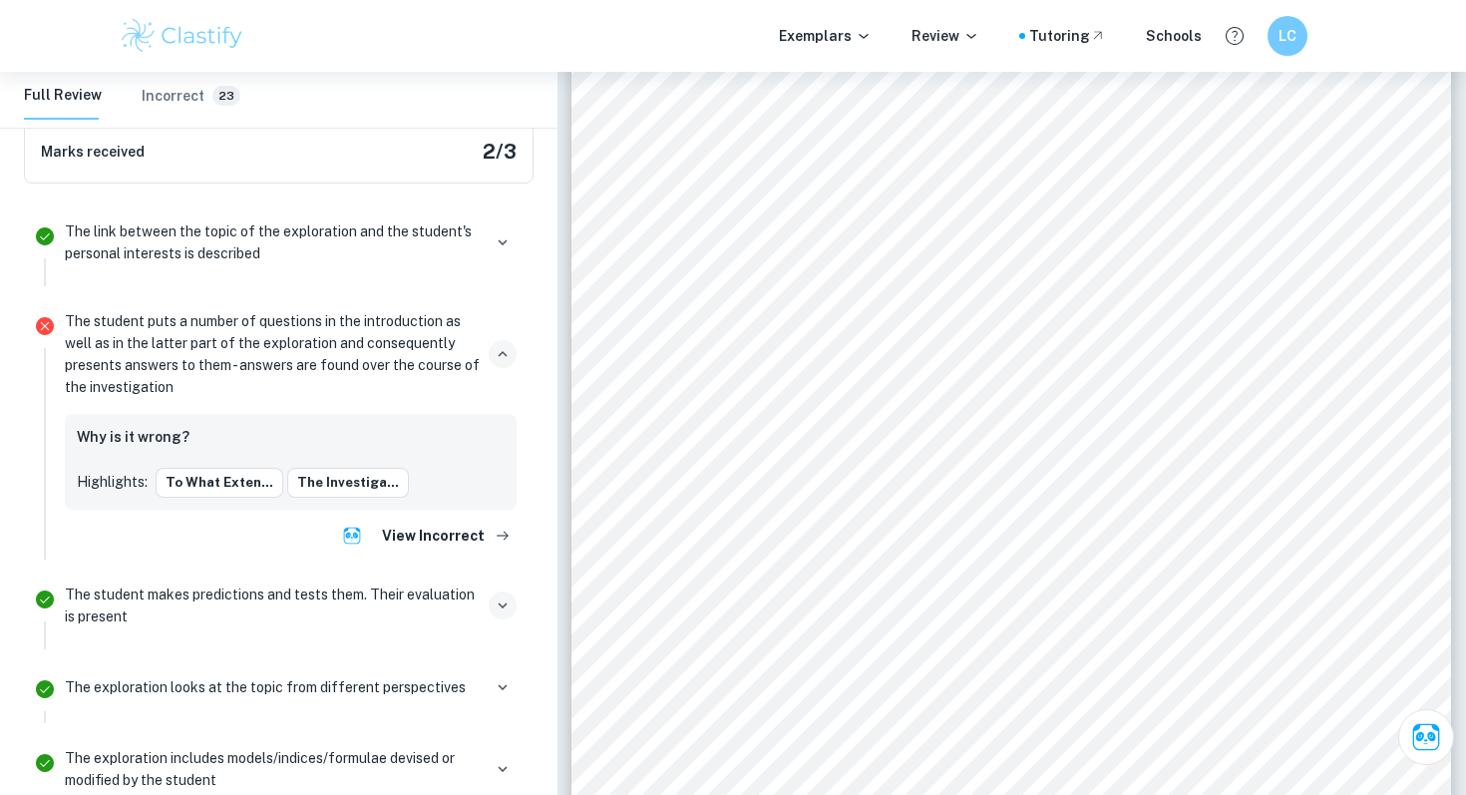
click at [503, 596] on icon "button" at bounding box center [503, 605] width 18 height 18
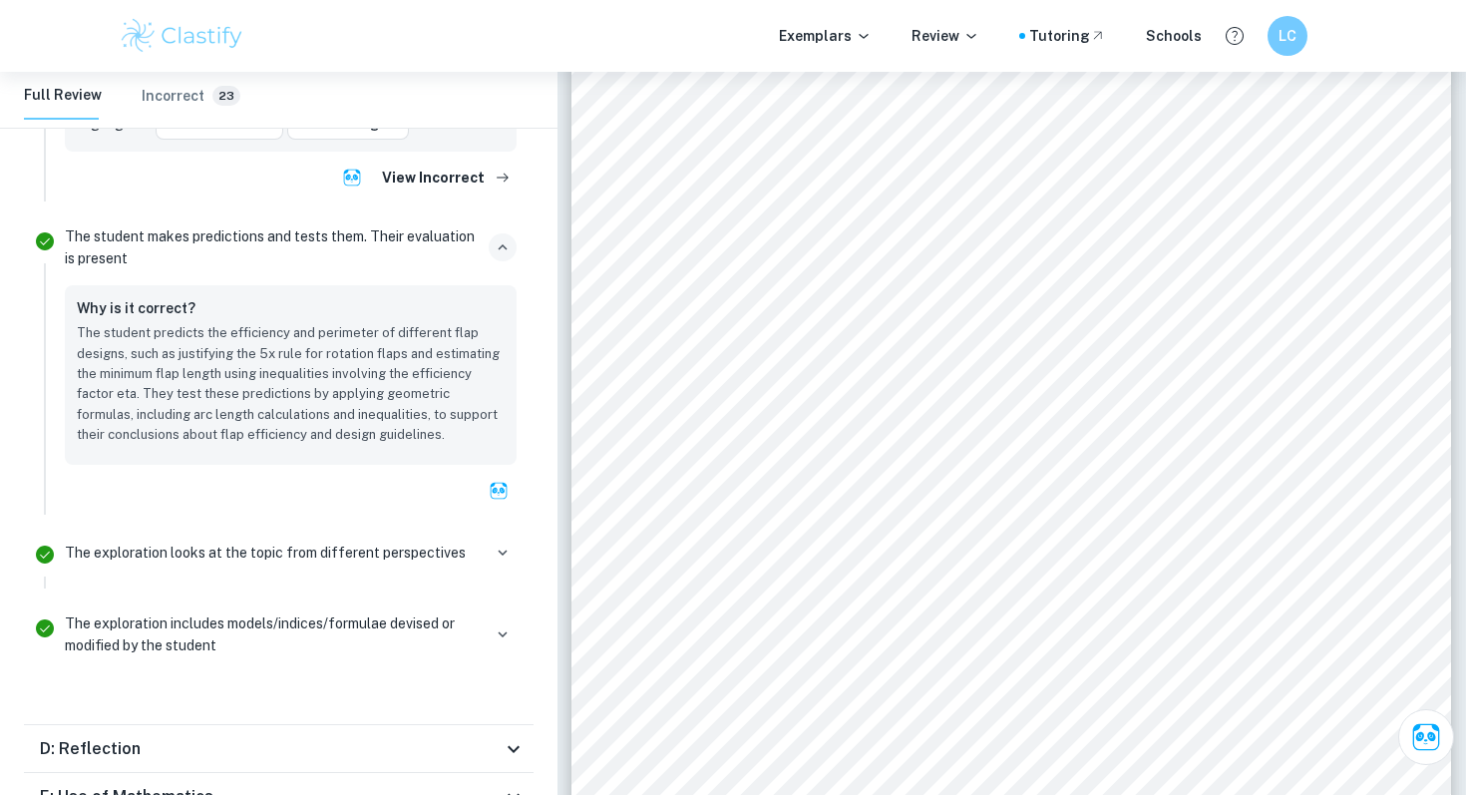
scroll to position [7850, 0]
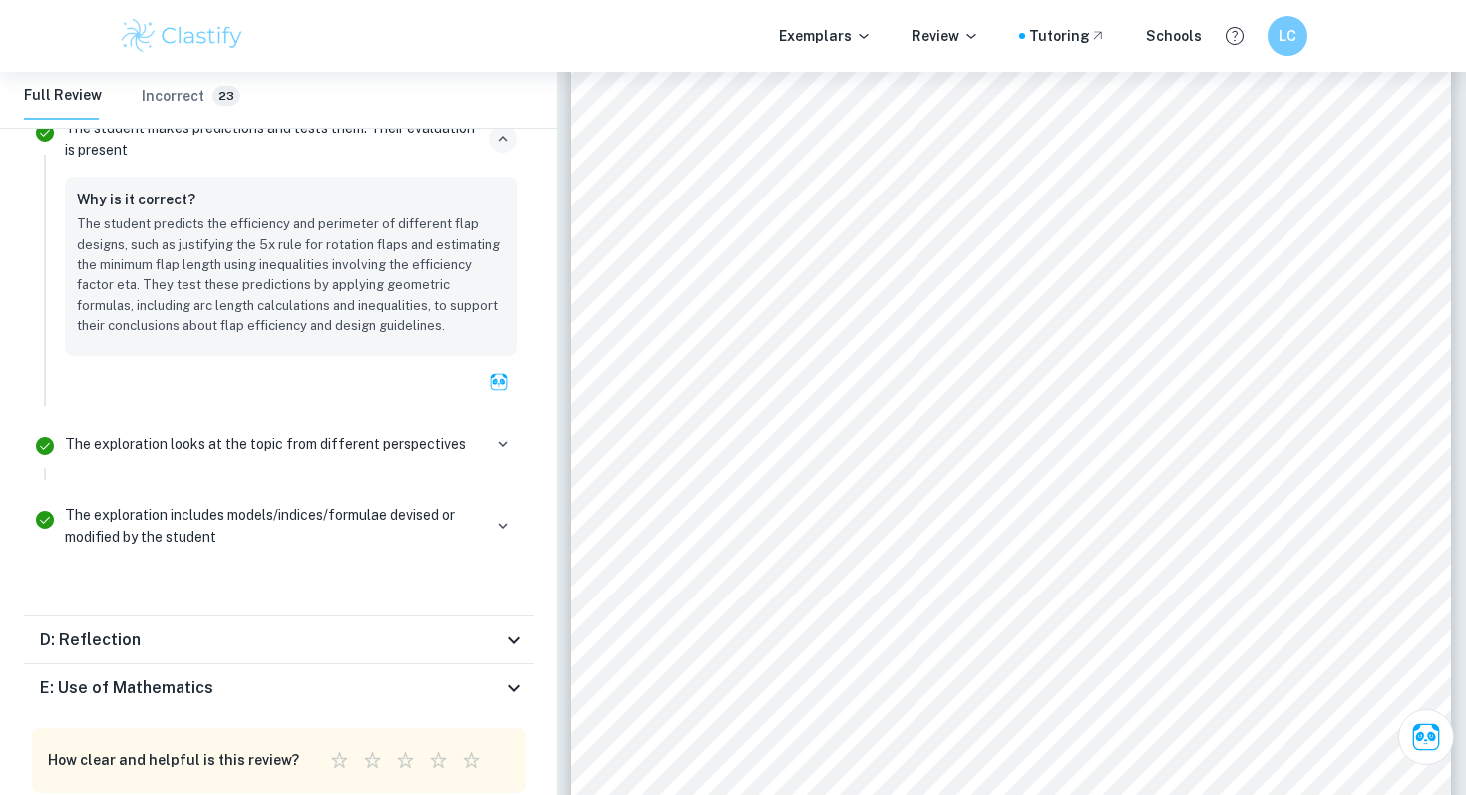
click at [517, 636] on icon at bounding box center [514, 639] width 12 height 7
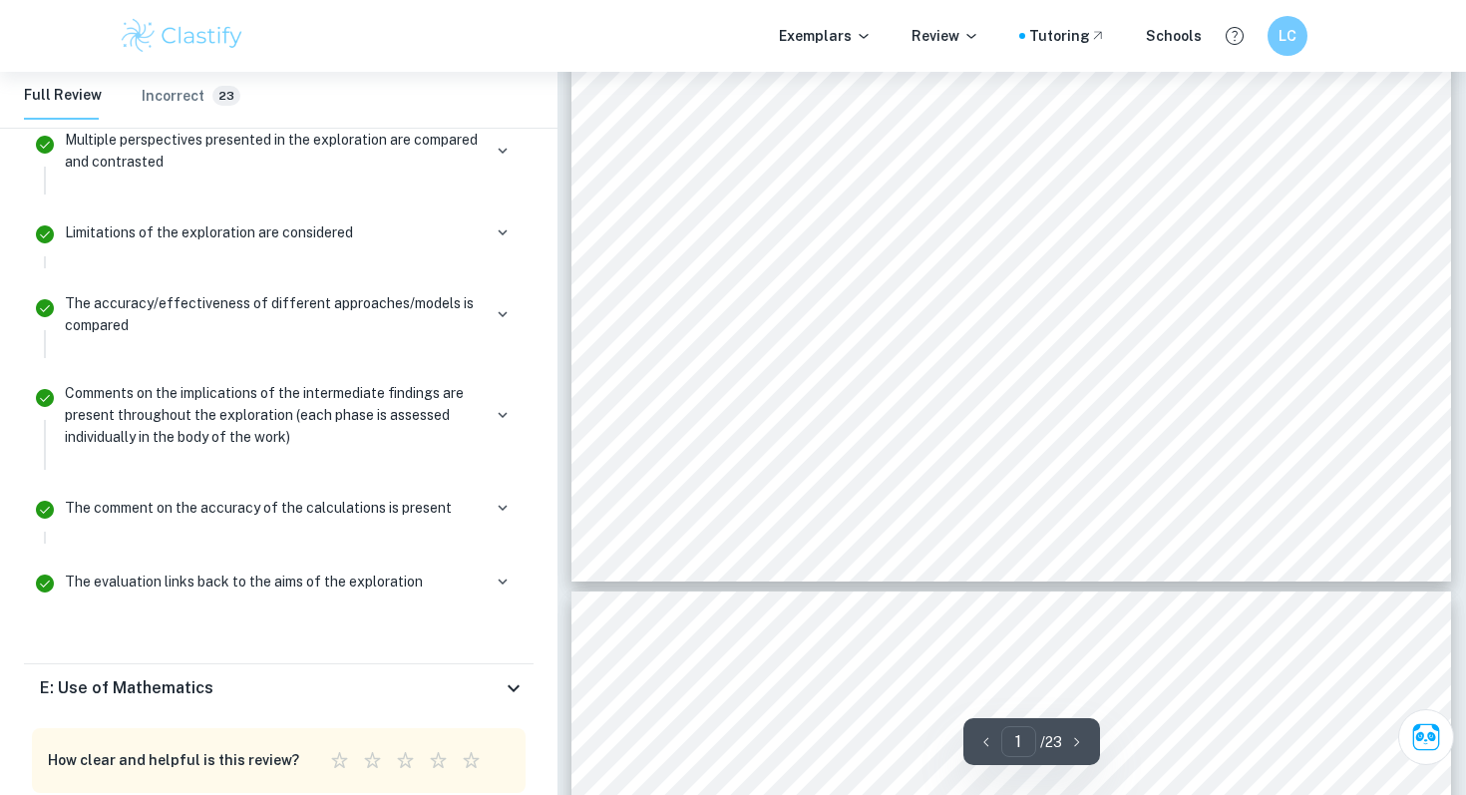
scroll to position [673, 0]
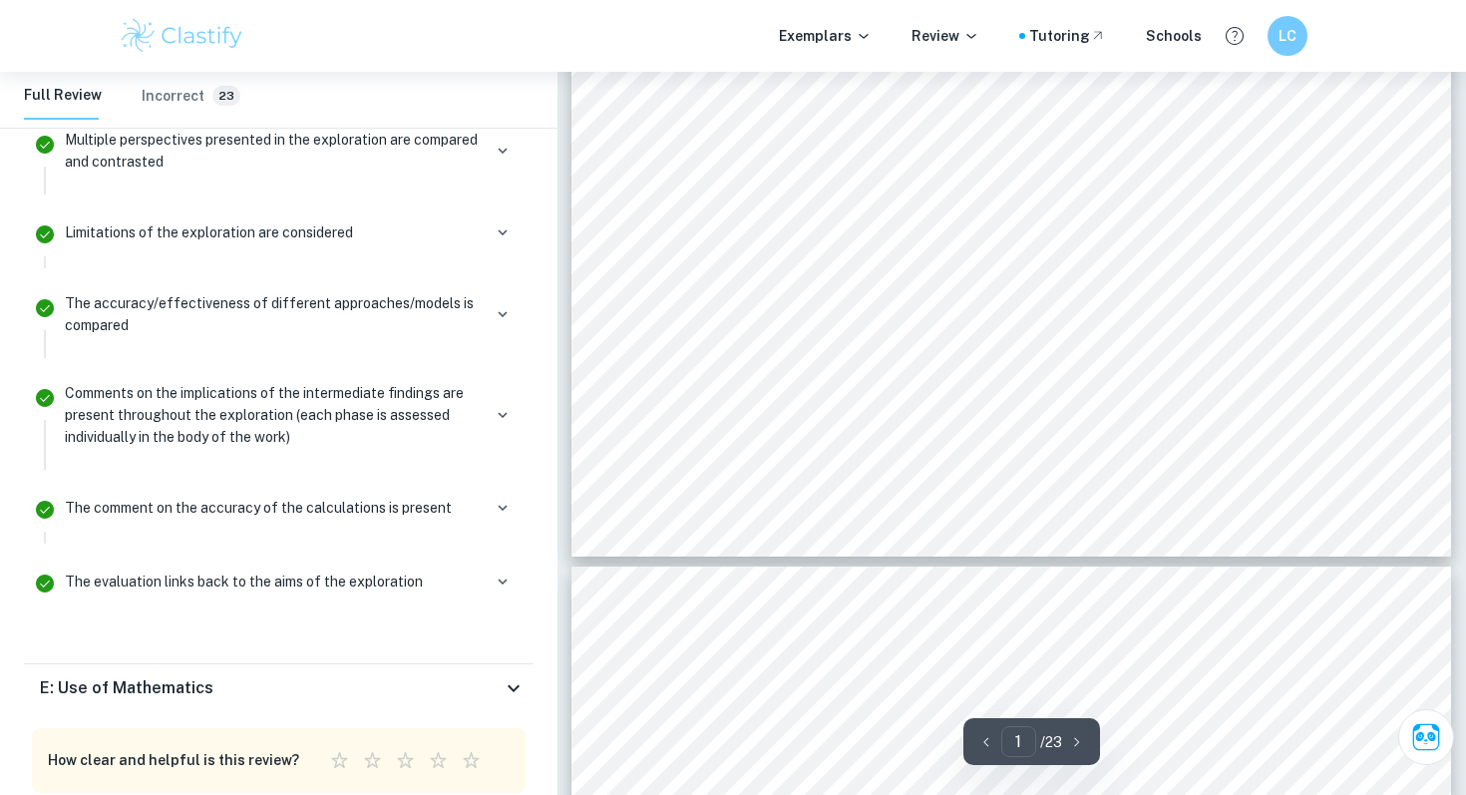
click at [515, 676] on icon at bounding box center [514, 688] width 24 height 24
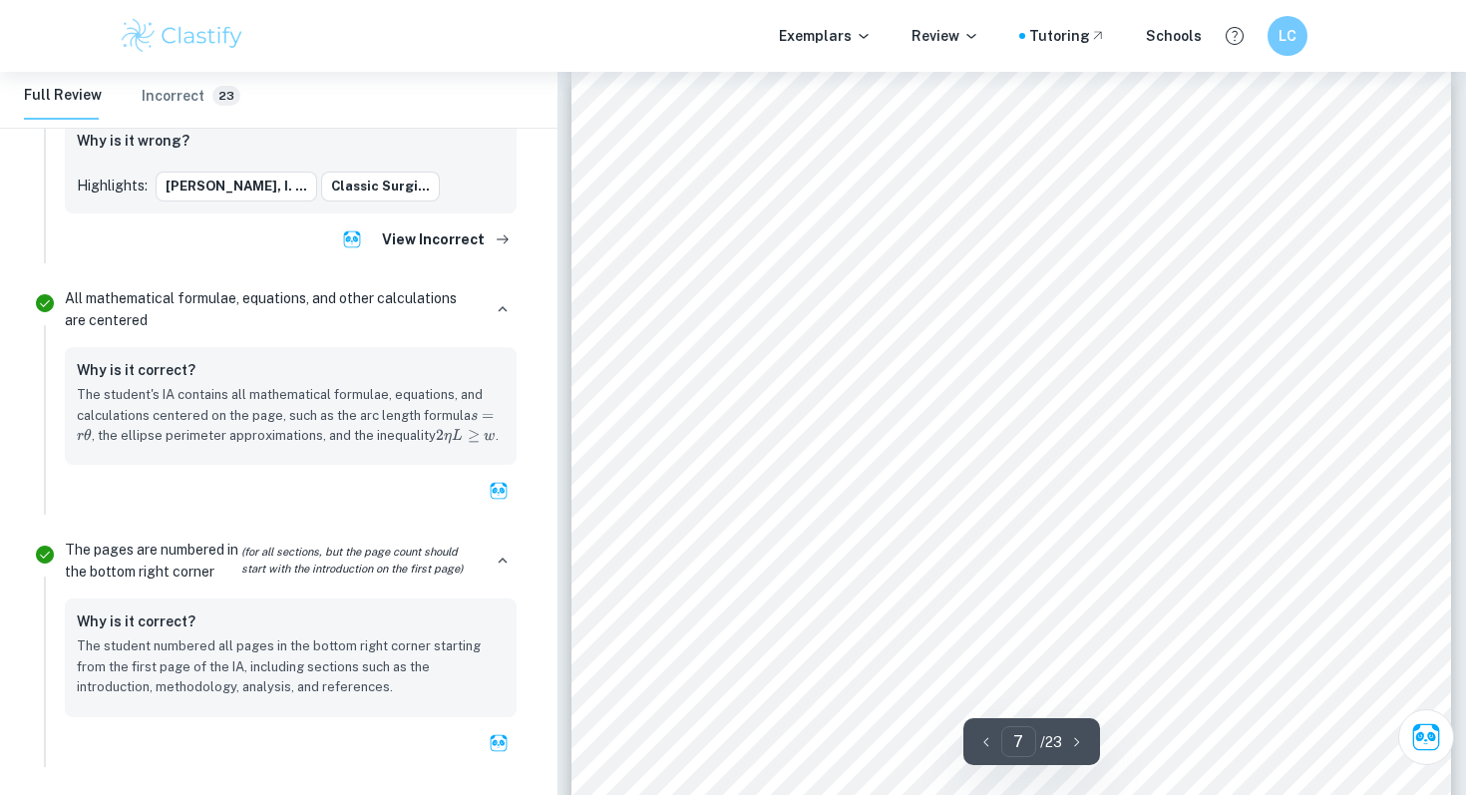
scroll to position [6912, 0]
click at [752, 710] on div "This demonstrates why the flap must be considerably larger than the defect, and…" at bounding box center [1011, 636] width 880 height 1138
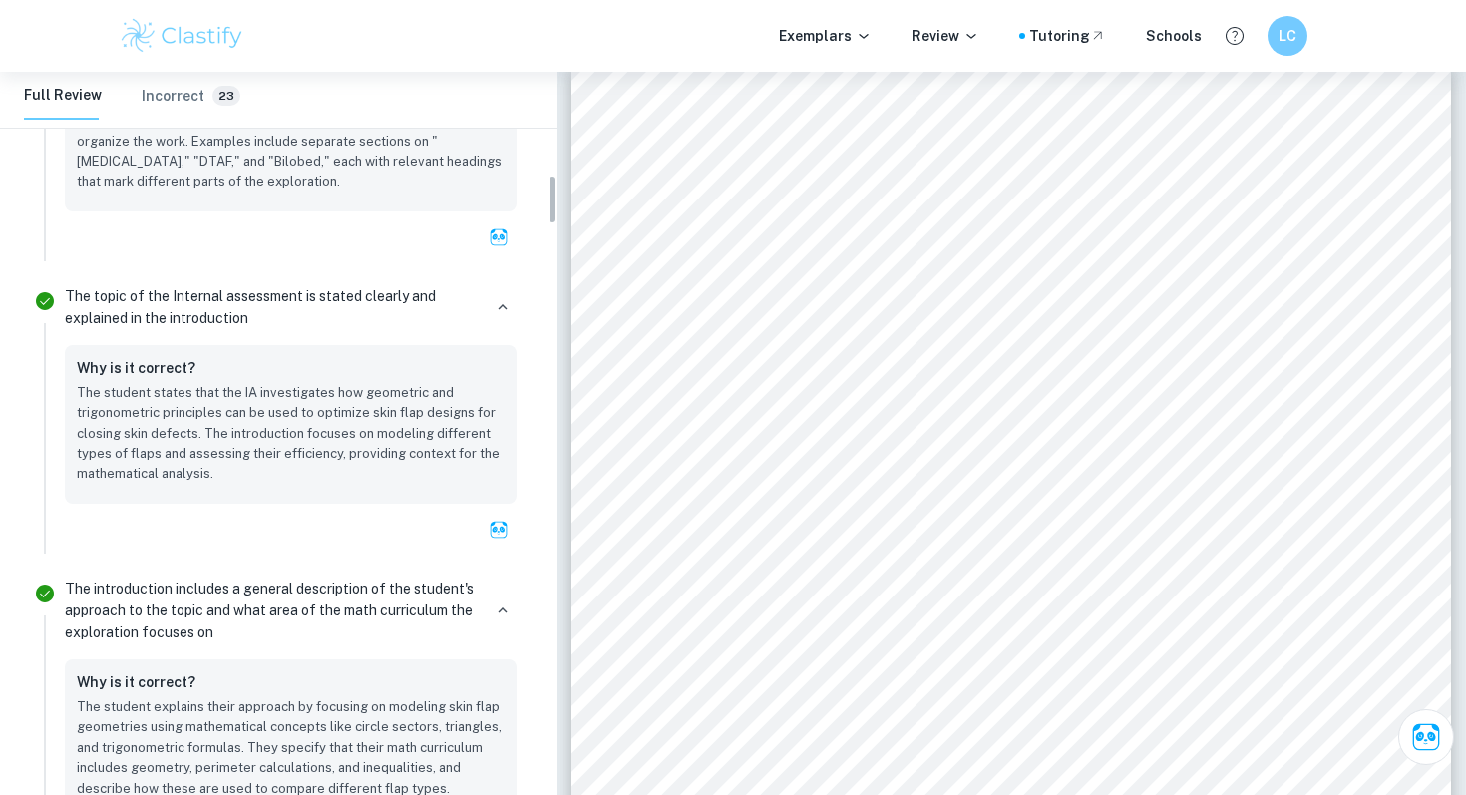
scroll to position [0, 0]
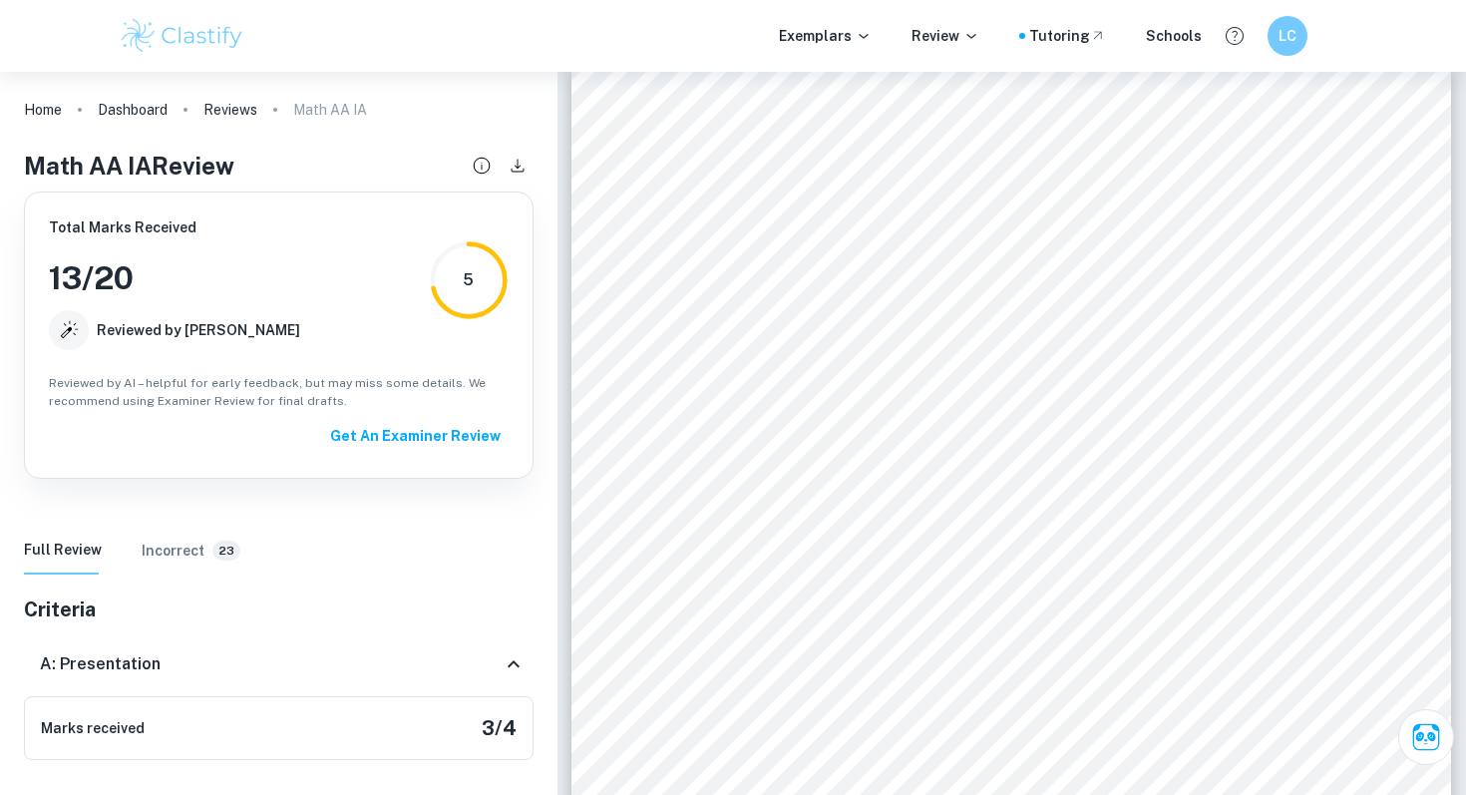
click at [171, 550] on h6 "Incorrect" at bounding box center [173, 550] width 63 height 22
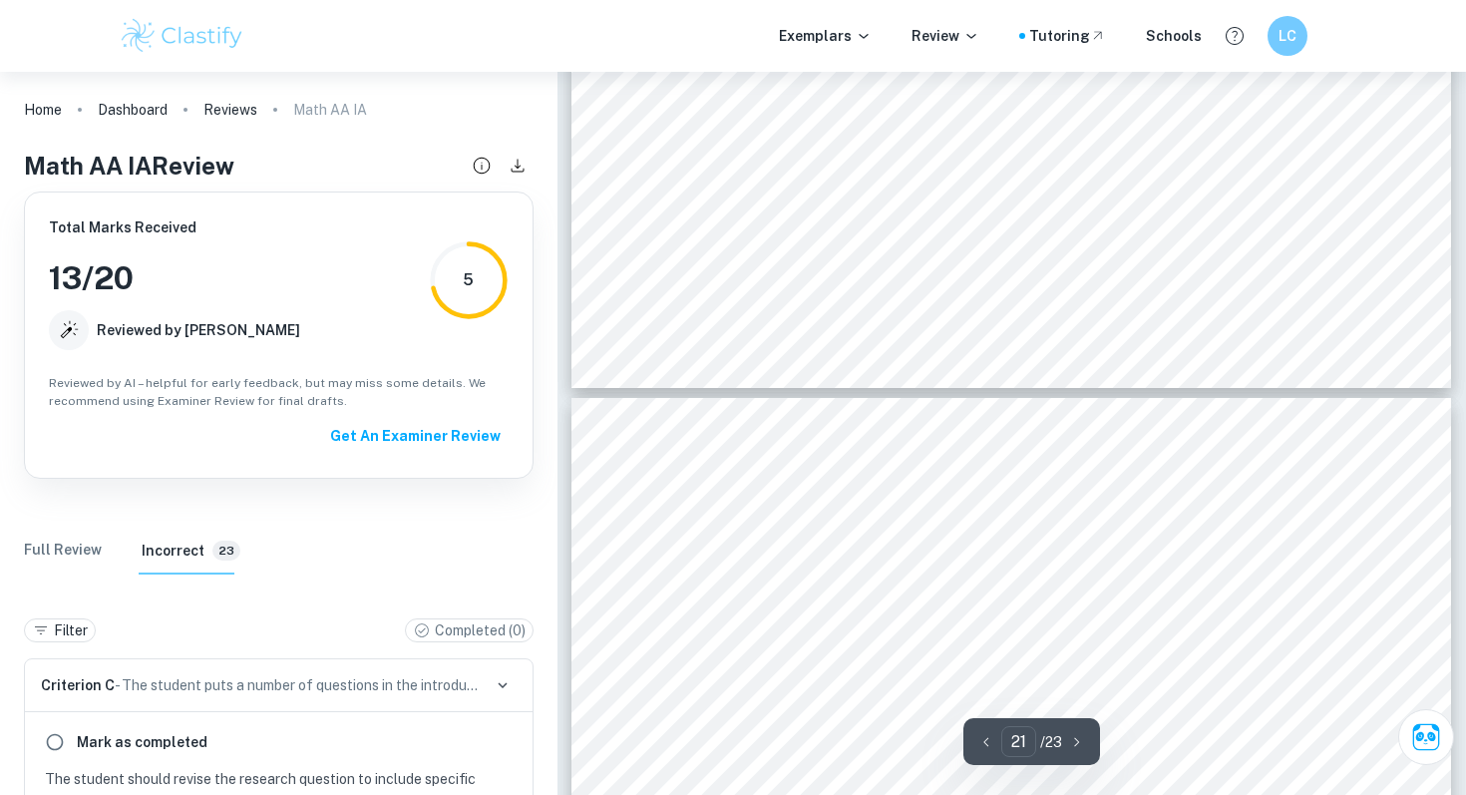
type input "20"
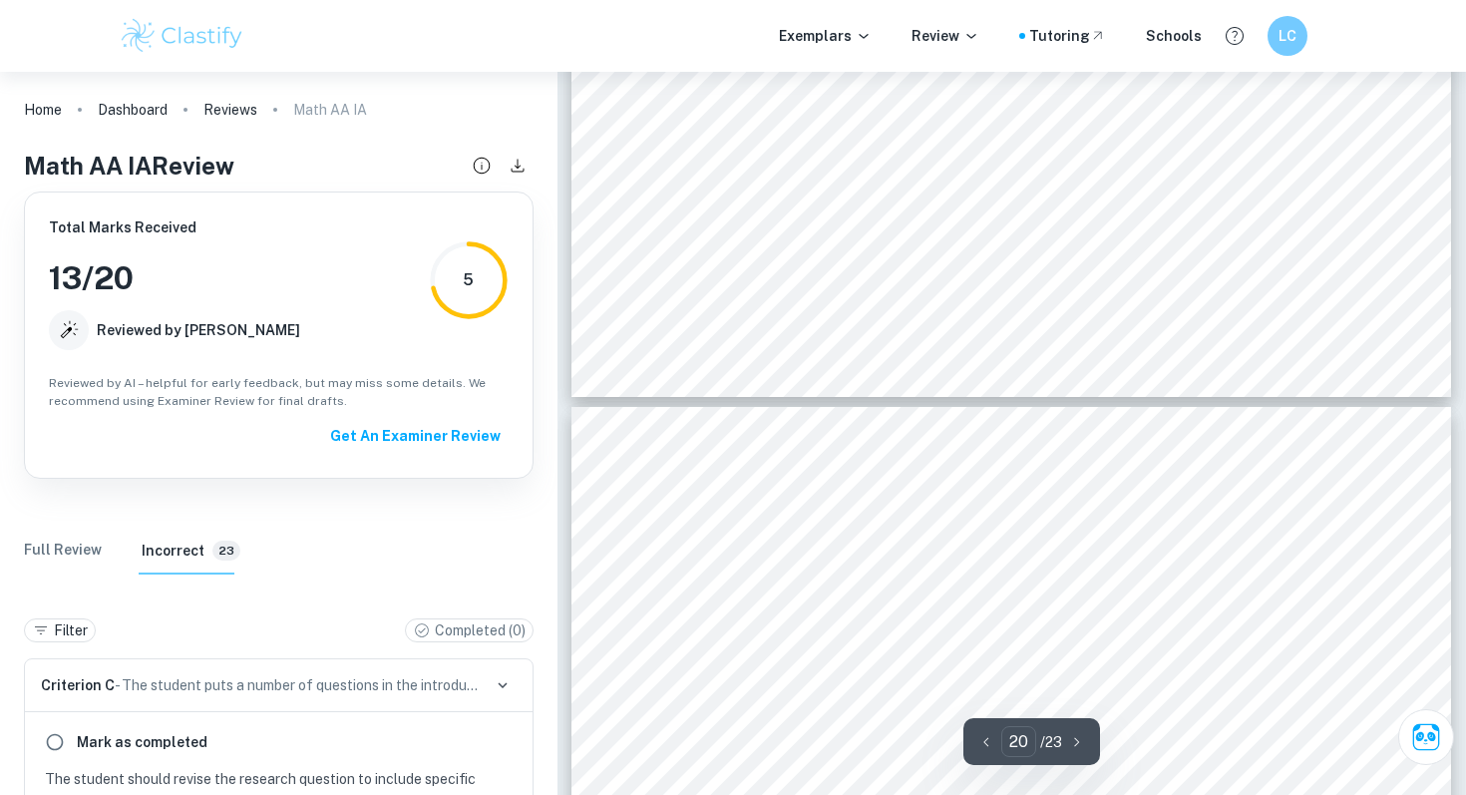
scroll to position [22640, 0]
click at [230, 115] on link "Reviews" at bounding box center [230, 110] width 54 height 28
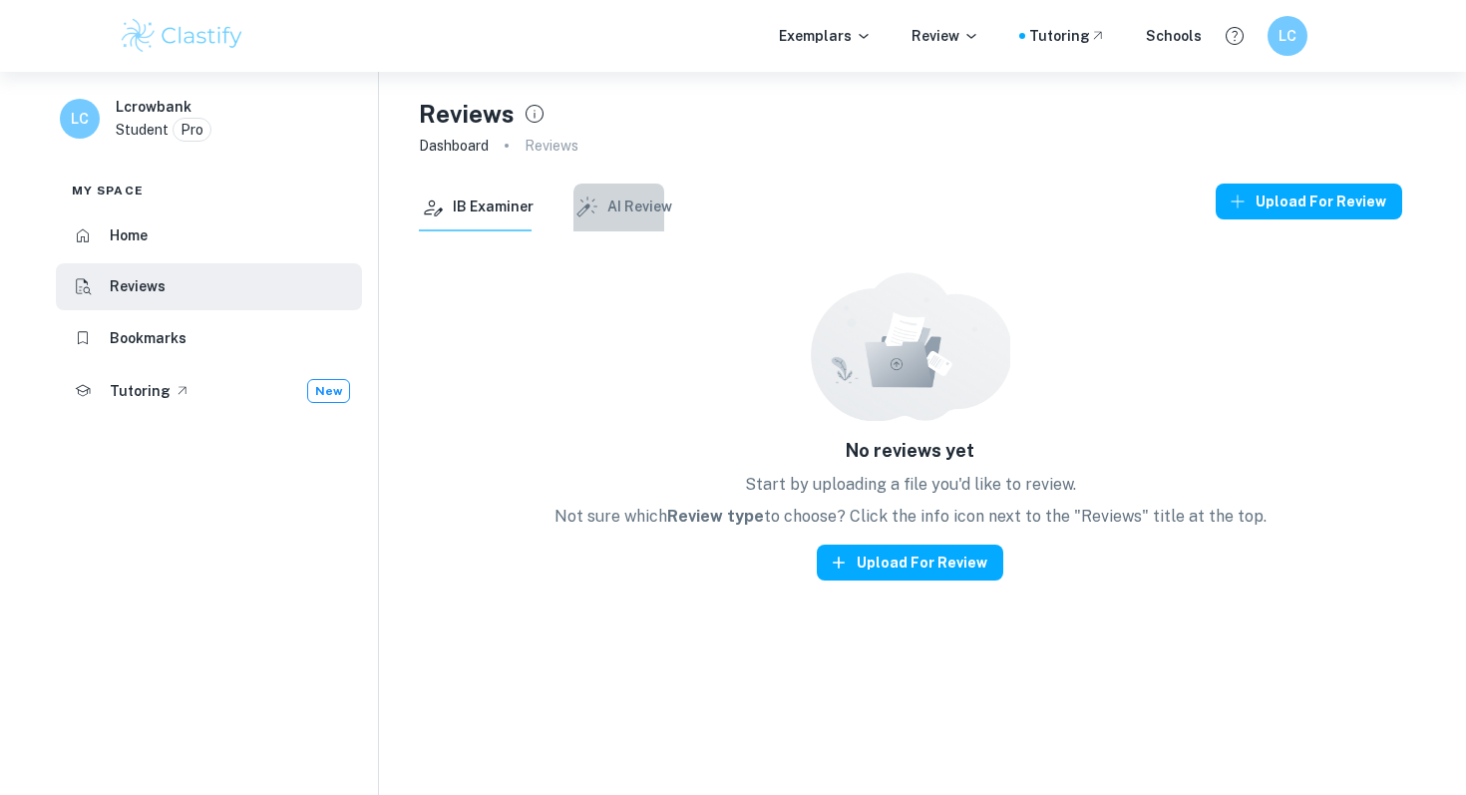
click at [630, 207] on button "AI Review" at bounding box center [622, 207] width 99 height 48
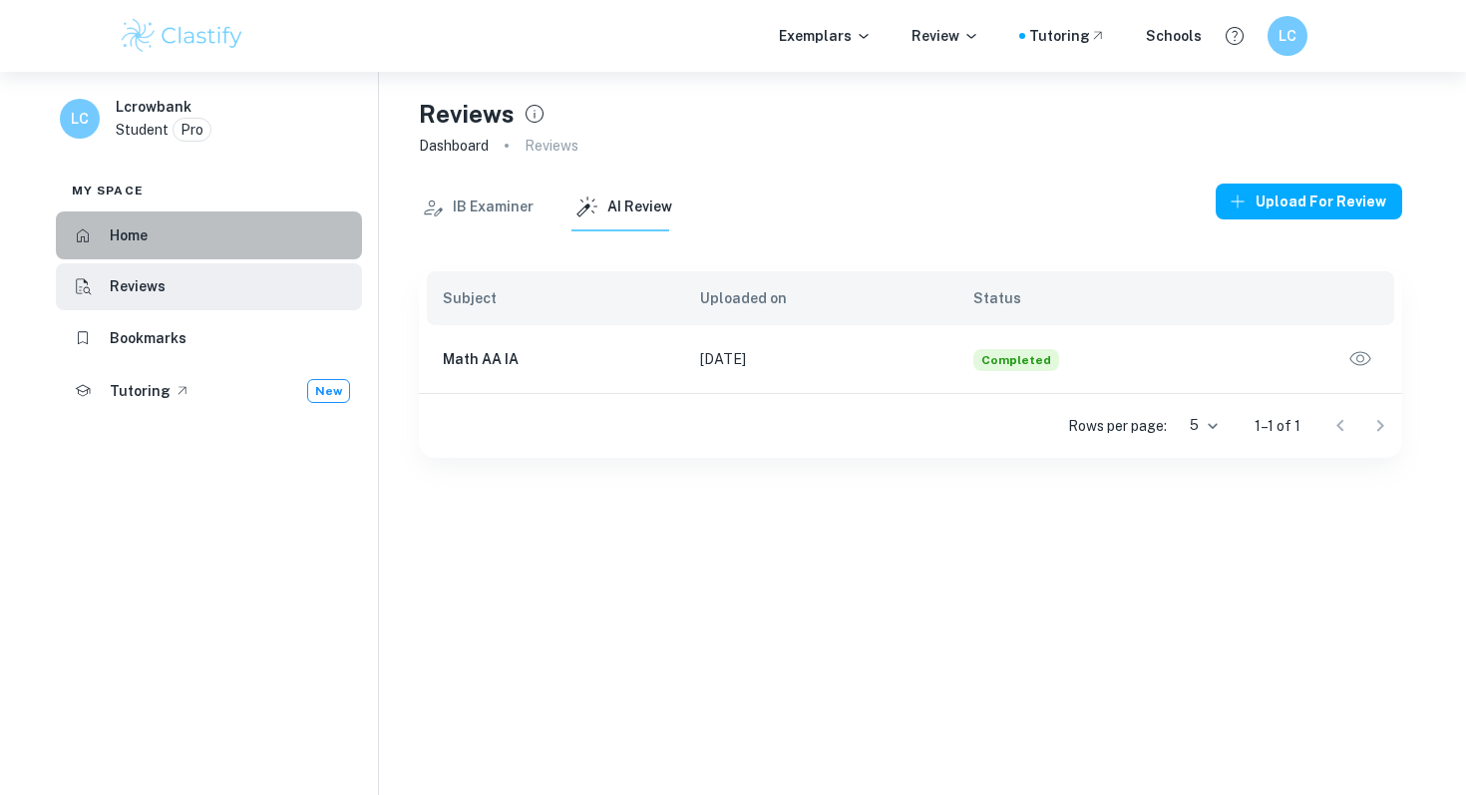
click at [145, 229] on h6 "Home" at bounding box center [129, 235] width 38 height 22
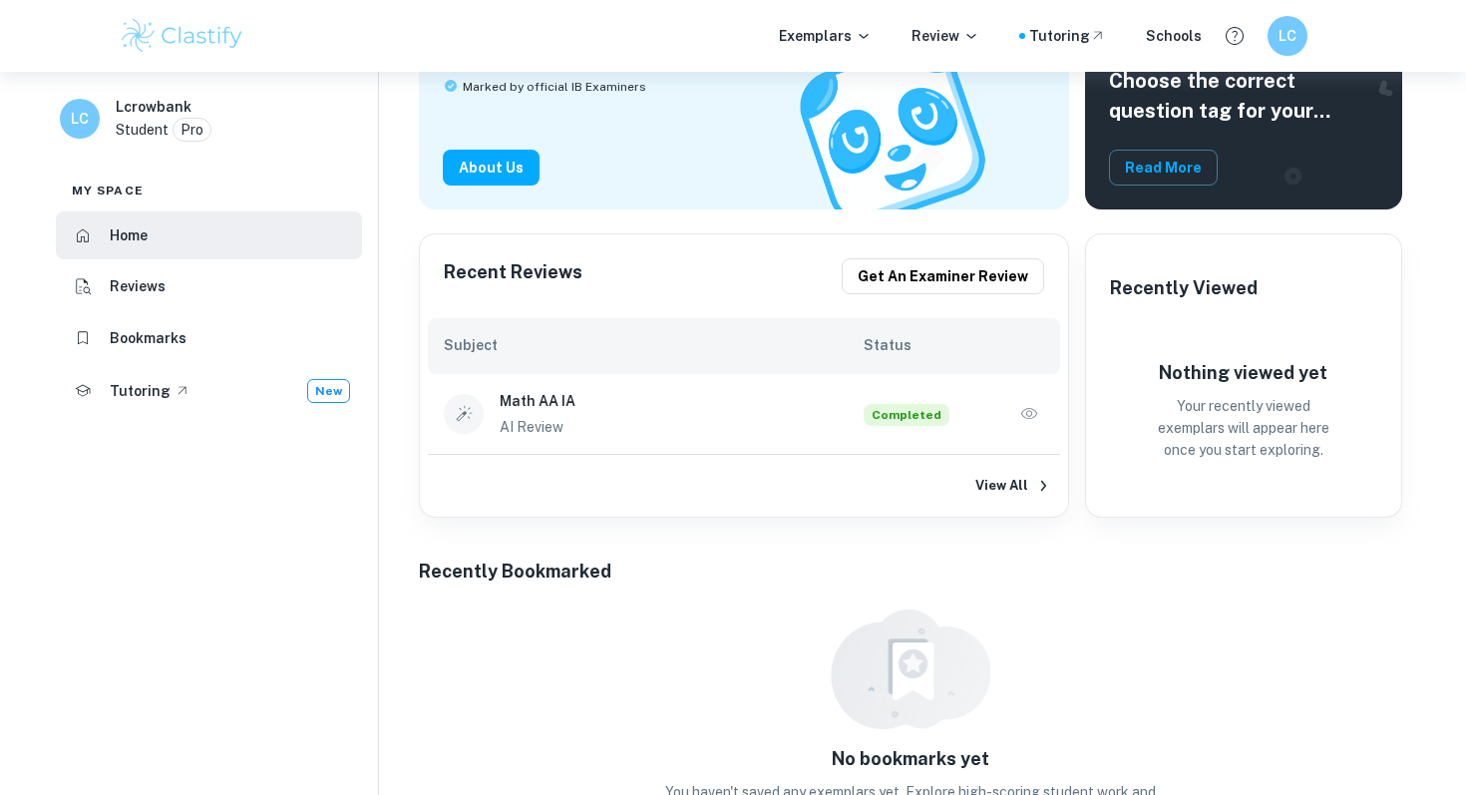
scroll to position [354, 0]
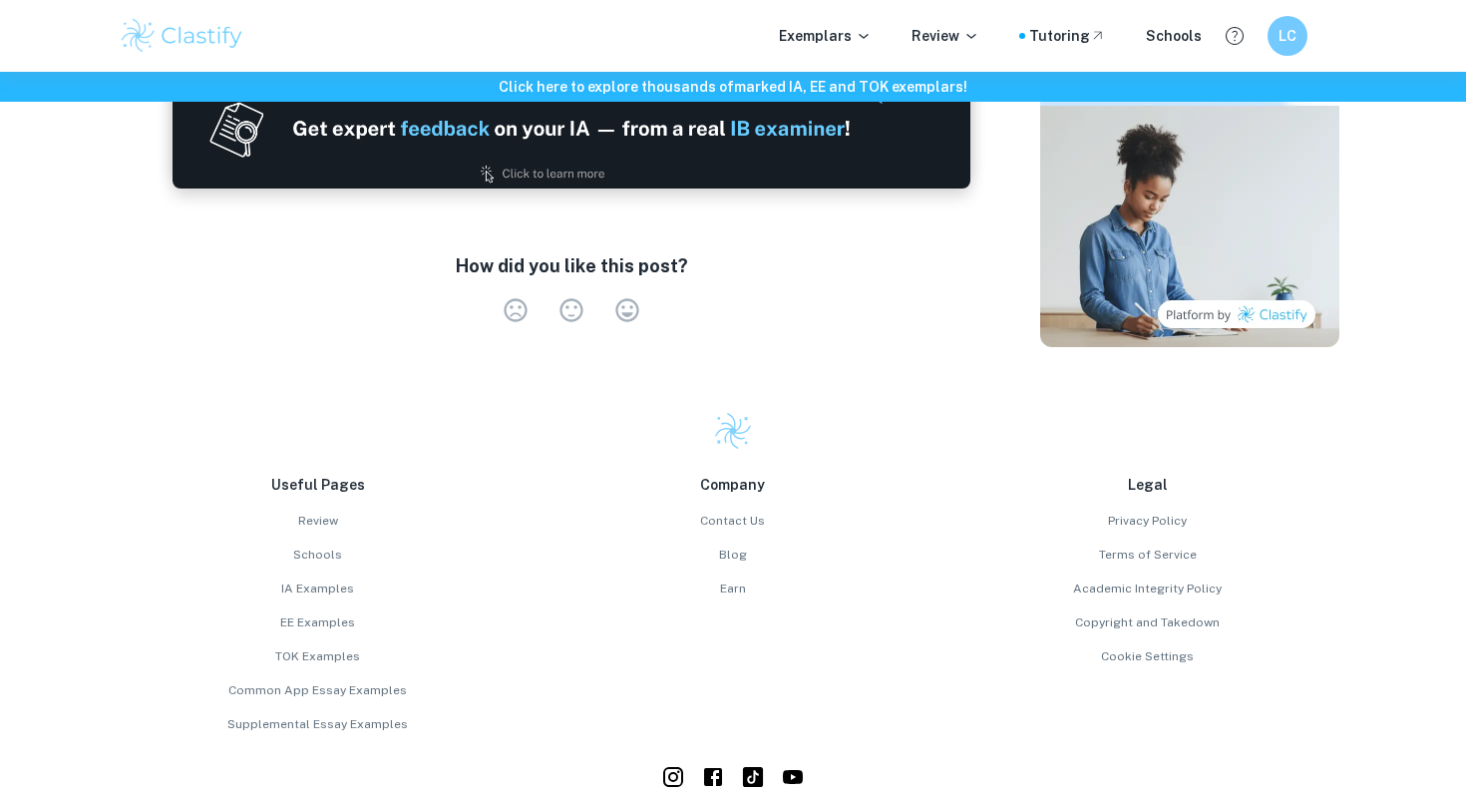
scroll to position [2714, 0]
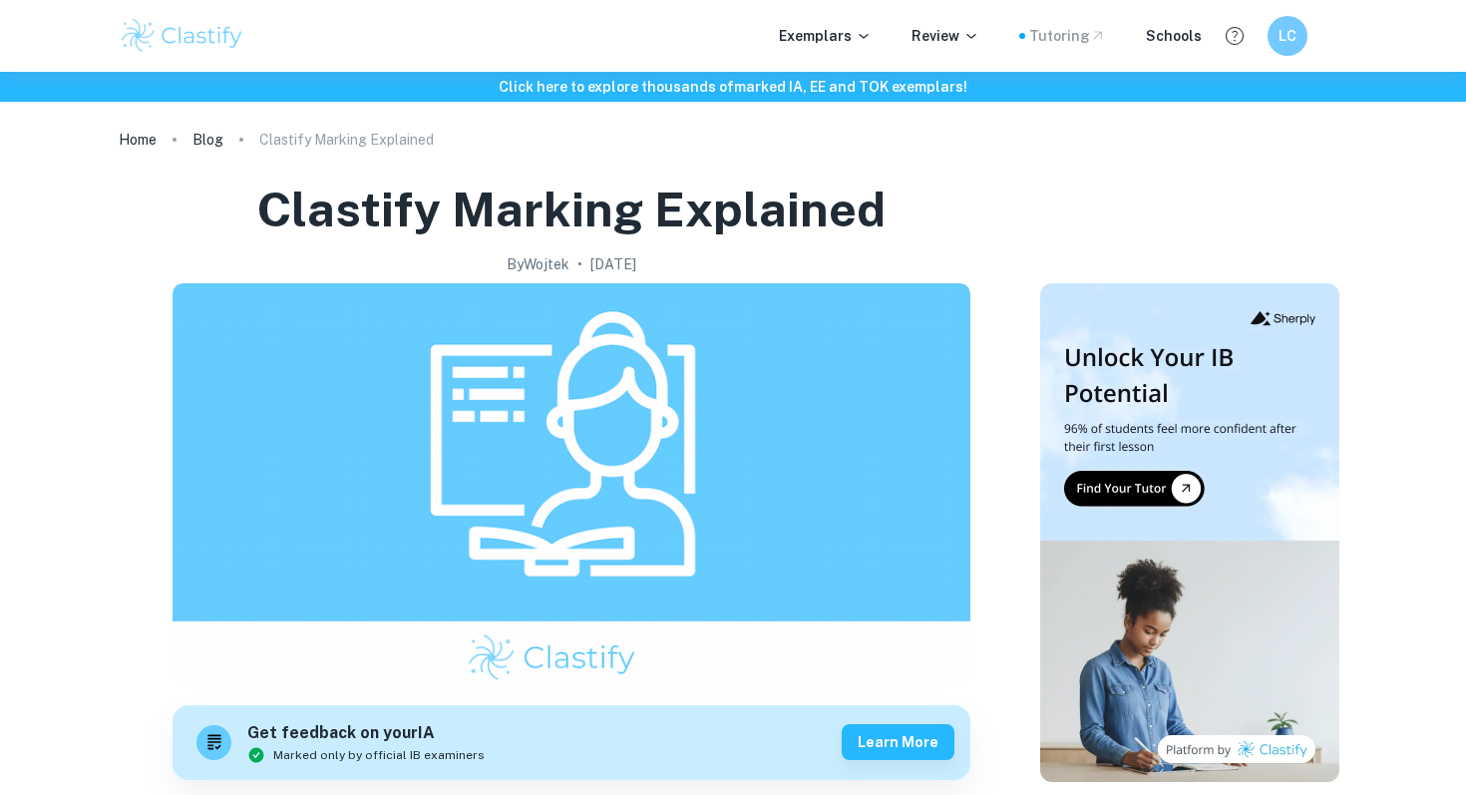
click at [1072, 40] on div "Tutoring" at bounding box center [1067, 36] width 77 height 22
